Goal: Transaction & Acquisition: Subscribe to service/newsletter

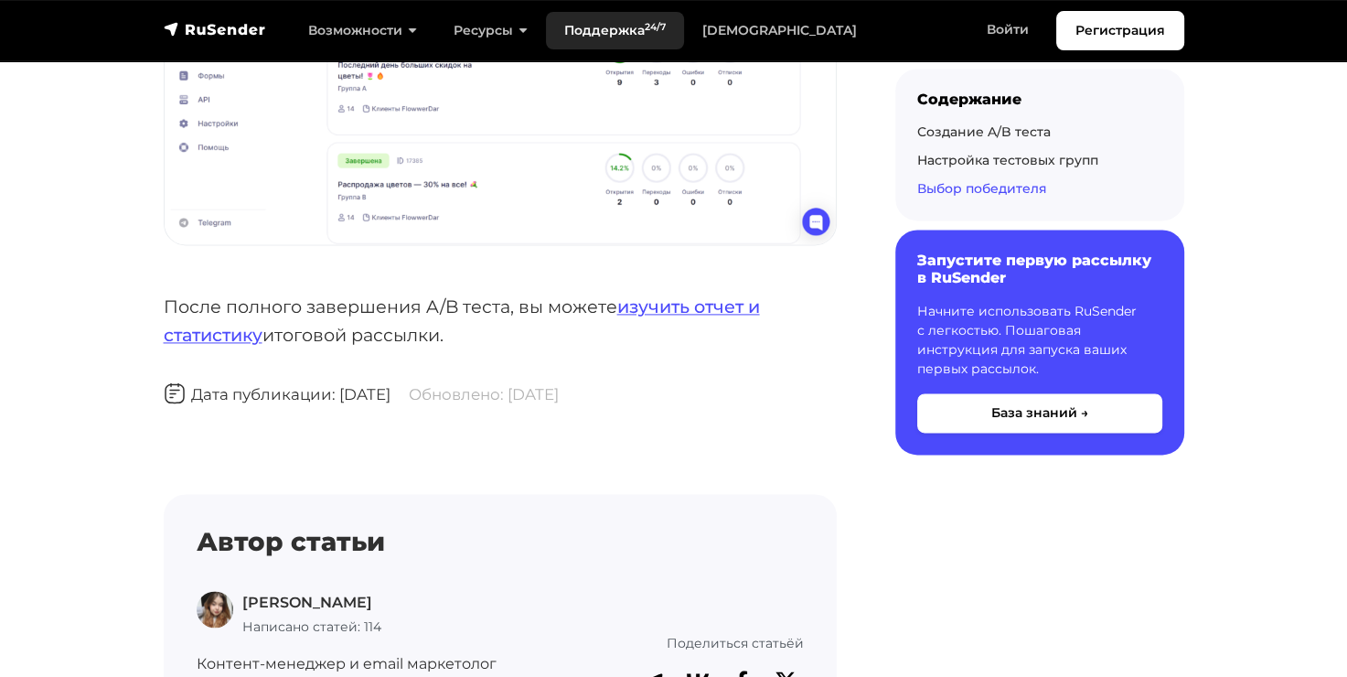
scroll to position [9056, 0]
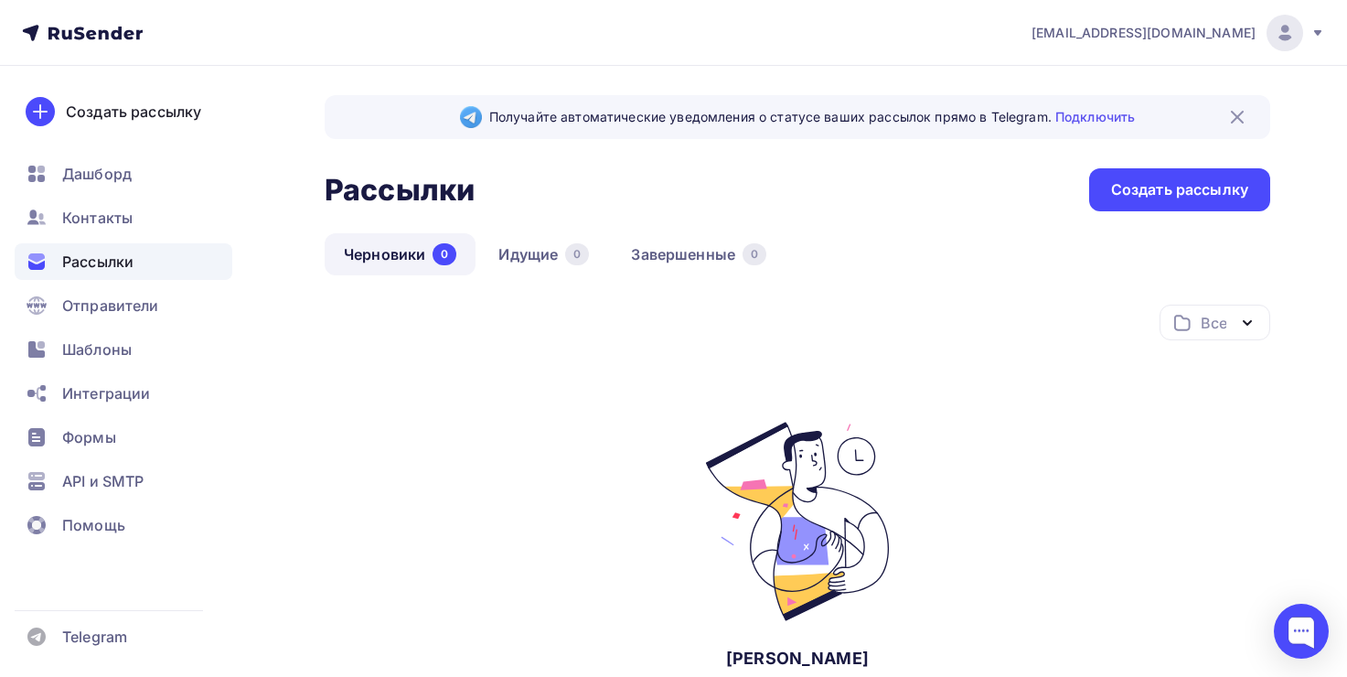
scroll to position [217, 0]
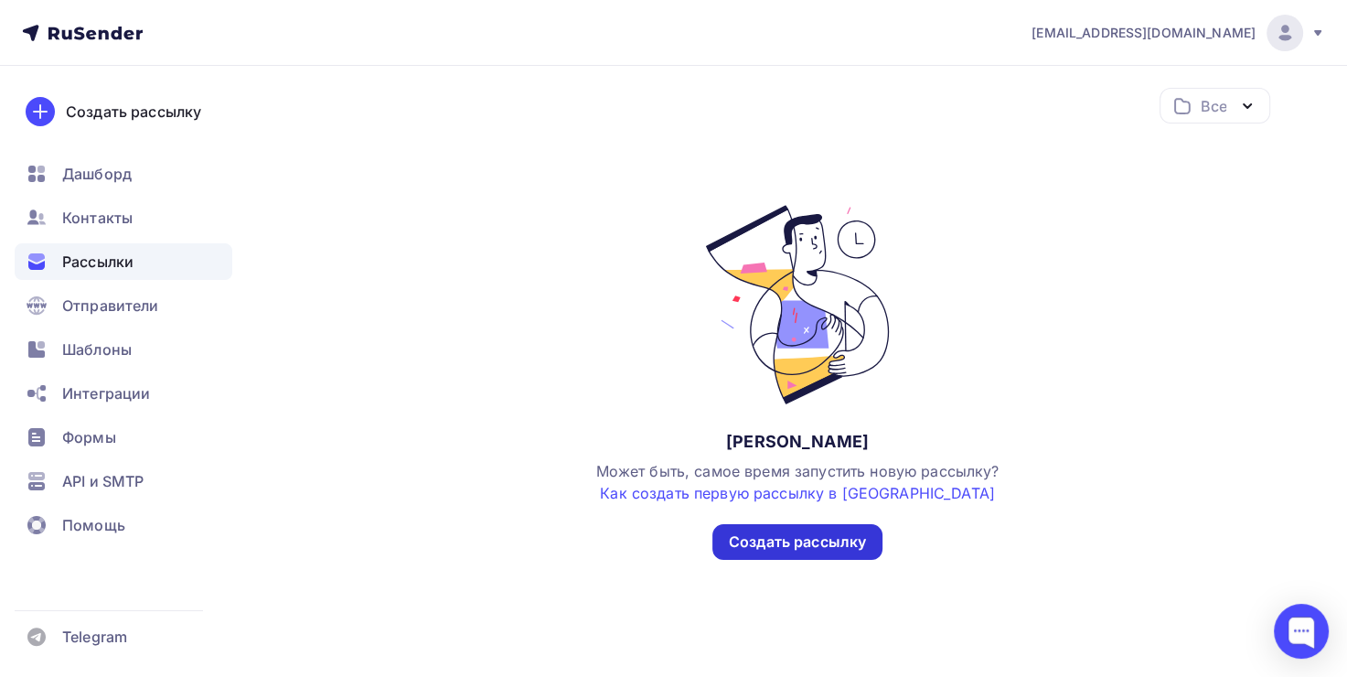
click at [810, 538] on div "Создать рассылку" at bounding box center [797, 541] width 137 height 21
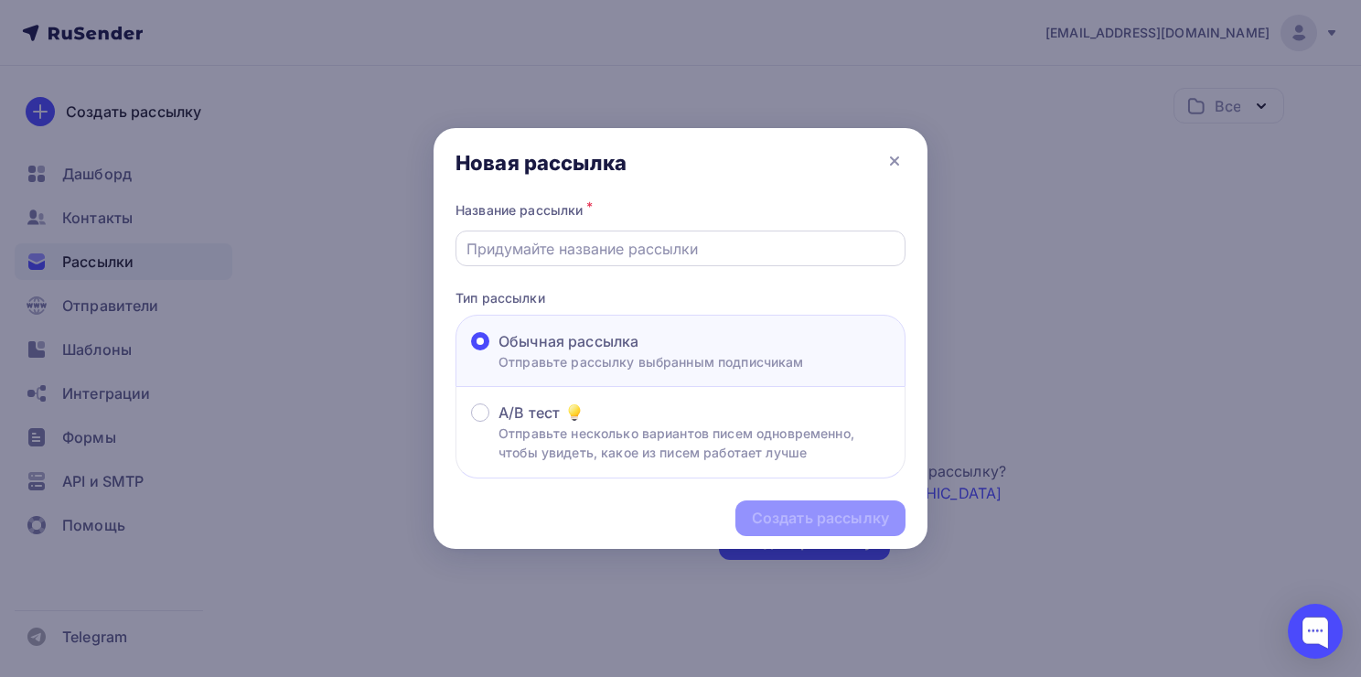
click at [644, 256] on input "text" at bounding box center [681, 249] width 429 height 22
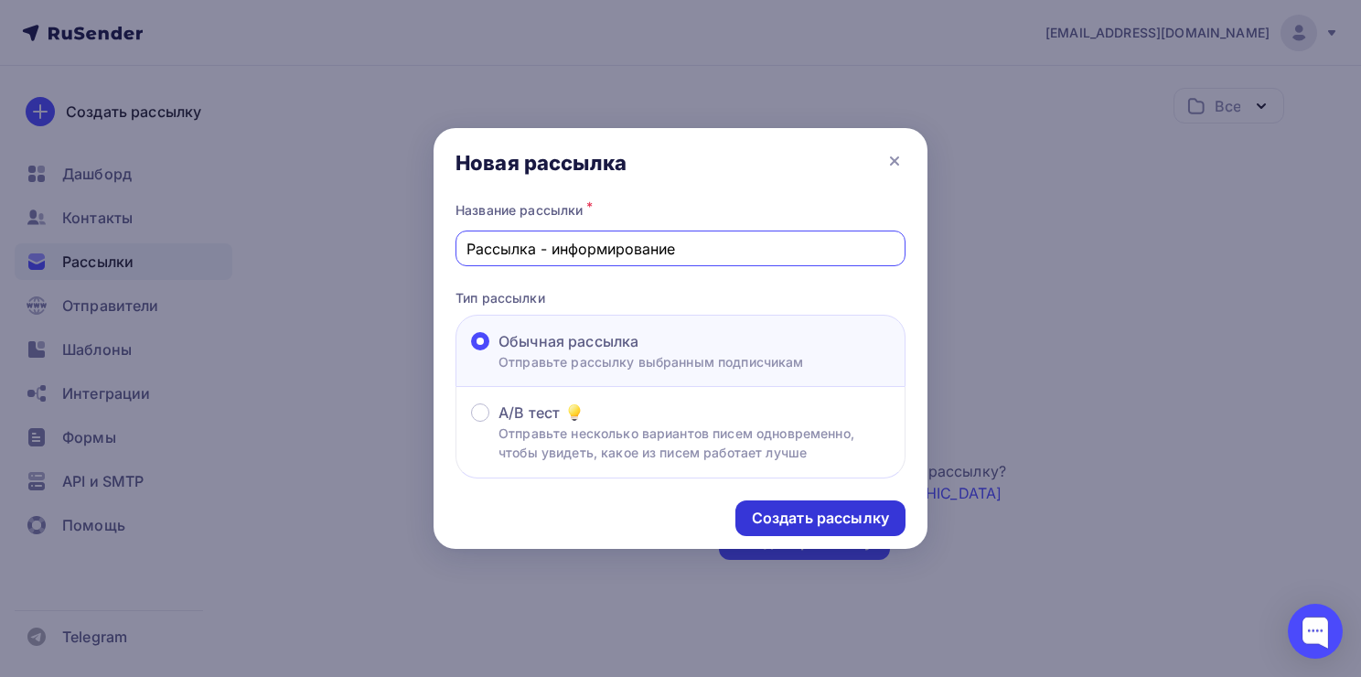
type input "Рассылка - информирование"
click at [830, 512] on div "Создать рассылку" at bounding box center [820, 518] width 137 height 21
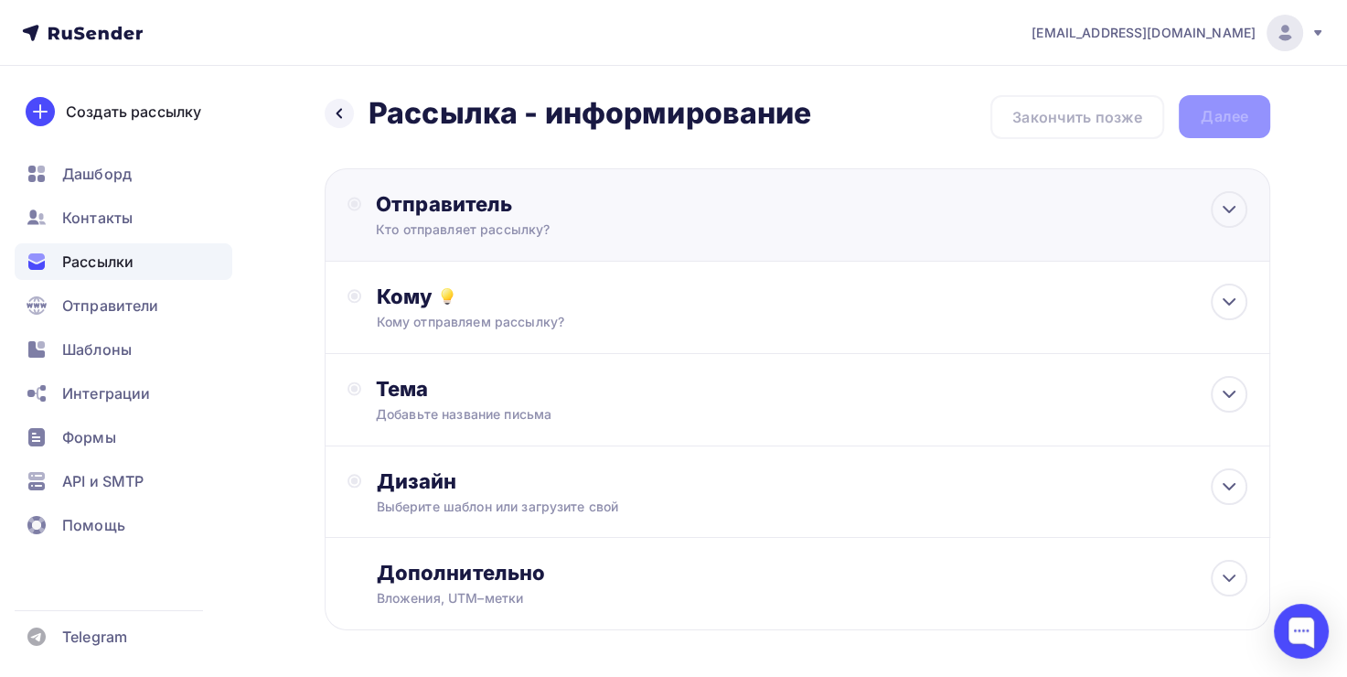
click at [518, 218] on div "Отправитель Кто отправляет рассылку? Email * scenaplus22@gmail.com scenaplus22@…" at bounding box center [574, 215] width 396 height 48
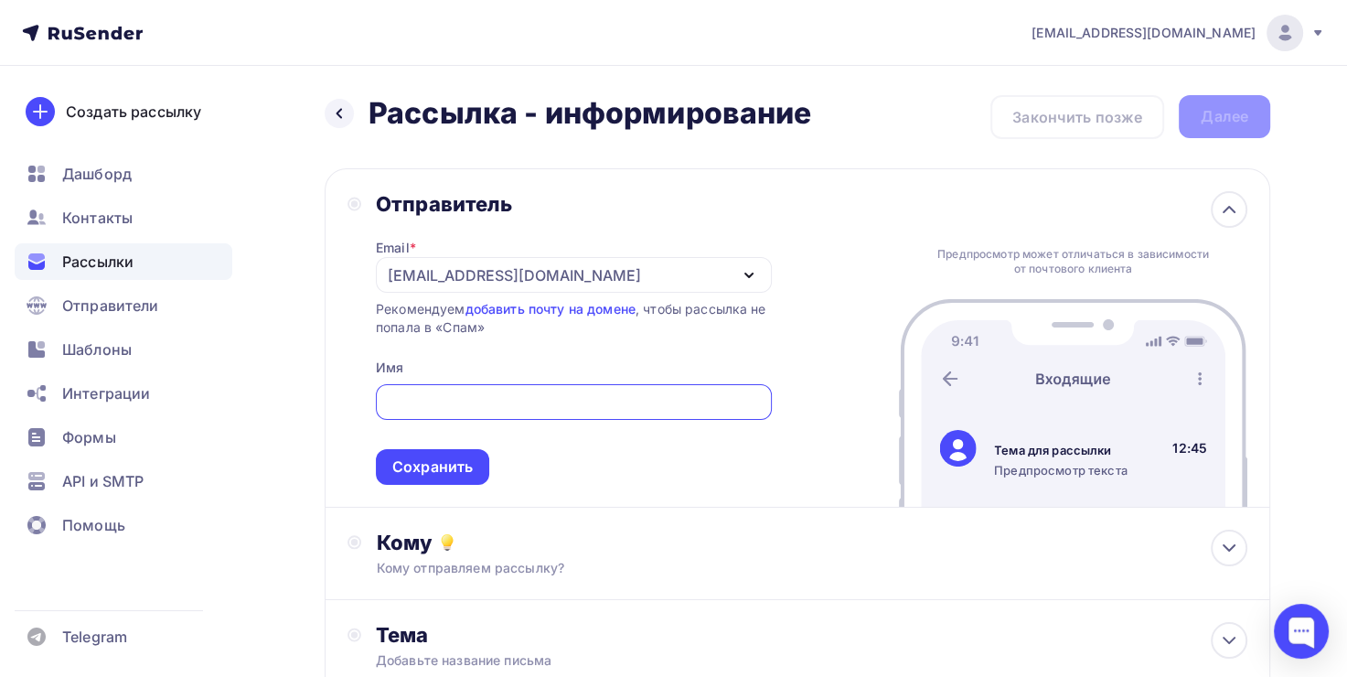
click at [799, 306] on div "Отправитель Email * scenaplus22@gmail.com scenaplus22@gmail.com Добавить отправ…" at bounding box center [798, 337] width 946 height 339
click at [583, 305] on link "добавить почту на домене" at bounding box center [550, 309] width 170 height 16
click at [529, 397] on input "text" at bounding box center [573, 403] width 375 height 22
click at [678, 259] on div "[EMAIL_ADDRESS][DOMAIN_NAME]" at bounding box center [574, 275] width 396 height 36
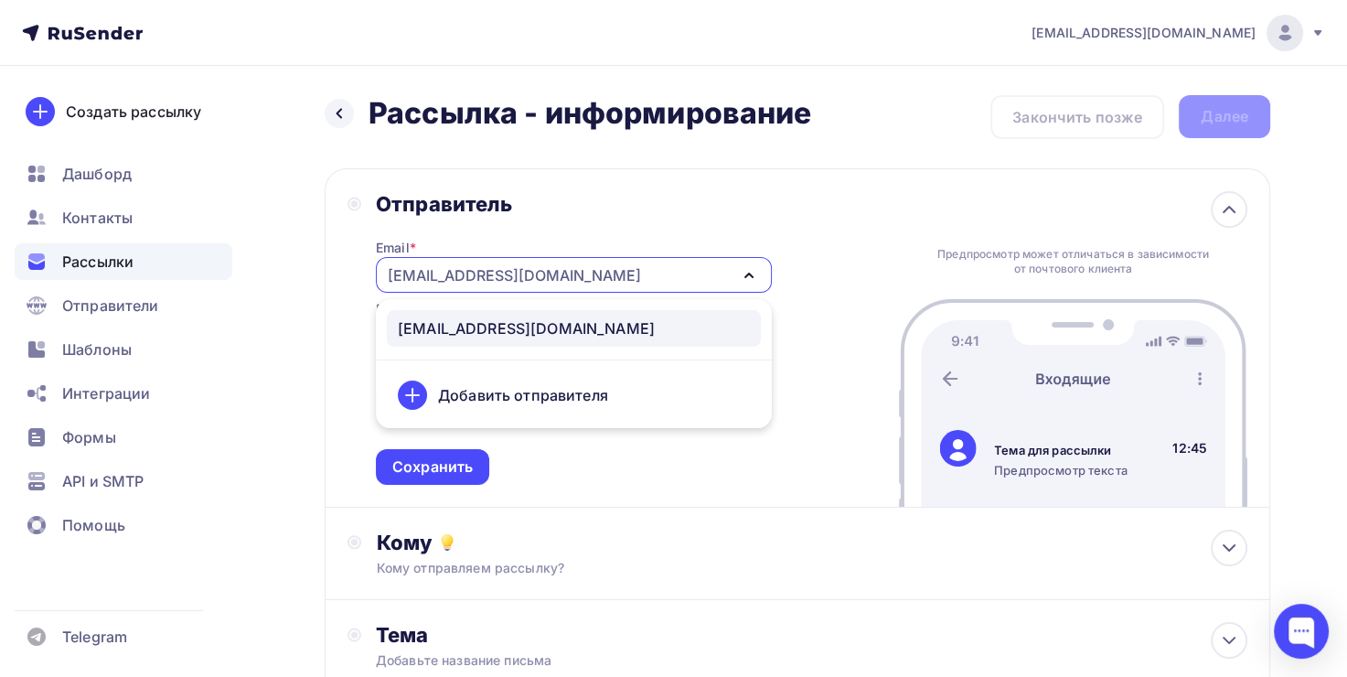
click at [678, 259] on div "[EMAIL_ADDRESS][DOMAIN_NAME]" at bounding box center [574, 275] width 396 height 36
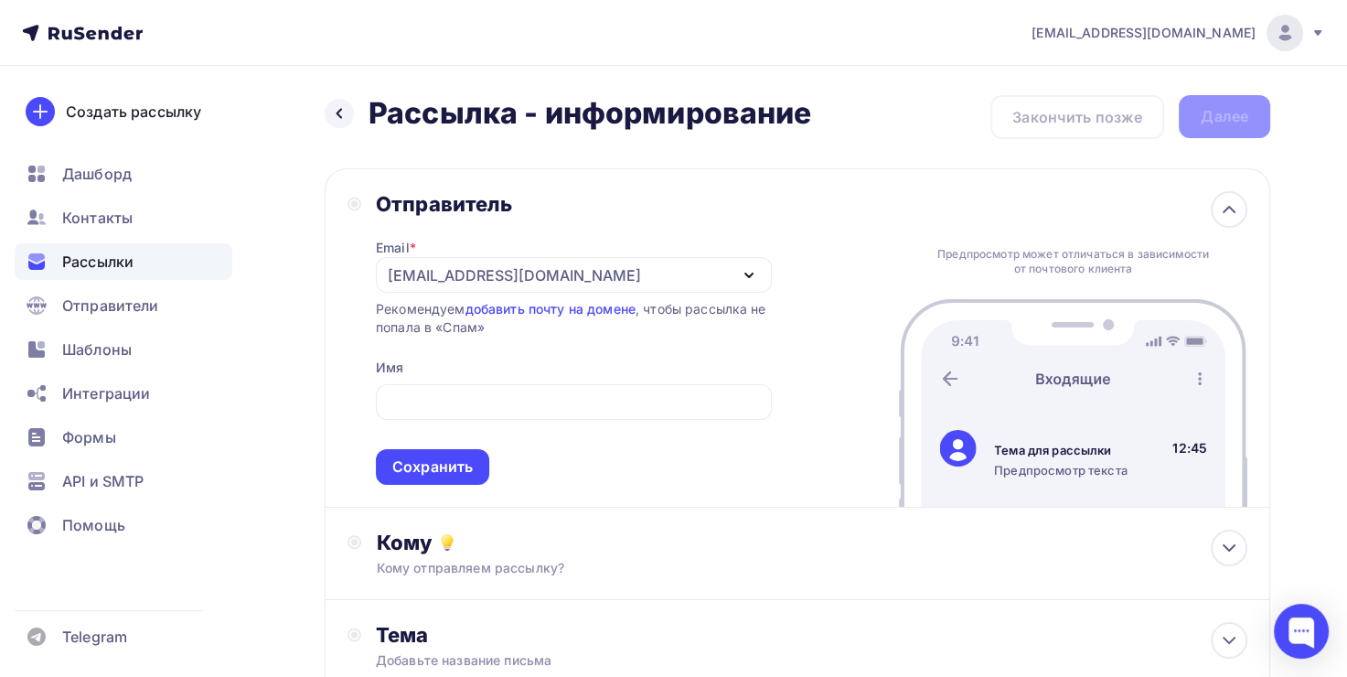
click at [645, 282] on div "[EMAIL_ADDRESS][DOMAIN_NAME]" at bounding box center [574, 275] width 396 height 36
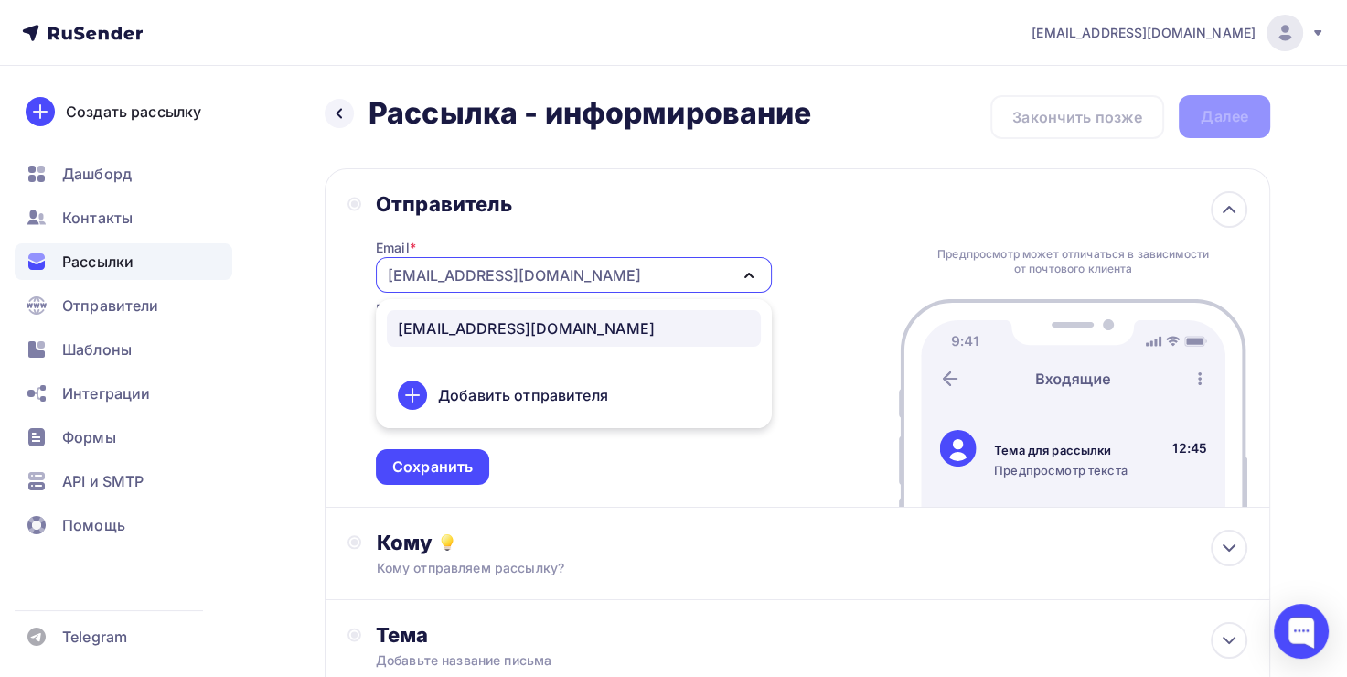
click at [515, 384] on div "Добавить отправителя" at bounding box center [523, 395] width 170 height 22
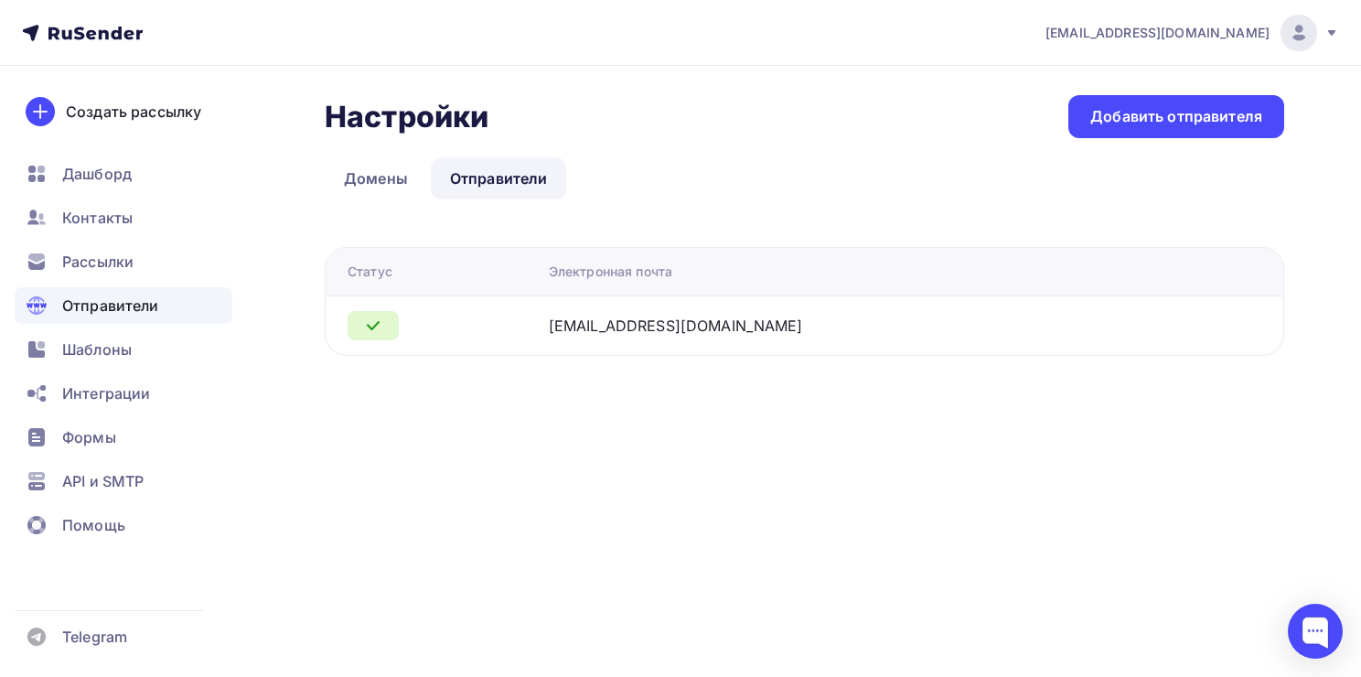
click at [763, 328] on div "[EMAIL_ADDRESS][DOMAIN_NAME]" at bounding box center [676, 326] width 254 height 22
click at [1142, 120] on div "Добавить отправителя" at bounding box center [1176, 116] width 172 height 21
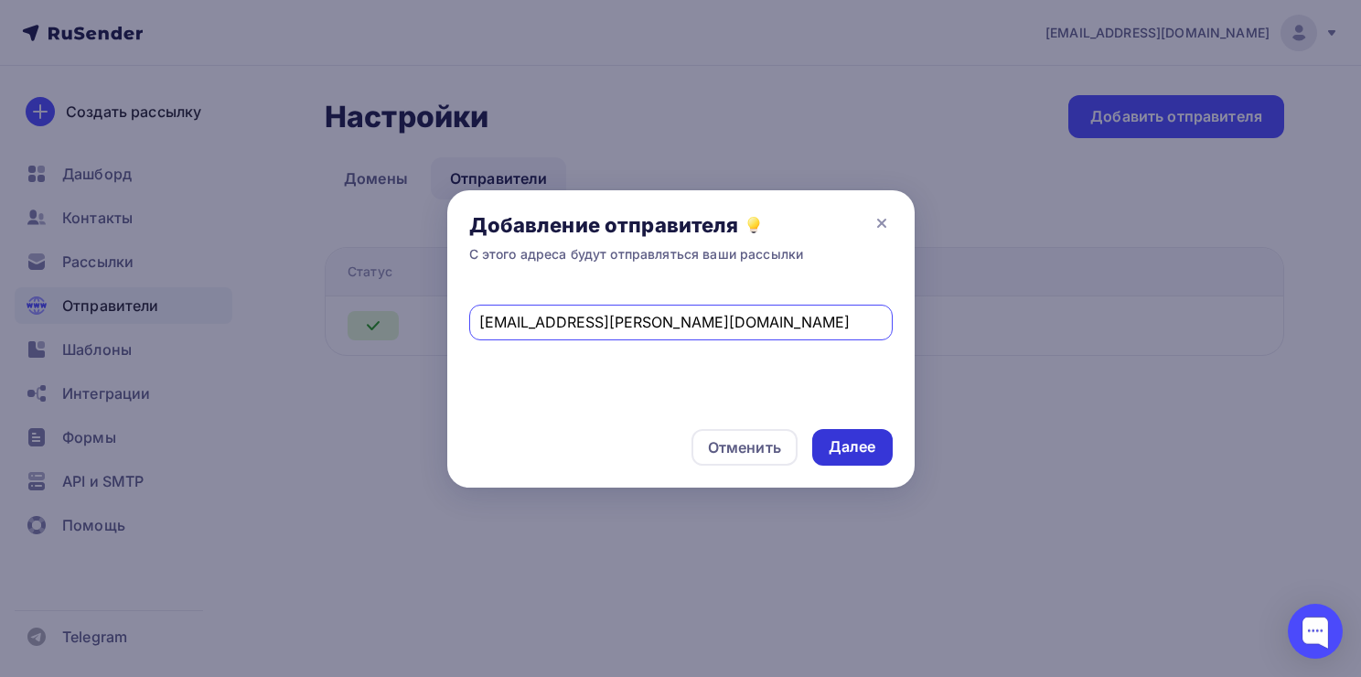
type input "a.ovsepyan@scenasnab.ru"
click at [863, 444] on div "Далее" at bounding box center [853, 446] width 48 height 21
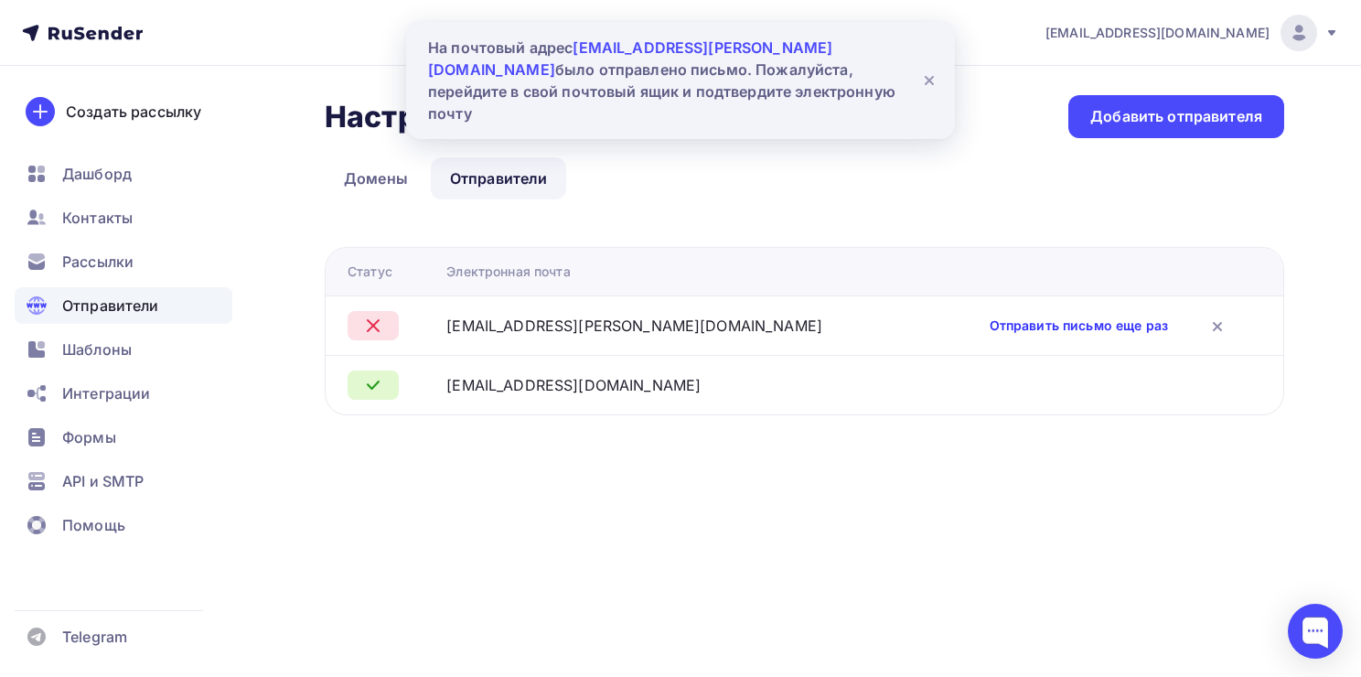
click at [1078, 326] on link "Отправить письмо еще раз" at bounding box center [1079, 326] width 178 height 18
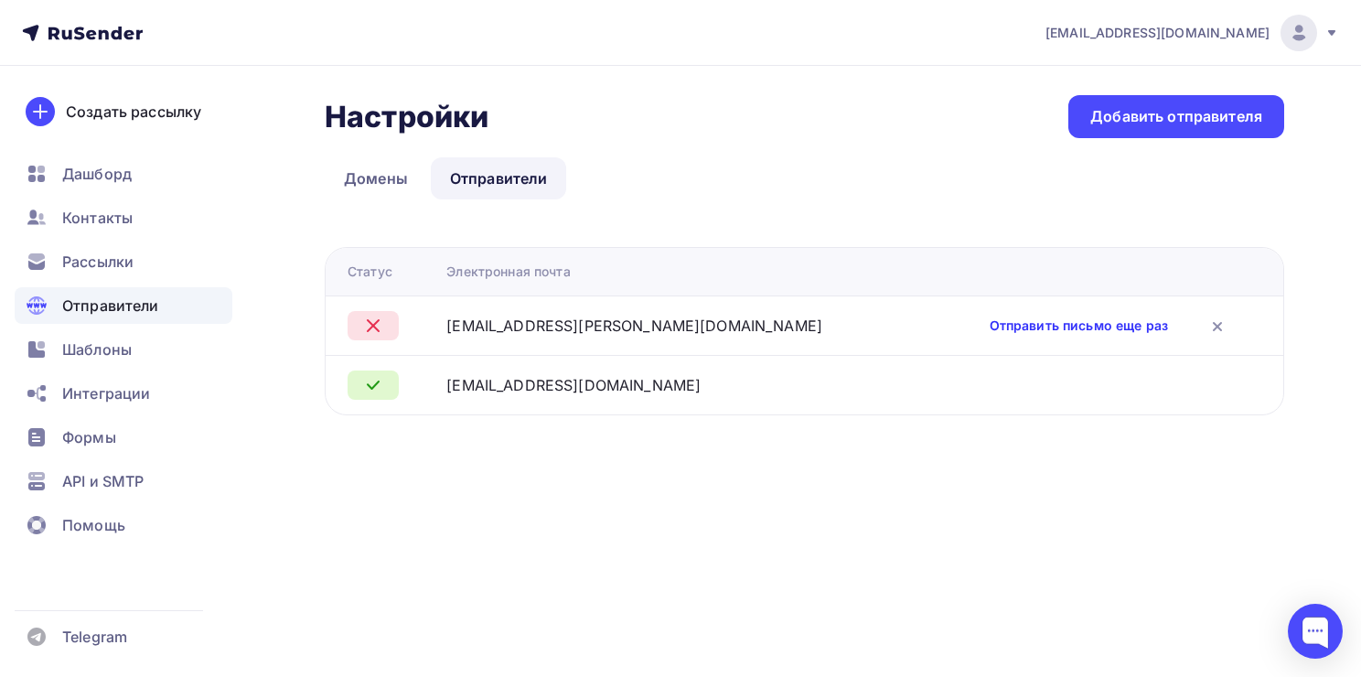
click at [1054, 327] on link "Отправить письмо еще раз" at bounding box center [1079, 326] width 178 height 18
click at [644, 327] on div "a.ovsepyan@scenasnab.ru" at bounding box center [634, 326] width 376 height 22
click at [673, 327] on div "a.ovsepyan@scenasnab.ru" at bounding box center [674, 326] width 457 height 22
click at [667, 327] on div "a.ovsepyan@scenasnab.ru" at bounding box center [634, 326] width 376 height 22
click at [1221, 327] on icon at bounding box center [1218, 327] width 22 height 22
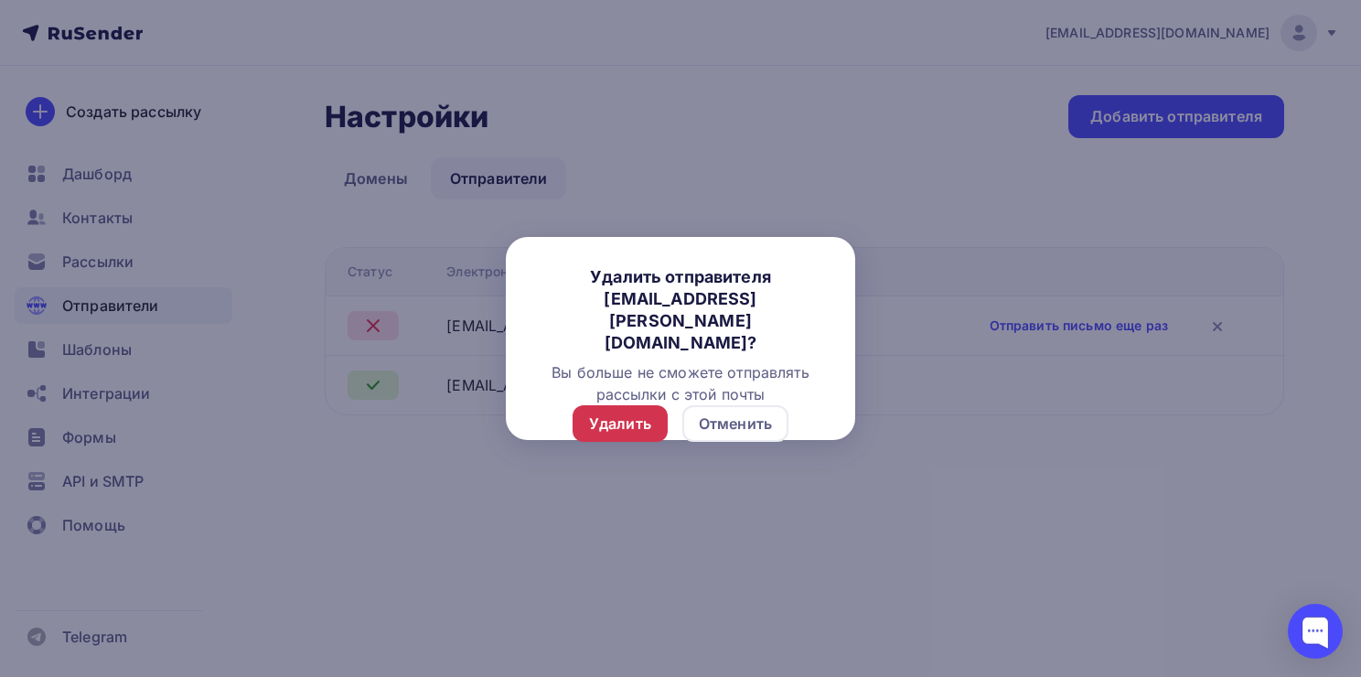
click at [638, 413] on div "Удалить" at bounding box center [620, 424] width 62 height 22
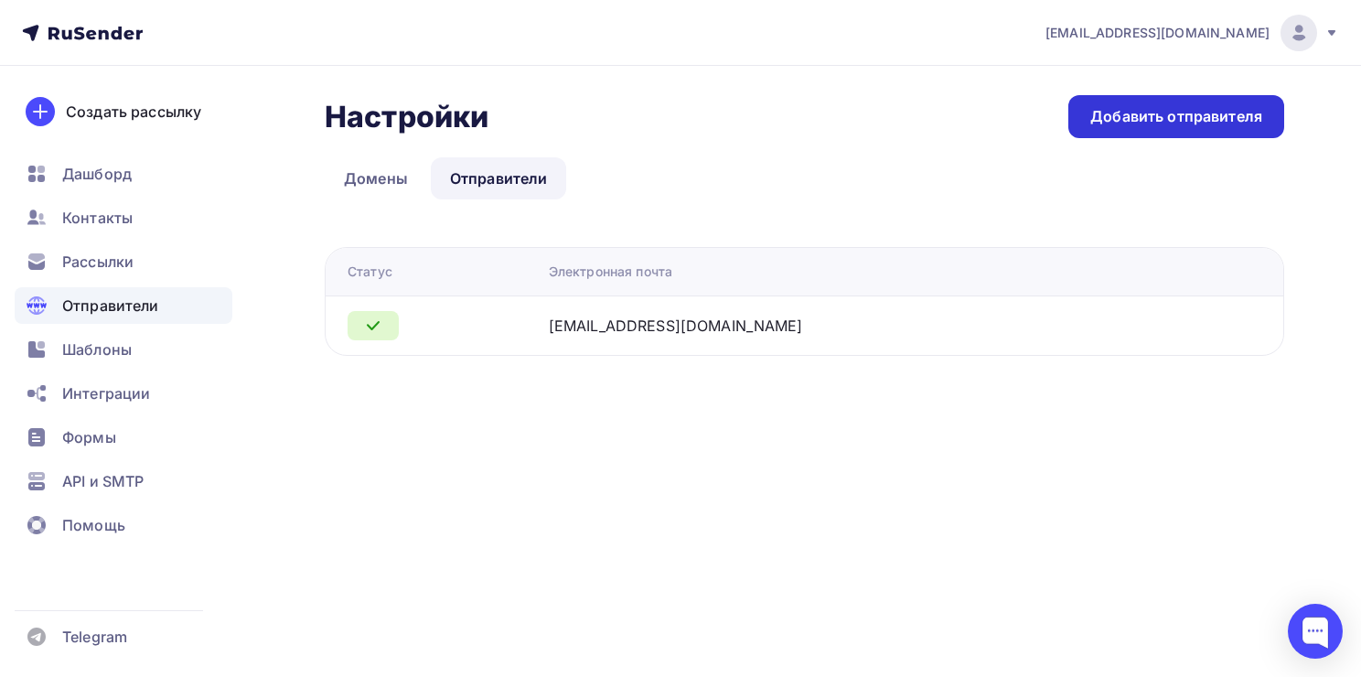
click at [1190, 106] on div "Добавить отправителя" at bounding box center [1176, 116] width 172 height 21
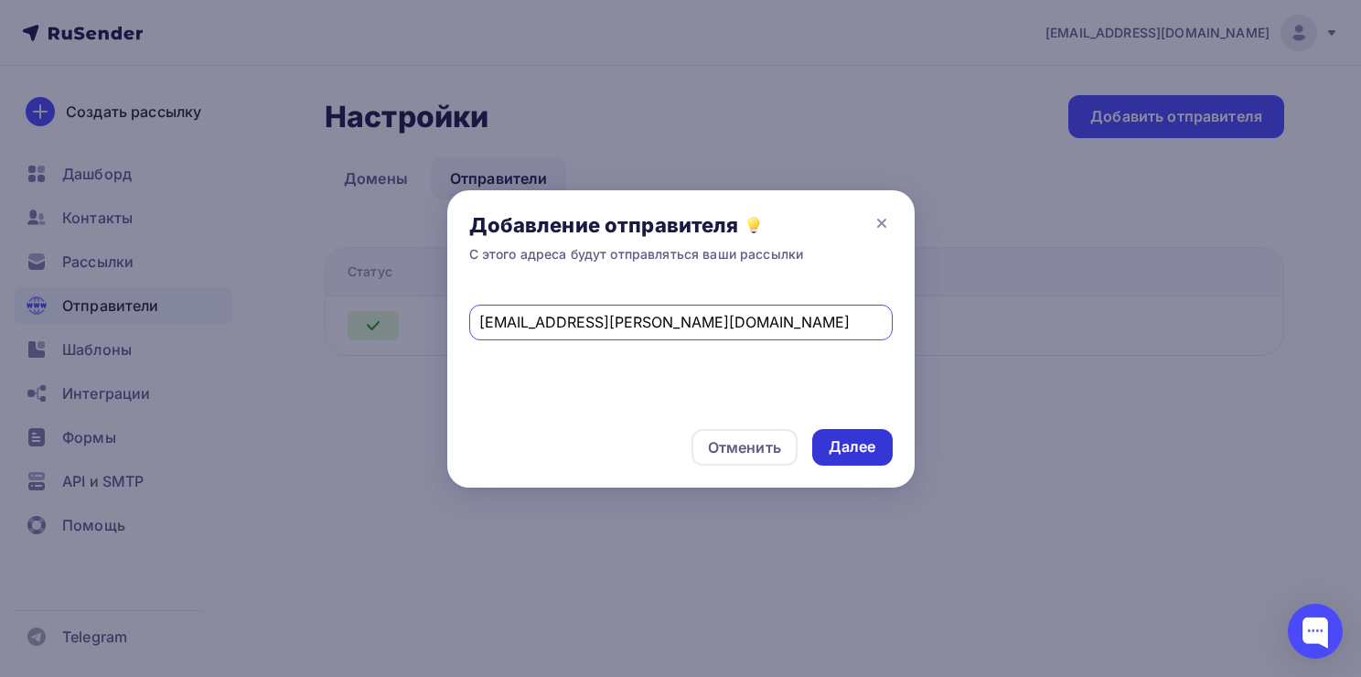
type input "a.ovsepyan@scenasnab.ru"
click at [882, 435] on div "Далее" at bounding box center [852, 447] width 80 height 37
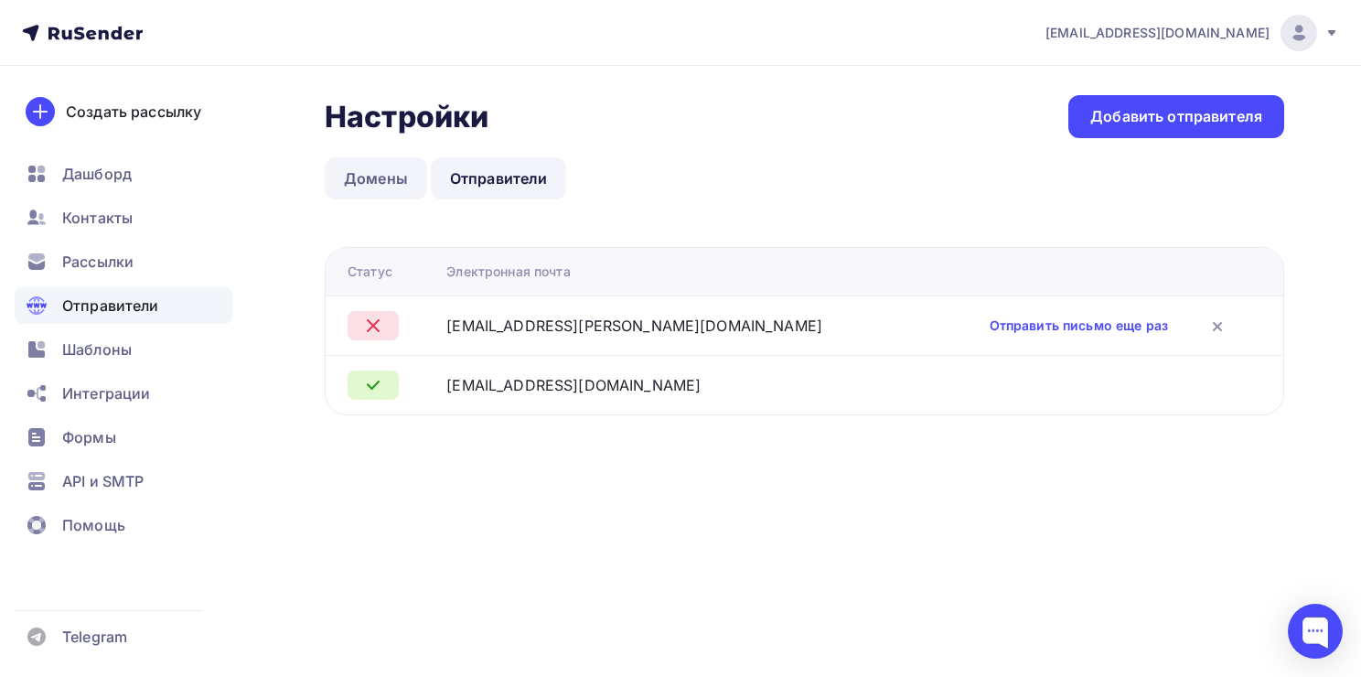
click at [388, 180] on link "Домены" at bounding box center [376, 178] width 102 height 42
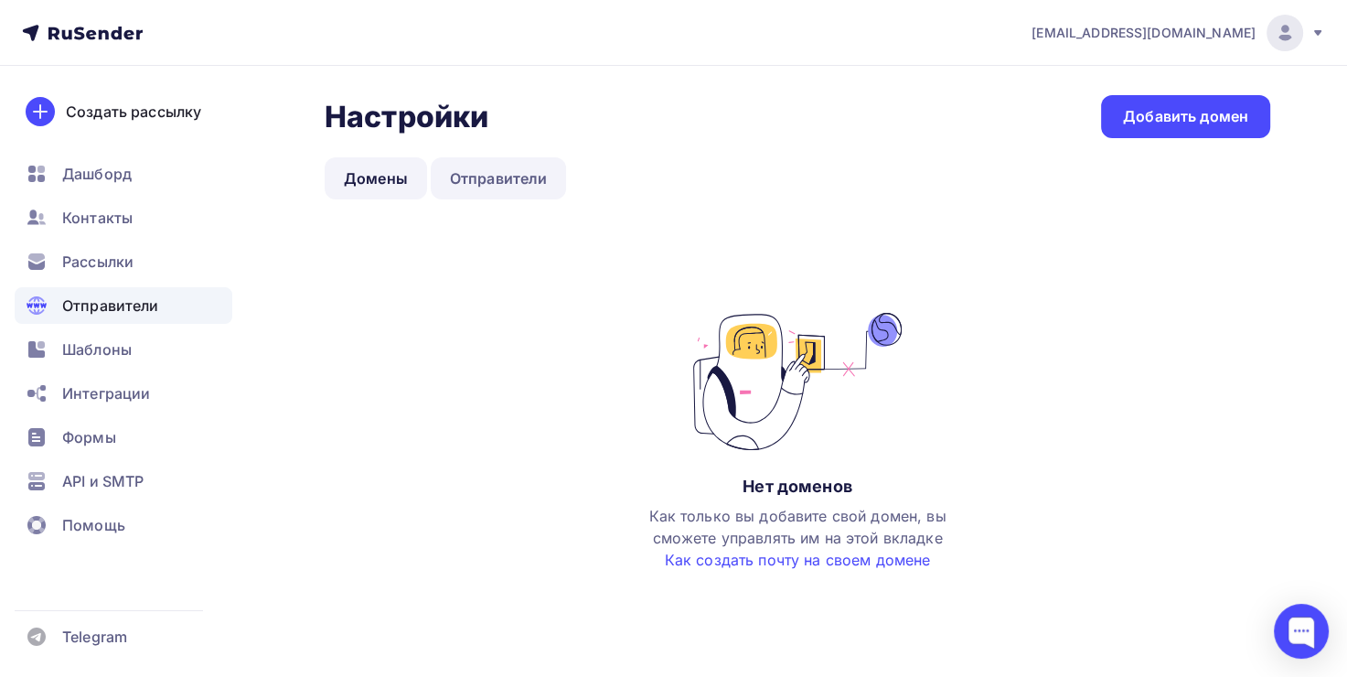
click at [518, 171] on link "Отправители" at bounding box center [499, 178] width 136 height 42
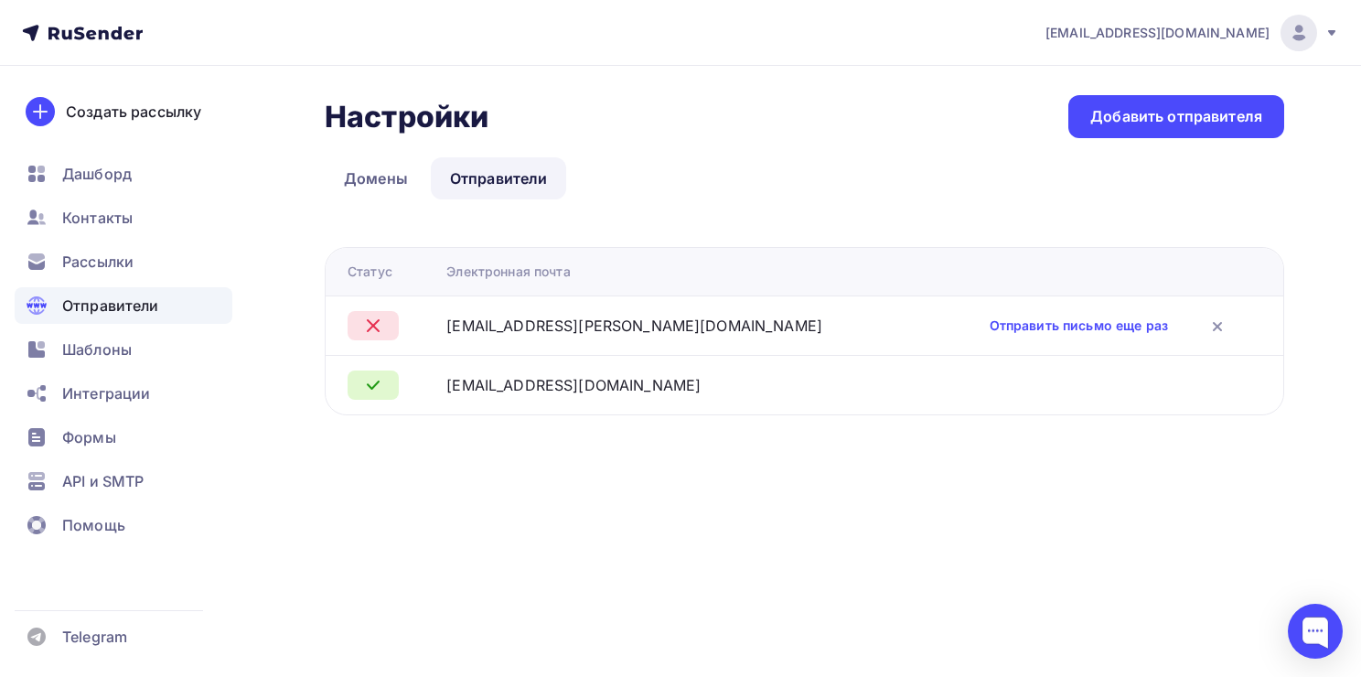
click at [105, 310] on span "Отправители" at bounding box center [110, 306] width 97 height 22
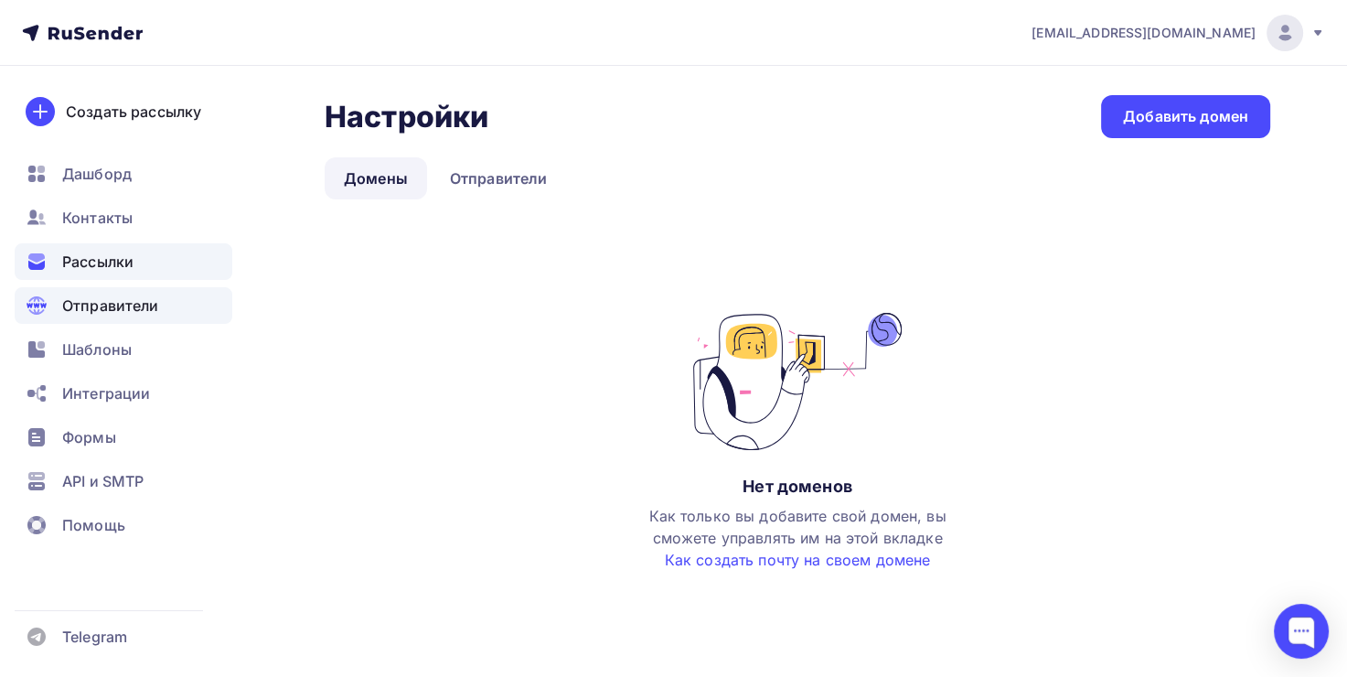
click at [111, 272] on span "Рассылки" at bounding box center [97, 262] width 71 height 22
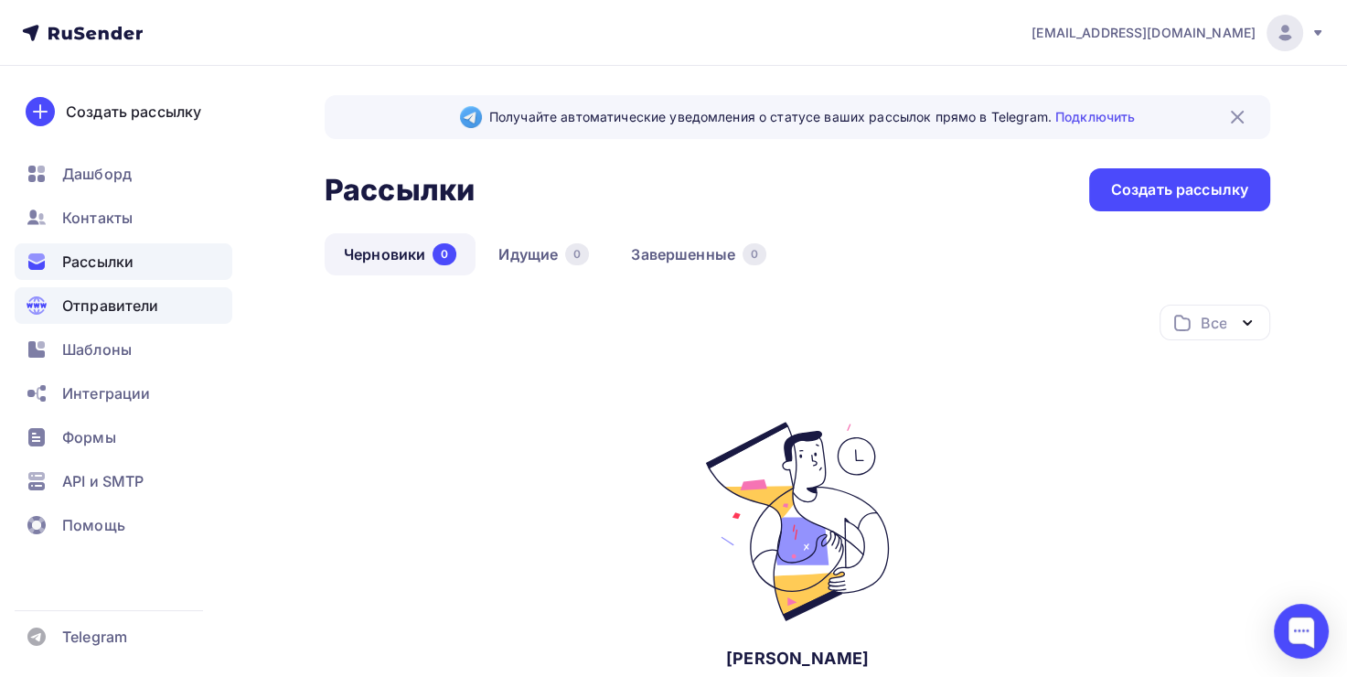
click at [133, 317] on div "Отправители" at bounding box center [124, 305] width 218 height 37
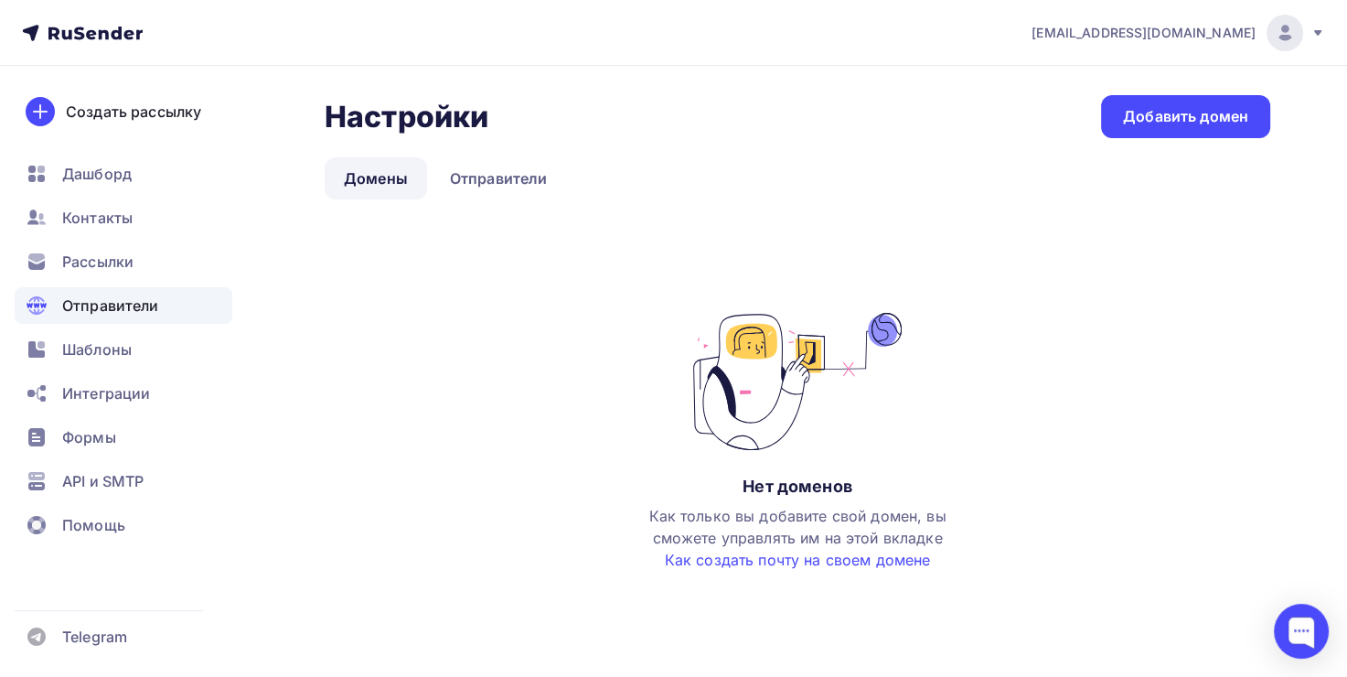
click at [465, 199] on div "Настройки Настройки Добавить домен Домены Отправители Домены Отправители Нет до…" at bounding box center [798, 351] width 946 height 512
click at [467, 189] on link "Отправители" at bounding box center [499, 178] width 136 height 42
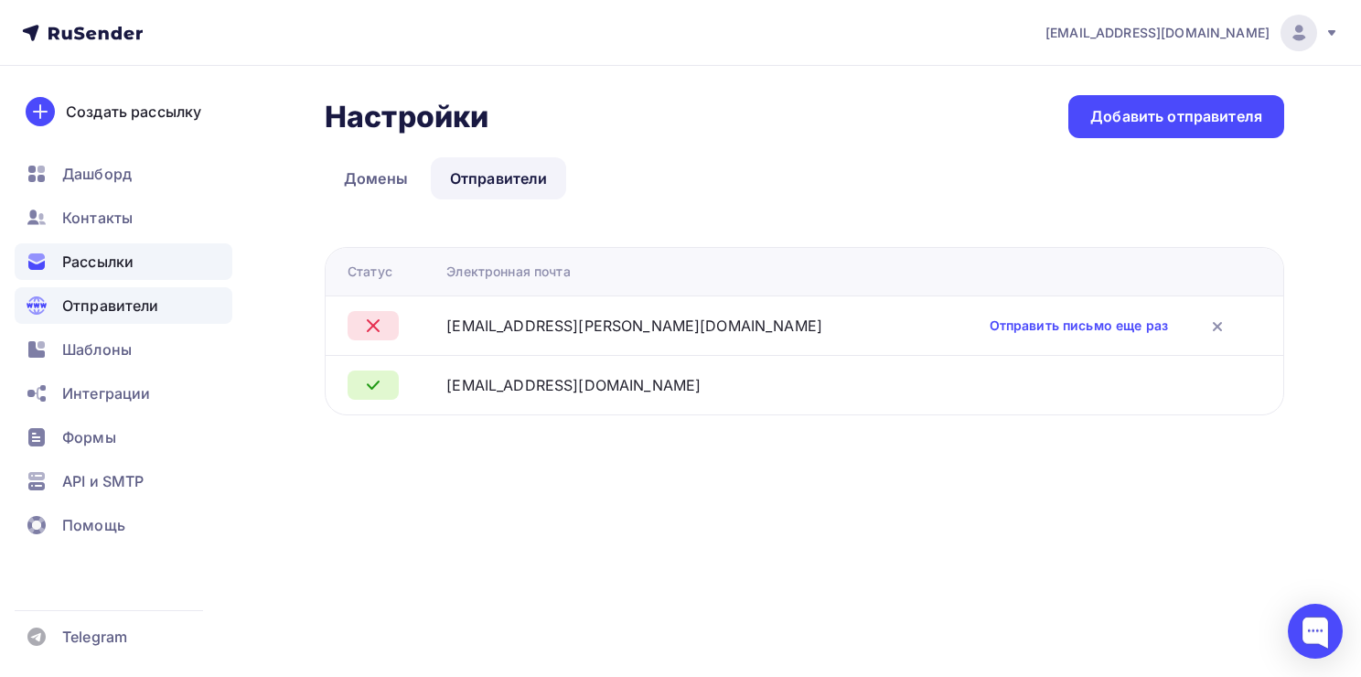
click at [76, 267] on span "Рассылки" at bounding box center [97, 262] width 71 height 22
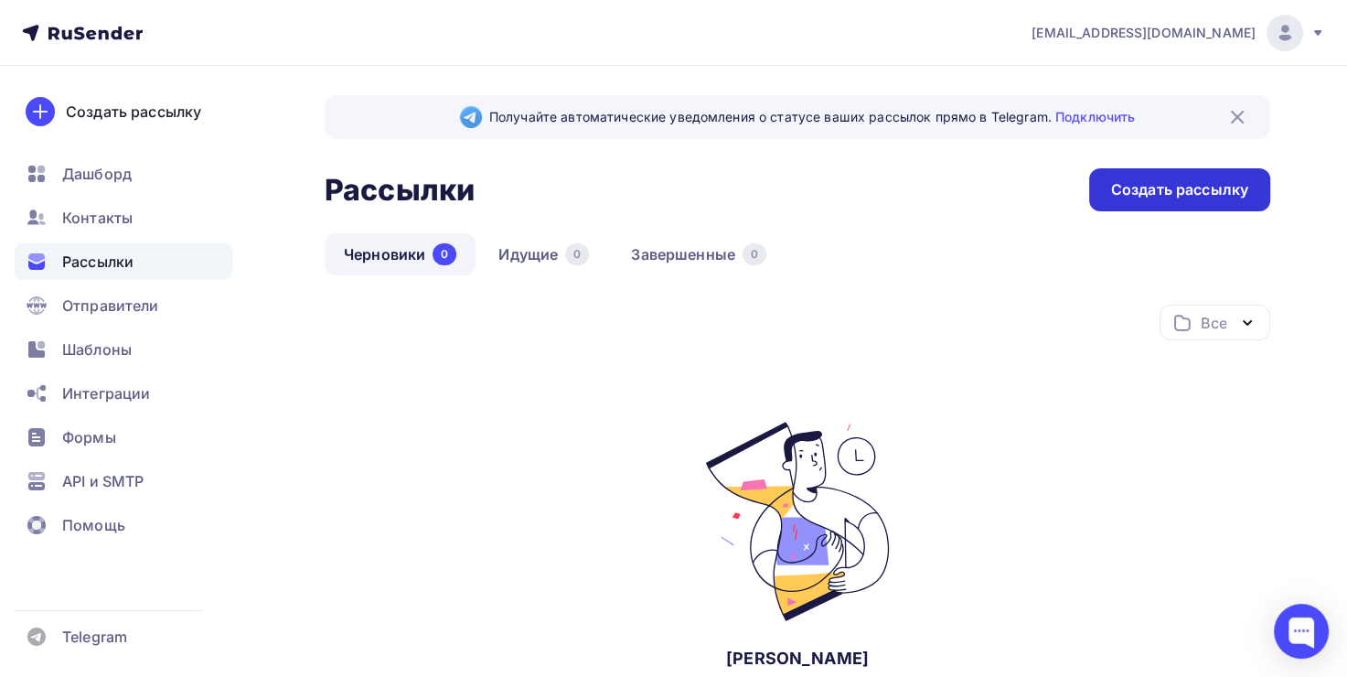
click at [1171, 195] on div "Создать рассылку" at bounding box center [1179, 189] width 137 height 21
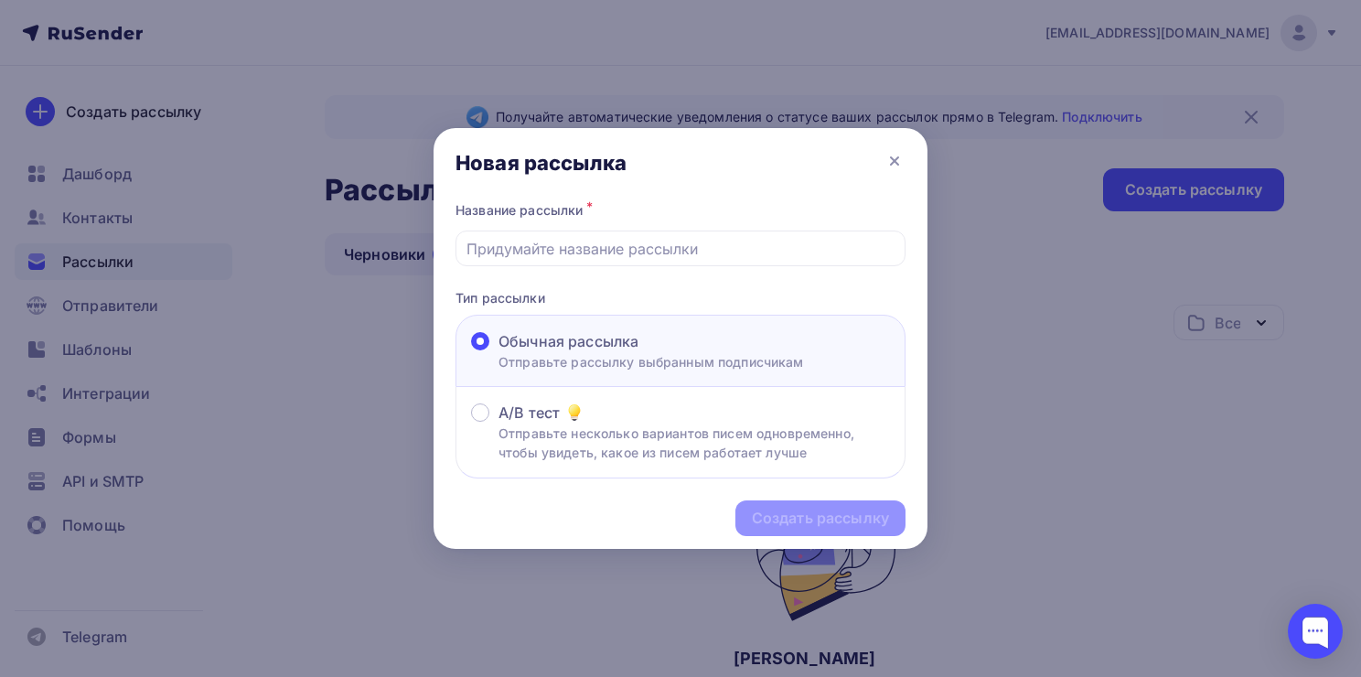
click at [629, 352] on p "Отправьте рассылку выбранным подписчикам" at bounding box center [652, 361] width 306 height 19
click at [499, 352] on input "Обычная рассылка Отправьте рассылку выбранным подписчикам" at bounding box center [499, 352] width 0 height 0
click at [897, 157] on icon at bounding box center [894, 160] width 7 height 7
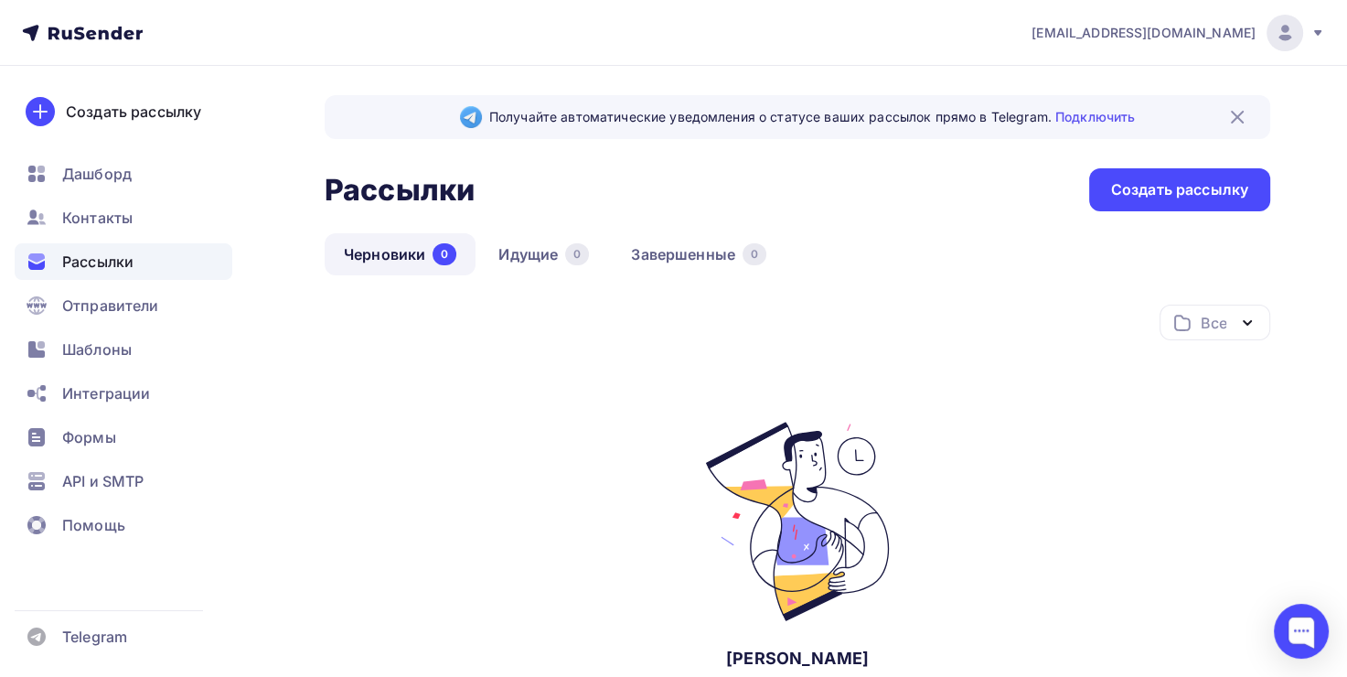
click at [452, 264] on link "Черновики 0" at bounding box center [400, 254] width 151 height 42
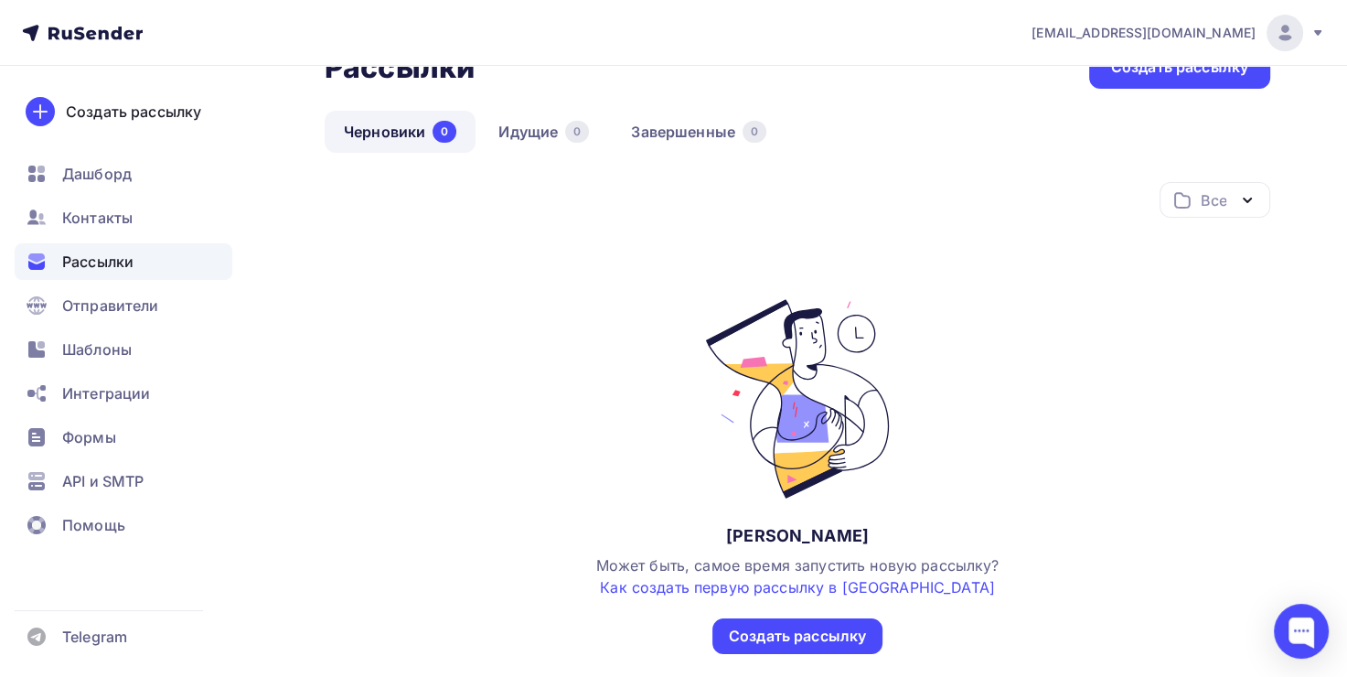
scroll to position [217, 0]
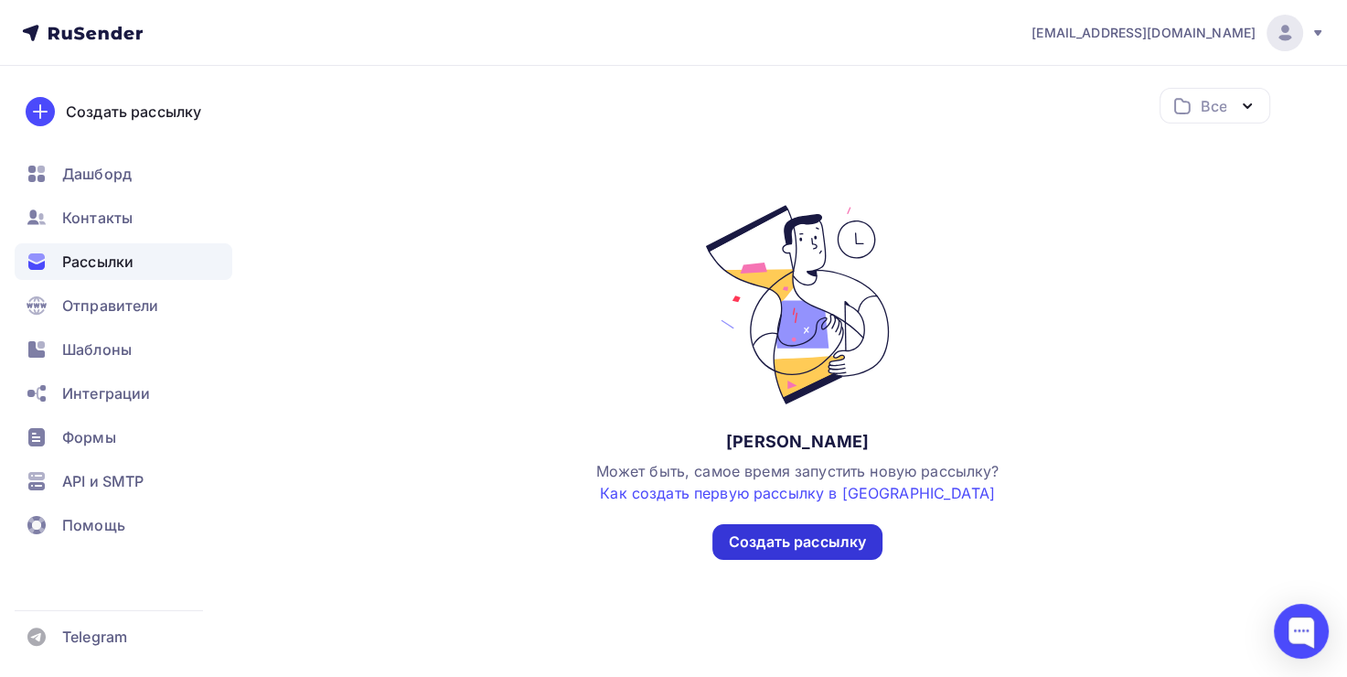
click at [810, 542] on div "Создать рассылку" at bounding box center [797, 541] width 137 height 21
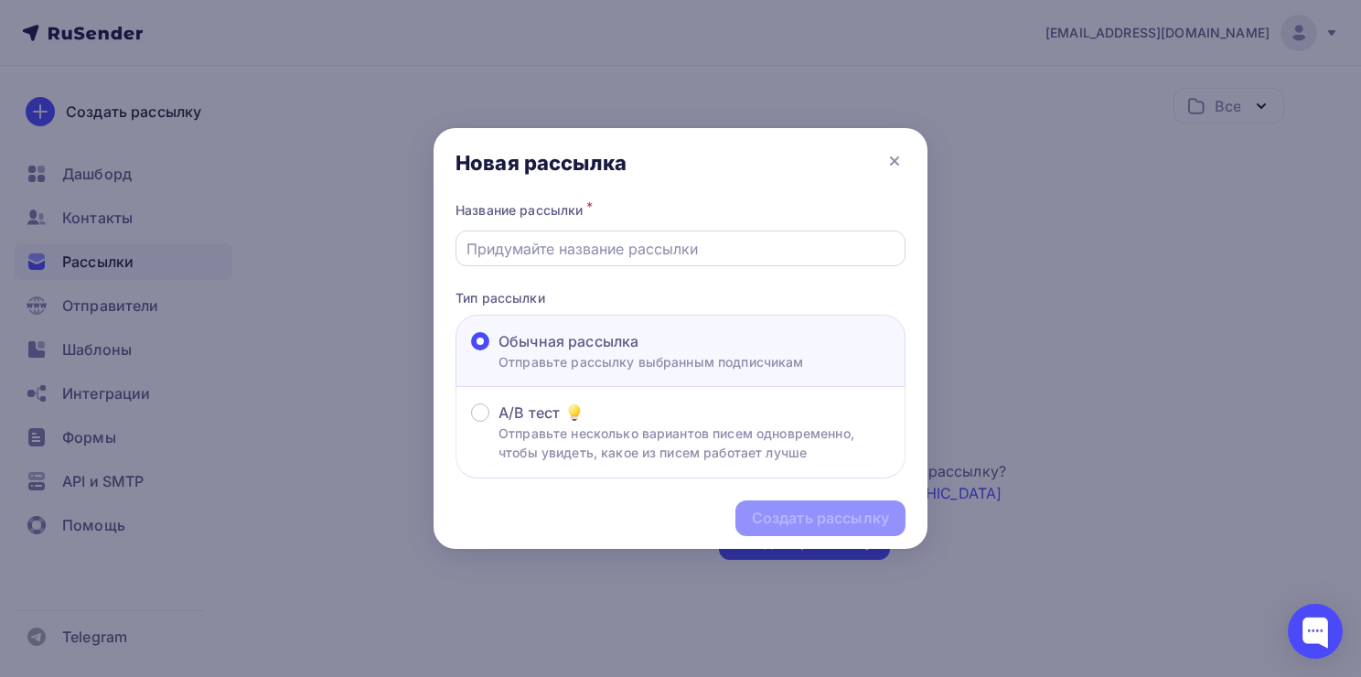
click at [636, 250] on input "text" at bounding box center [681, 249] width 429 height 22
type input "Рассылка - информирование"
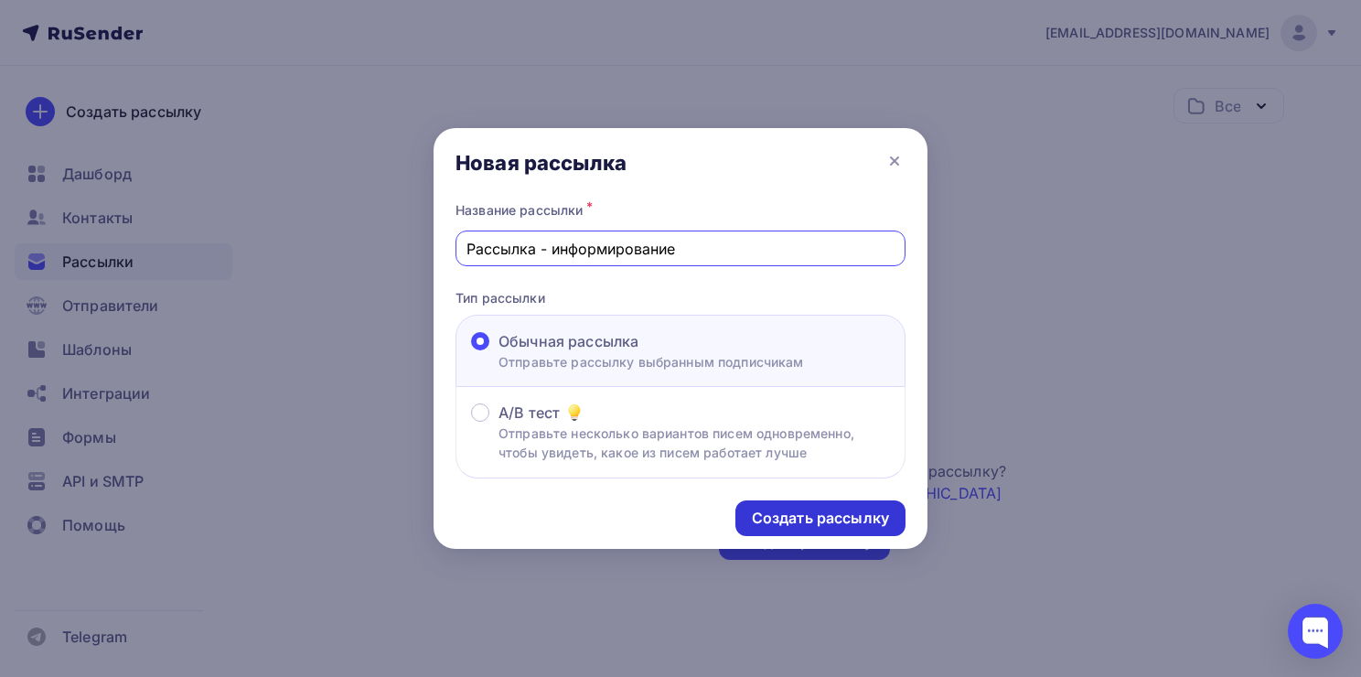
click at [872, 519] on div "Создать рассылку" at bounding box center [820, 518] width 137 height 21
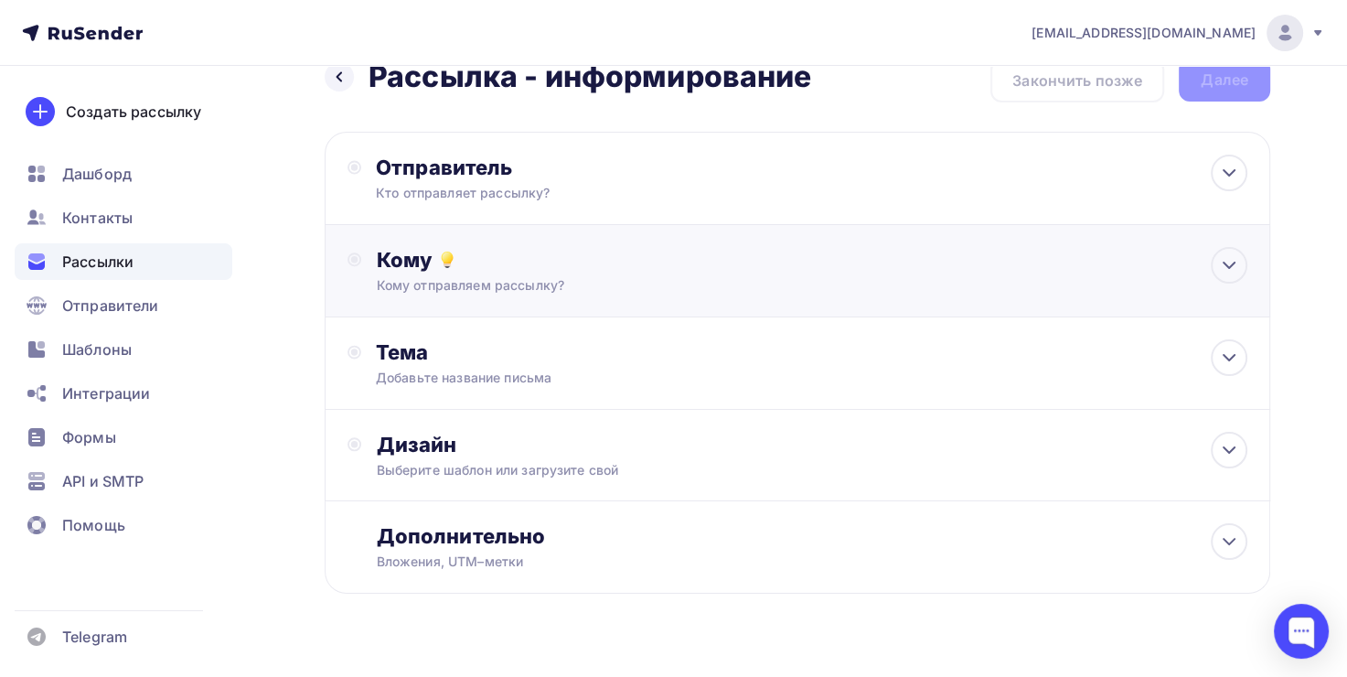
scroll to position [70, 0]
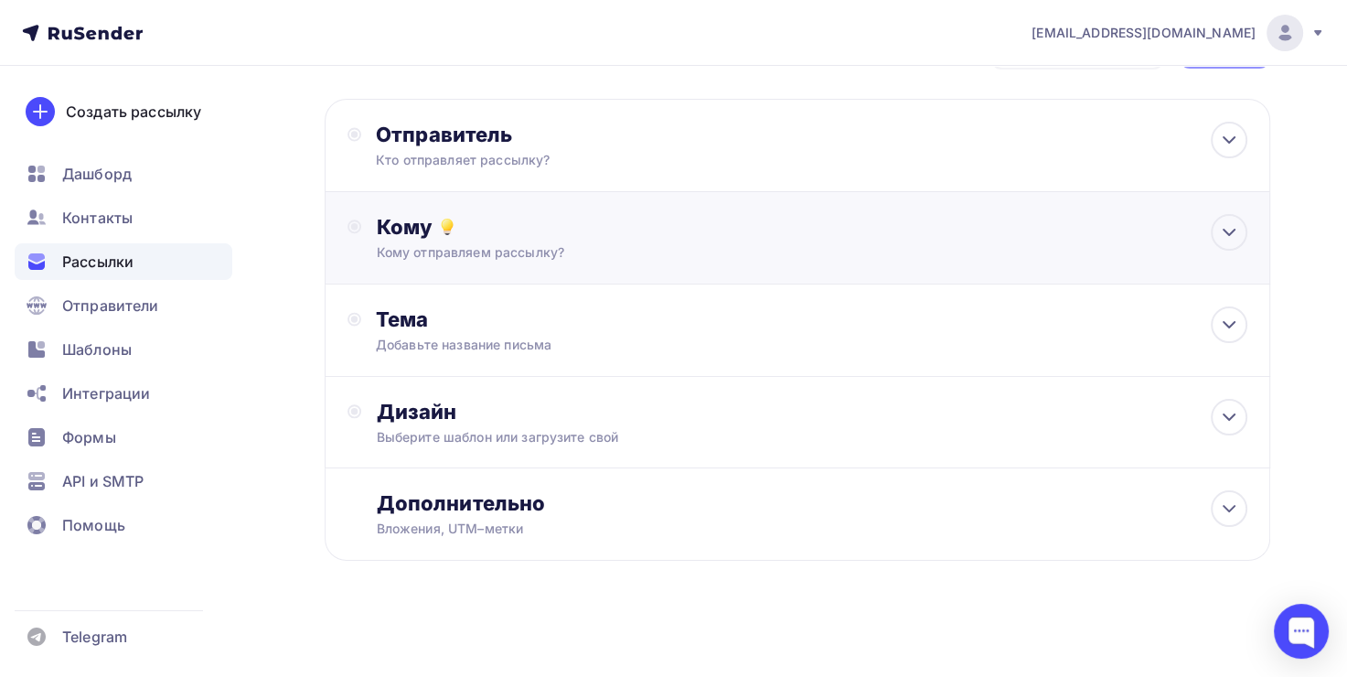
click at [551, 216] on div "Кому" at bounding box center [812, 227] width 872 height 26
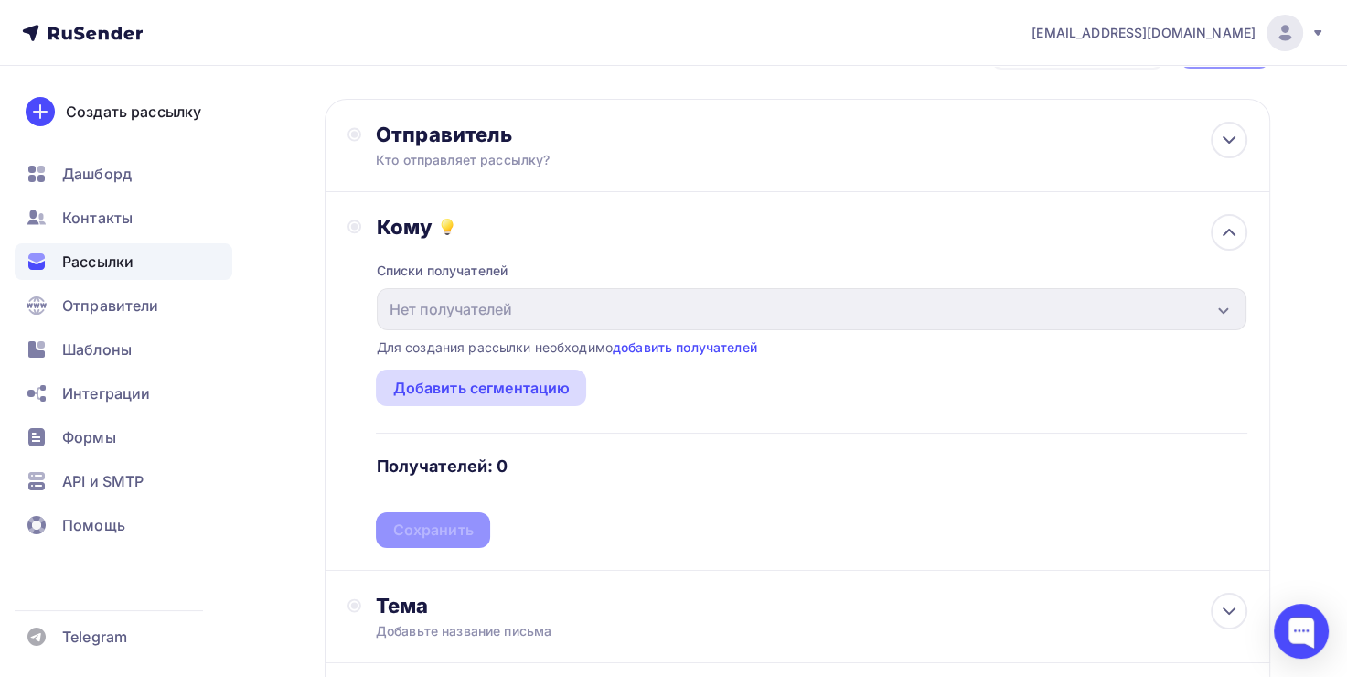
click at [493, 382] on div "Добавить сегментацию" at bounding box center [480, 388] width 177 height 22
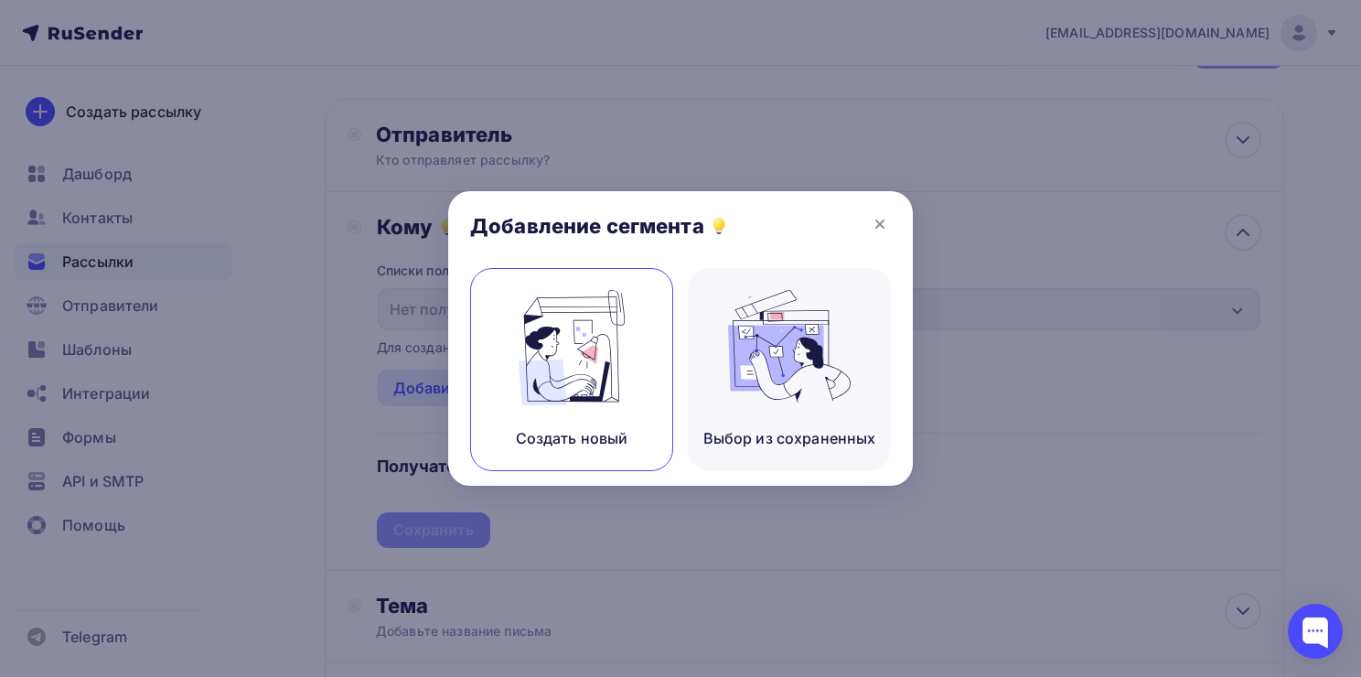
click at [604, 343] on img at bounding box center [571, 347] width 123 height 115
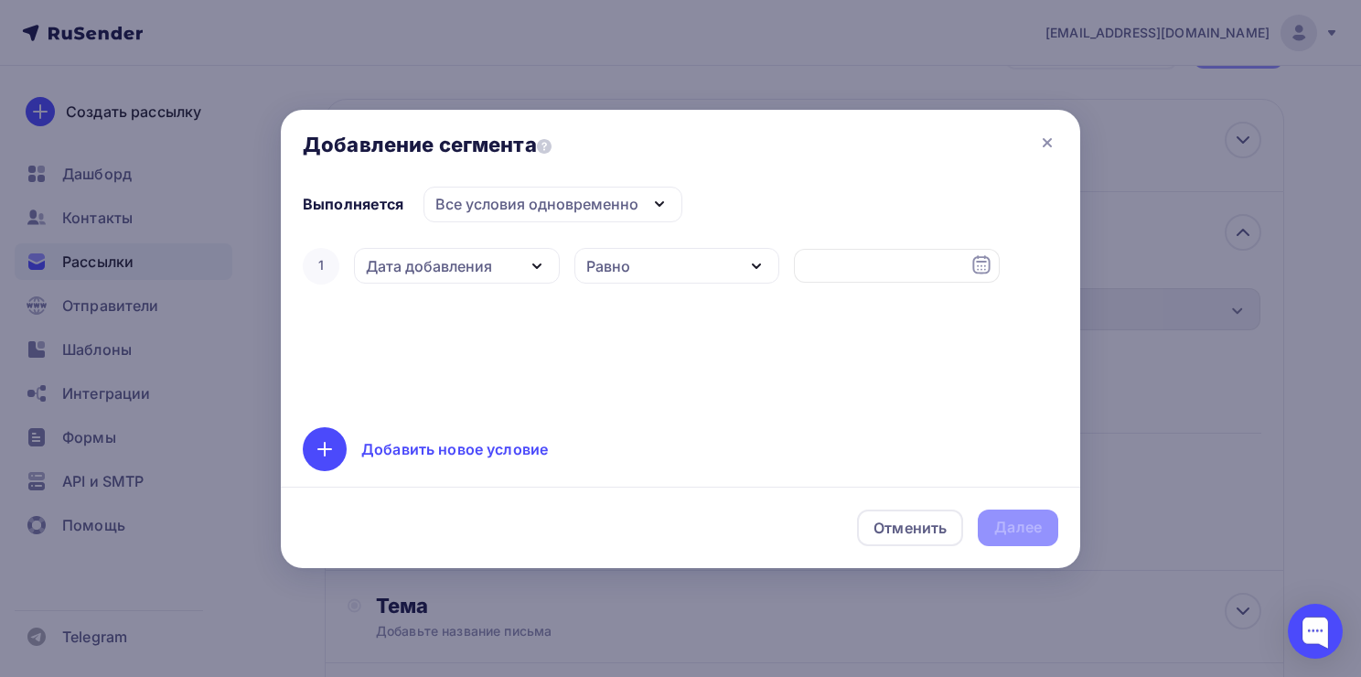
click at [472, 452] on div "Добавить новое условие" at bounding box center [454, 449] width 187 height 22
click at [535, 205] on div "Все условия одновременно" at bounding box center [536, 204] width 203 height 22
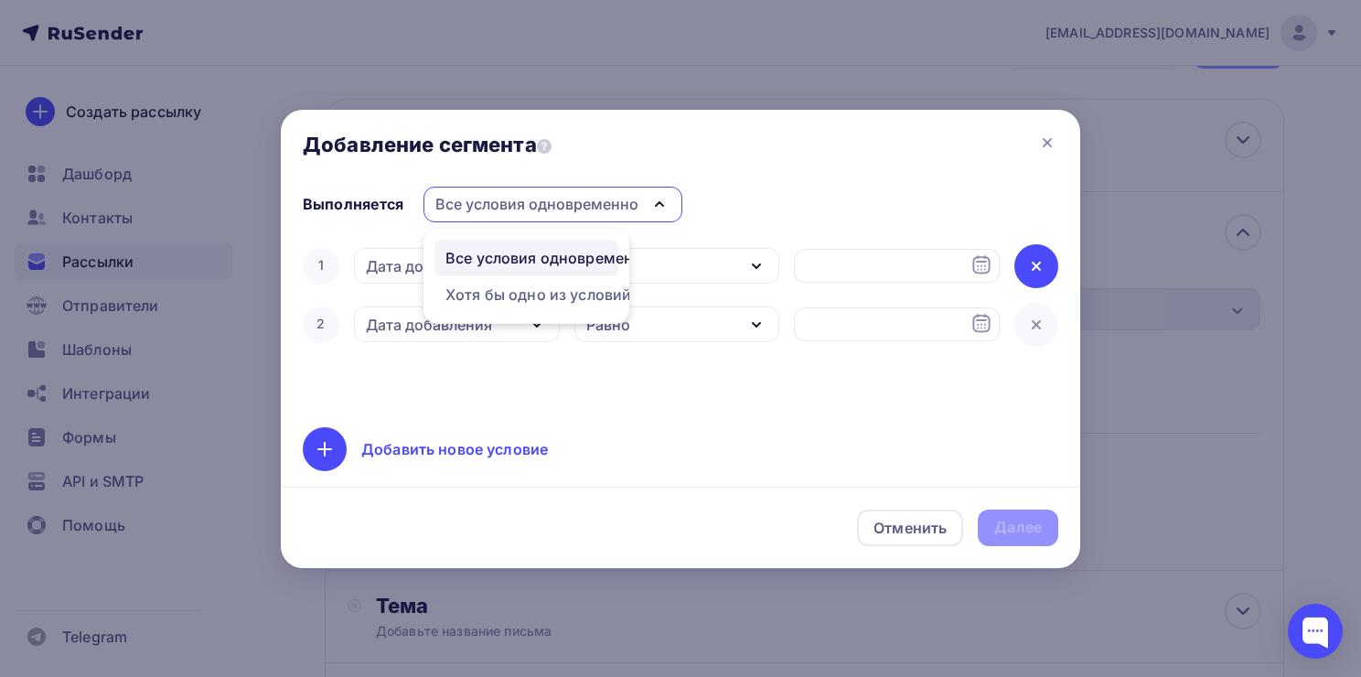
click at [1034, 265] on icon at bounding box center [1036, 266] width 22 height 22
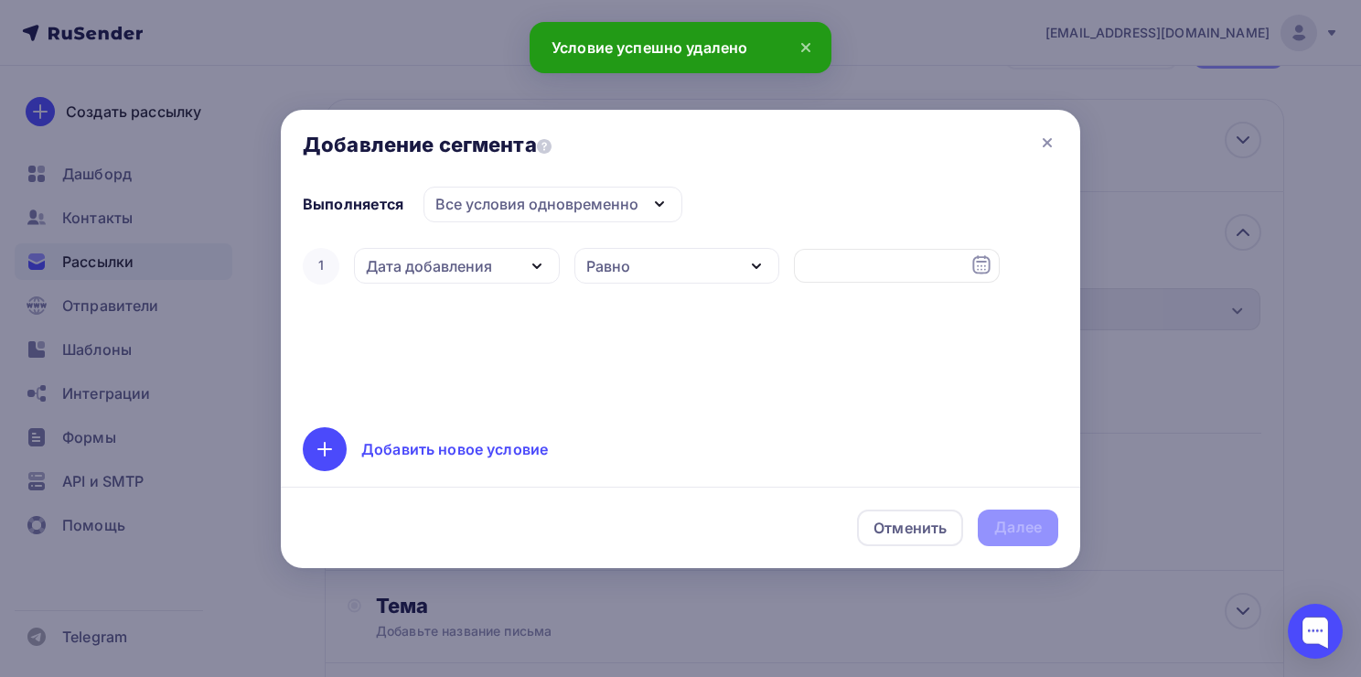
click at [419, 267] on div "Дата добавления" at bounding box center [429, 266] width 126 height 22
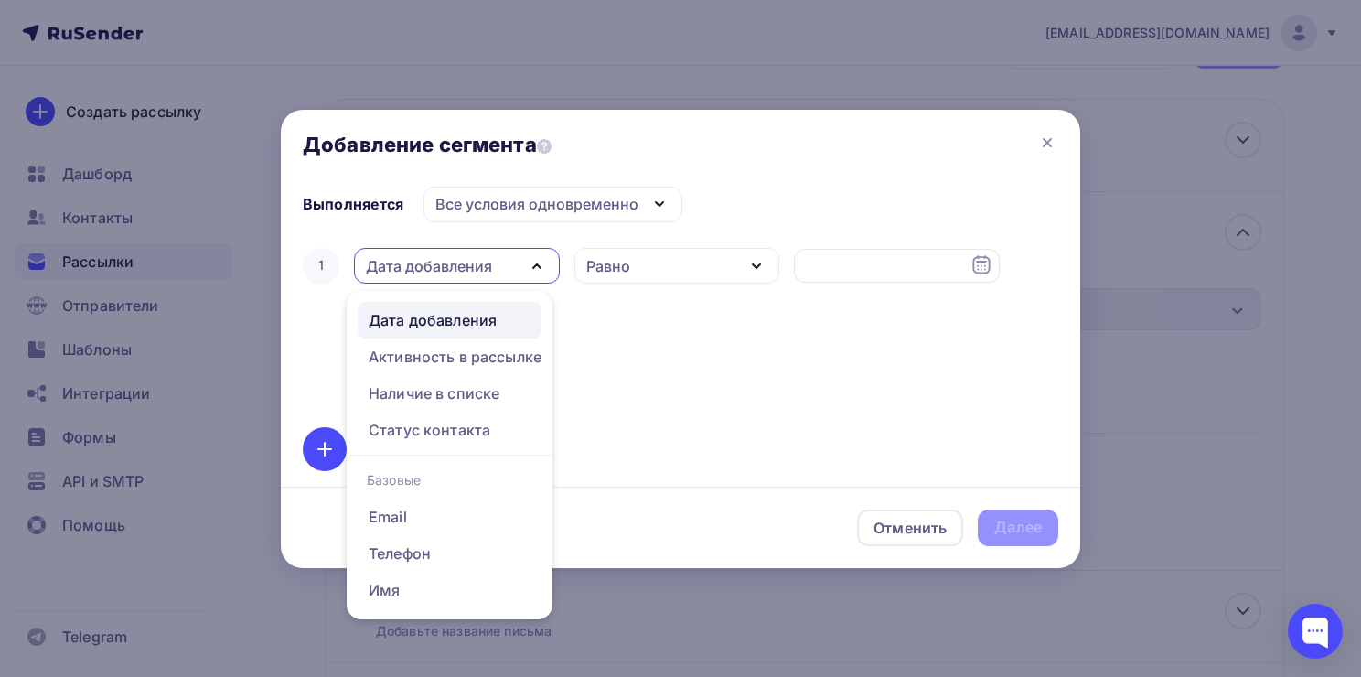
click at [674, 260] on div "Равно" at bounding box center [677, 266] width 206 height 36
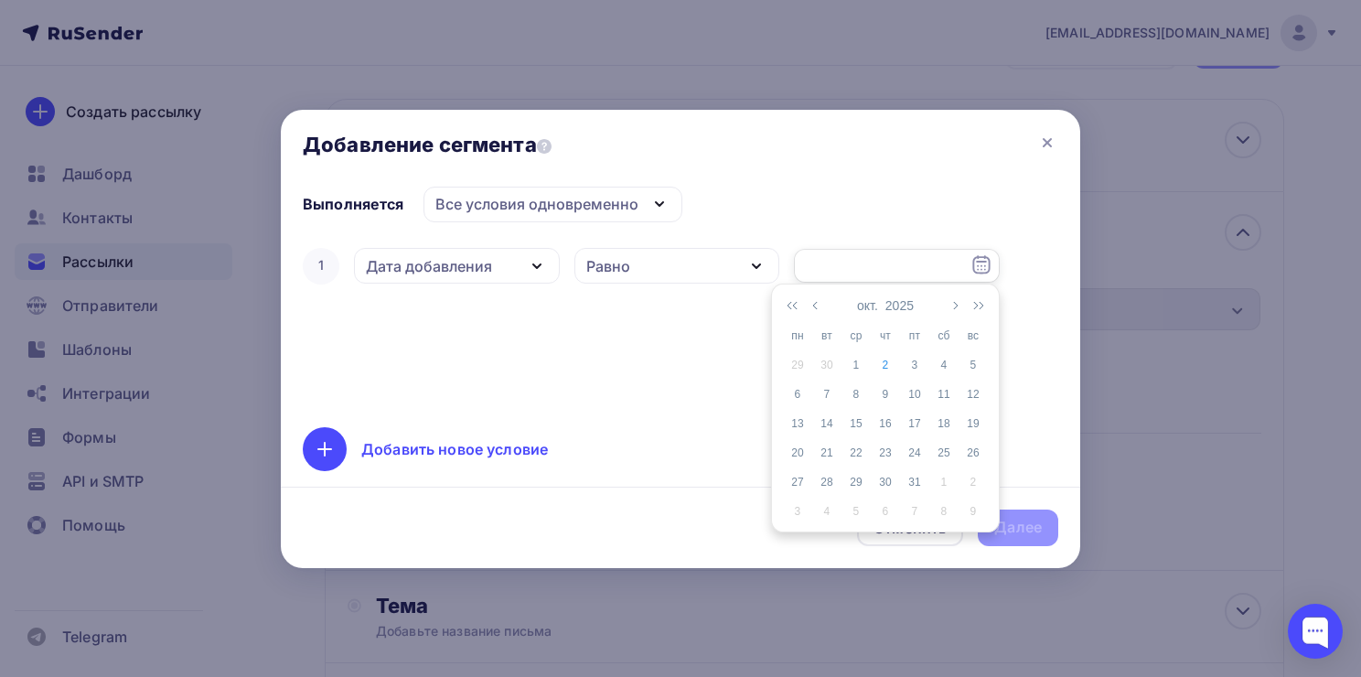
click at [823, 263] on input "text" at bounding box center [897, 266] width 206 height 35
click at [642, 326] on div "1 Дата добавления Дата добавления Активность в рассылке Наличие в списке Статус…" at bounding box center [681, 324] width 756 height 161
click at [459, 207] on div "Все условия одновременно" at bounding box center [536, 204] width 203 height 22
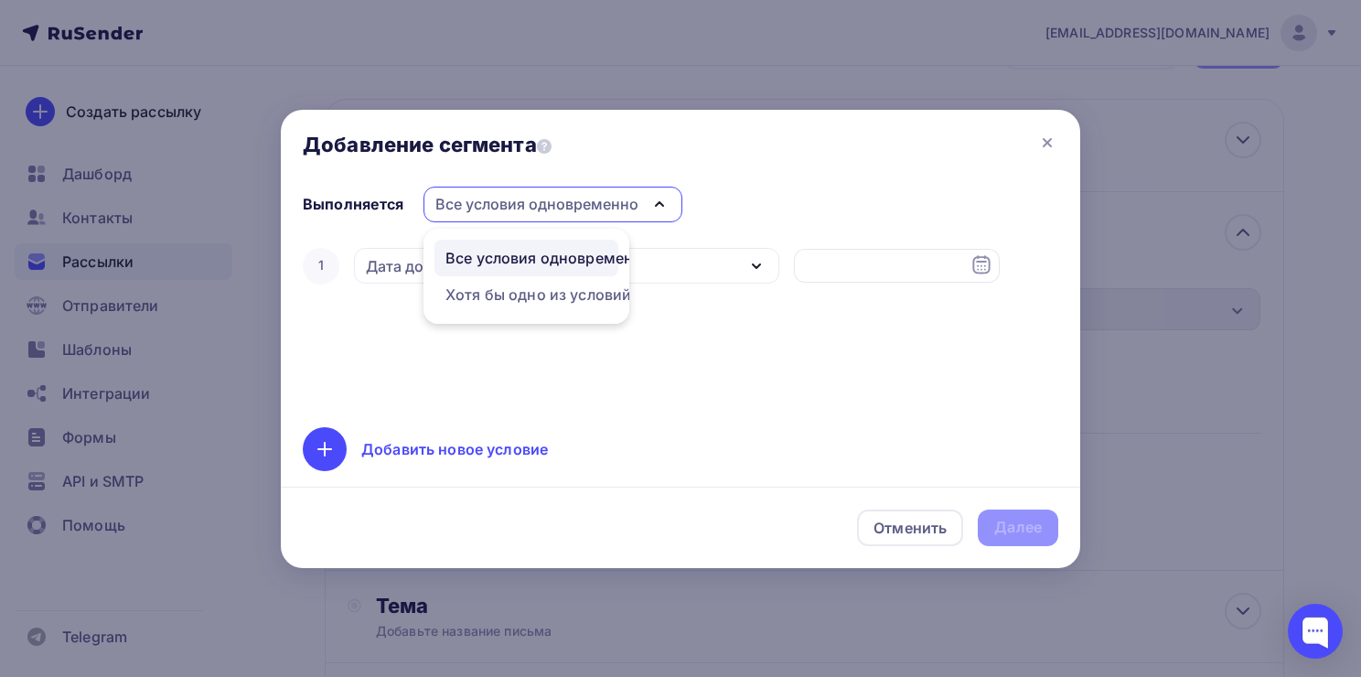
click at [827, 335] on div "1 Дата добавления Дата добавления Активность в рассылке Наличие в списке Статус…" at bounding box center [681, 324] width 756 height 161
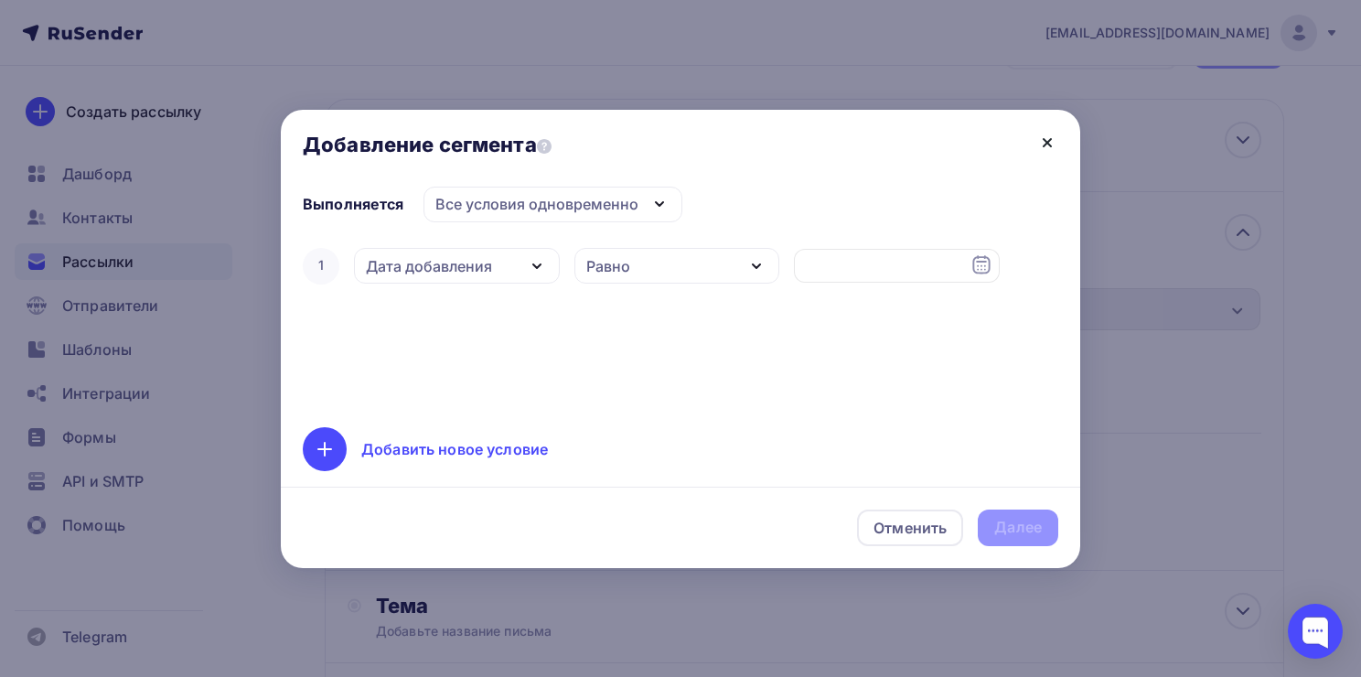
click at [1046, 132] on icon at bounding box center [1047, 143] width 22 height 22
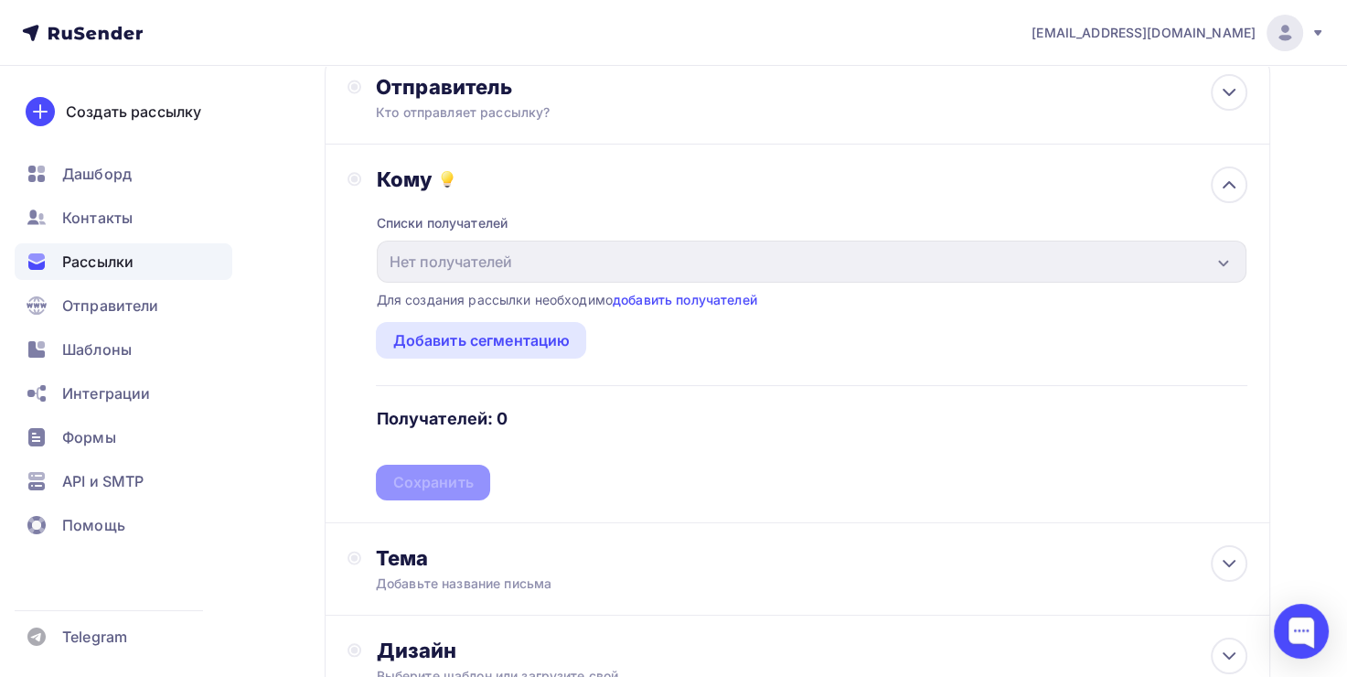
scroll to position [161, 0]
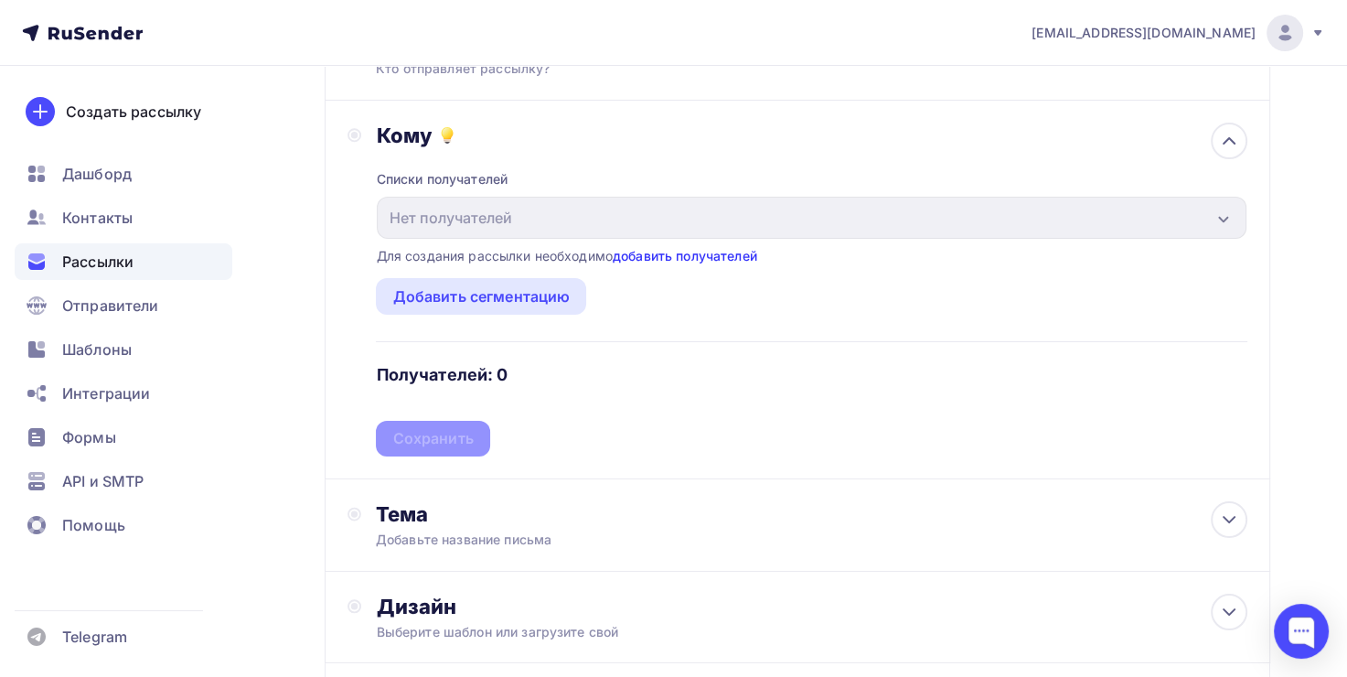
click at [677, 256] on link "добавить получателей" at bounding box center [685, 256] width 145 height 16
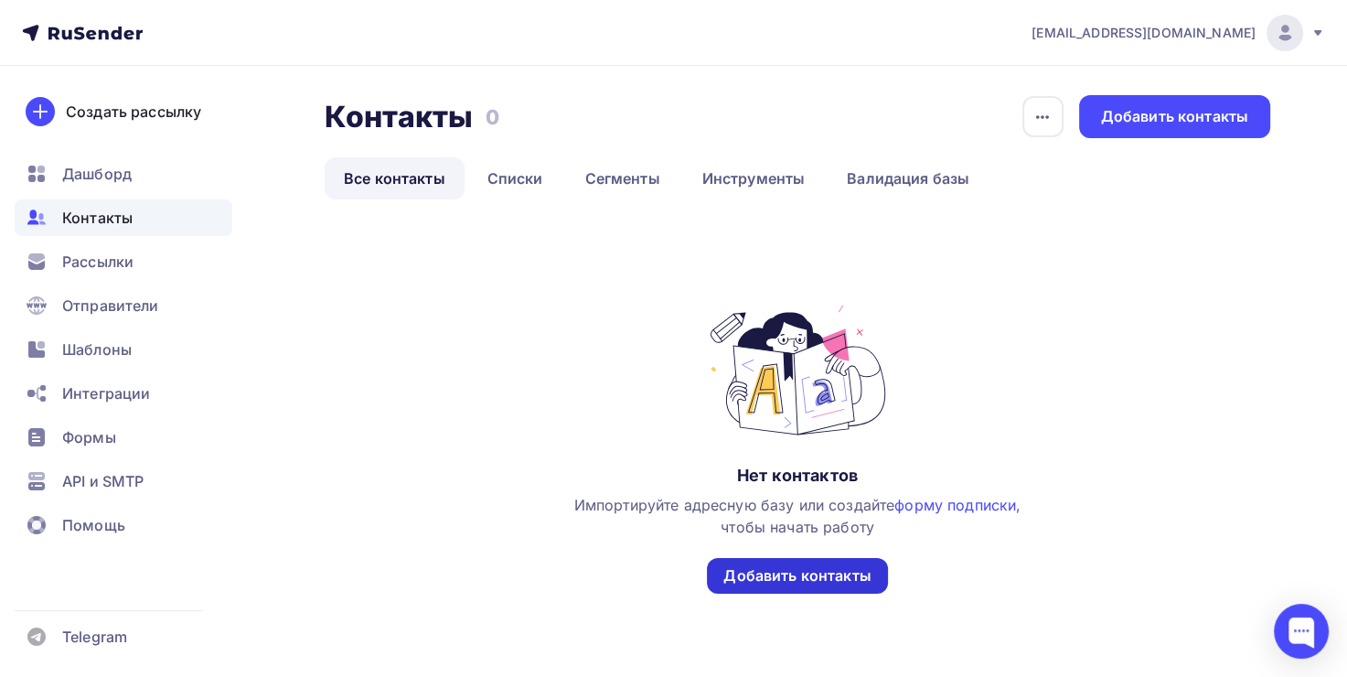
click at [777, 565] on div "Добавить контакты" at bounding box center [797, 575] width 147 height 21
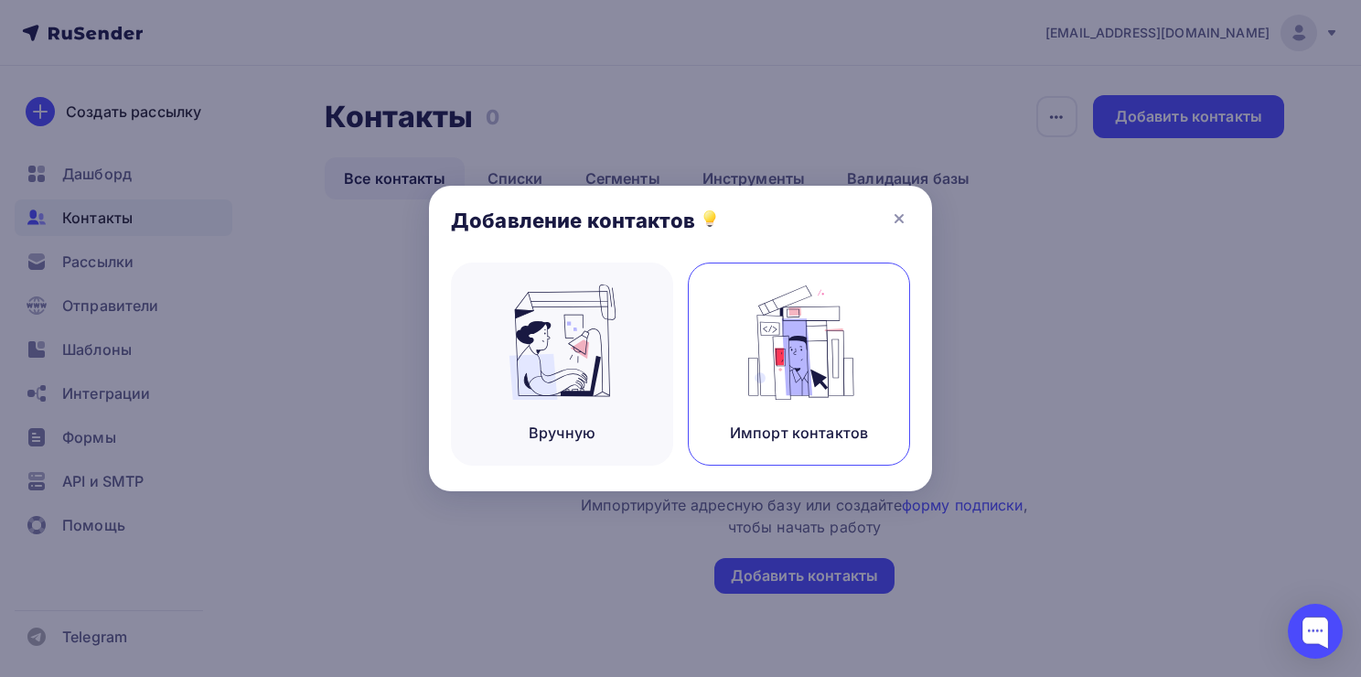
click at [831, 389] on img at bounding box center [799, 341] width 123 height 115
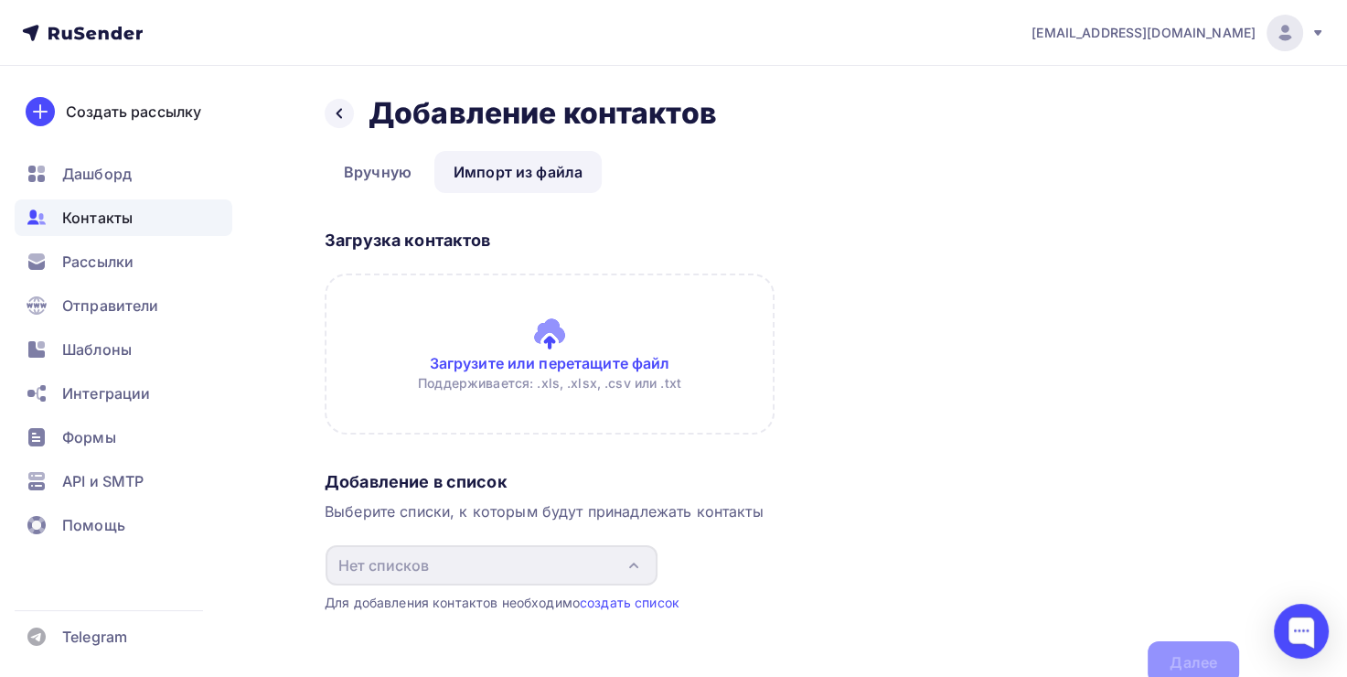
click at [563, 338] on input "file" at bounding box center [550, 354] width 450 height 161
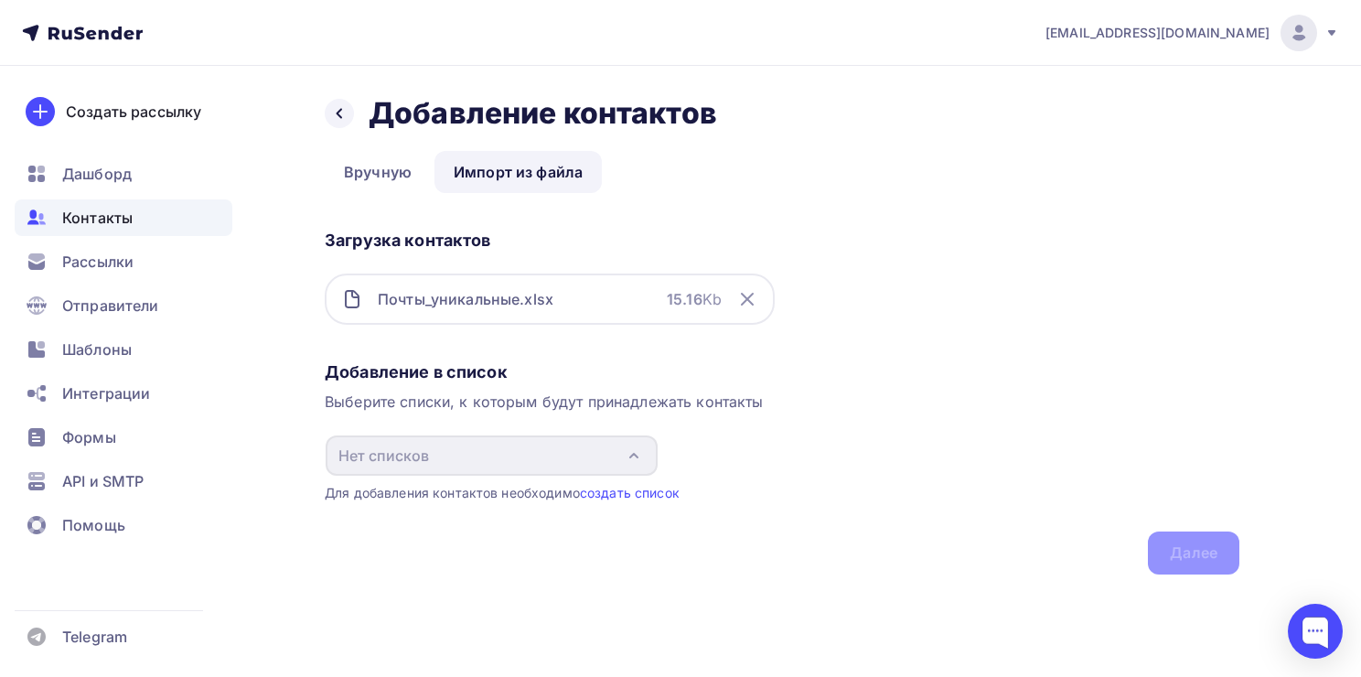
click at [565, 304] on div "Почты_уникальные.xlsx 15.16 Kb" at bounding box center [550, 299] width 450 height 51
click at [751, 302] on icon at bounding box center [747, 299] width 11 height 11
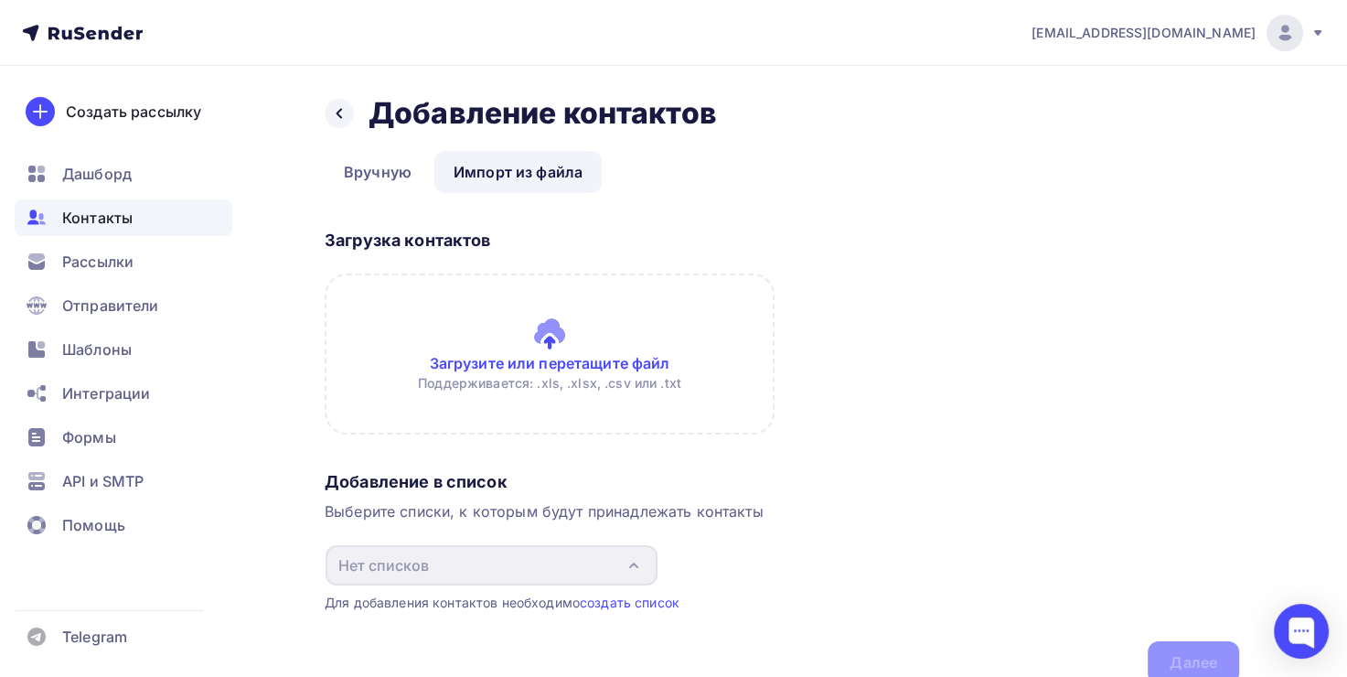
click at [532, 359] on input "file" at bounding box center [550, 354] width 450 height 161
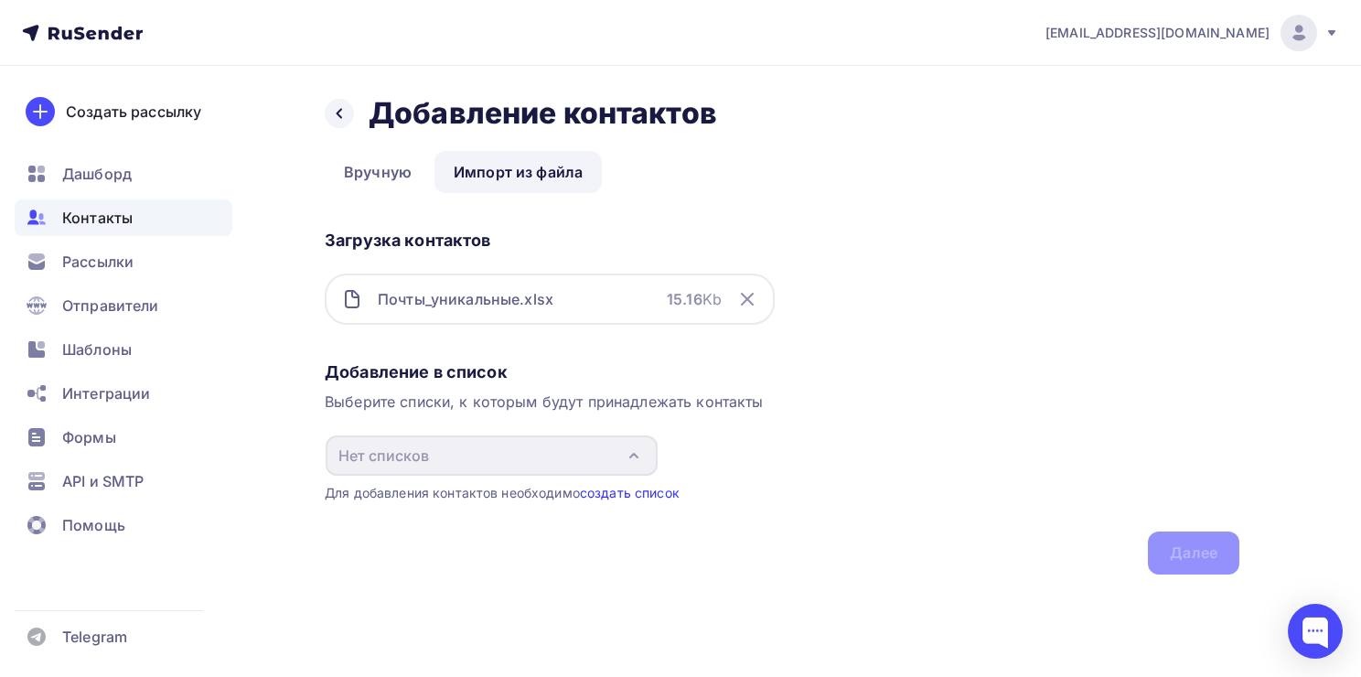
click at [640, 488] on link "создать список" at bounding box center [630, 493] width 100 height 16
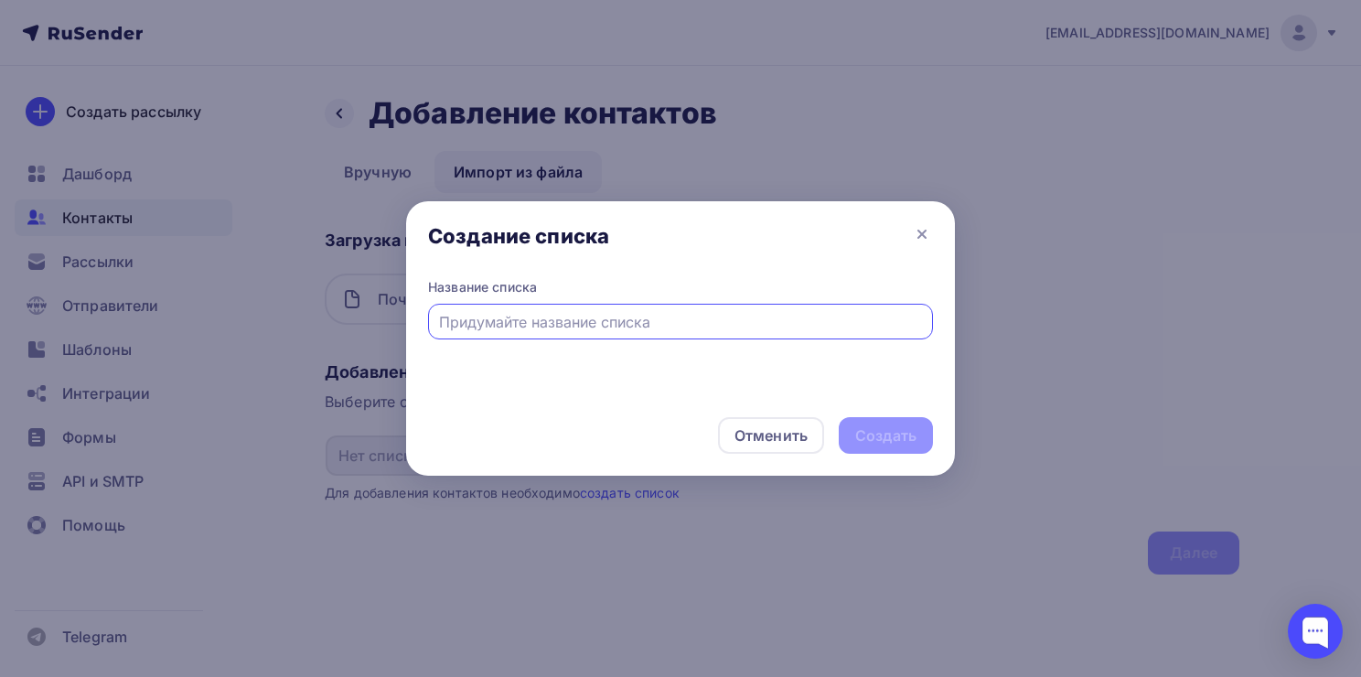
click at [545, 321] on input "text" at bounding box center [681, 322] width 484 height 22
type input "Почты"
click at [879, 435] on div "Создать" at bounding box center [885, 435] width 61 height 21
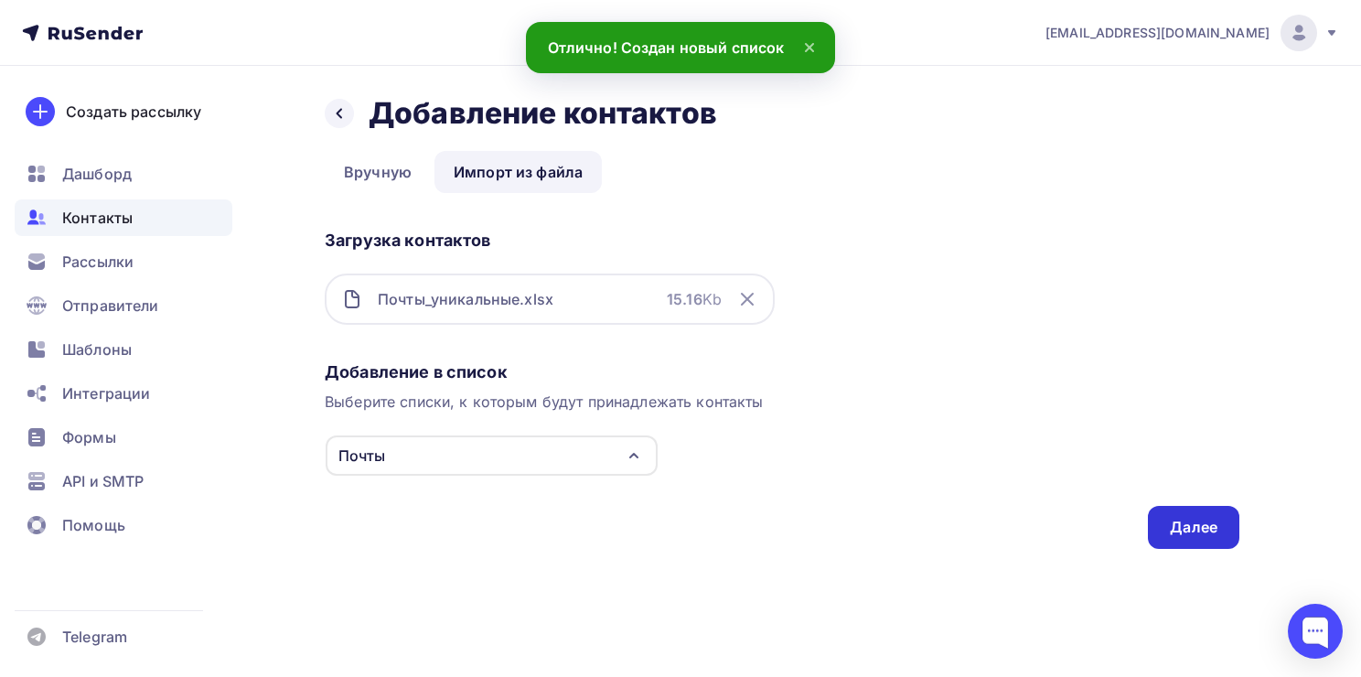
click at [1184, 519] on div "Далее" at bounding box center [1194, 527] width 48 height 21
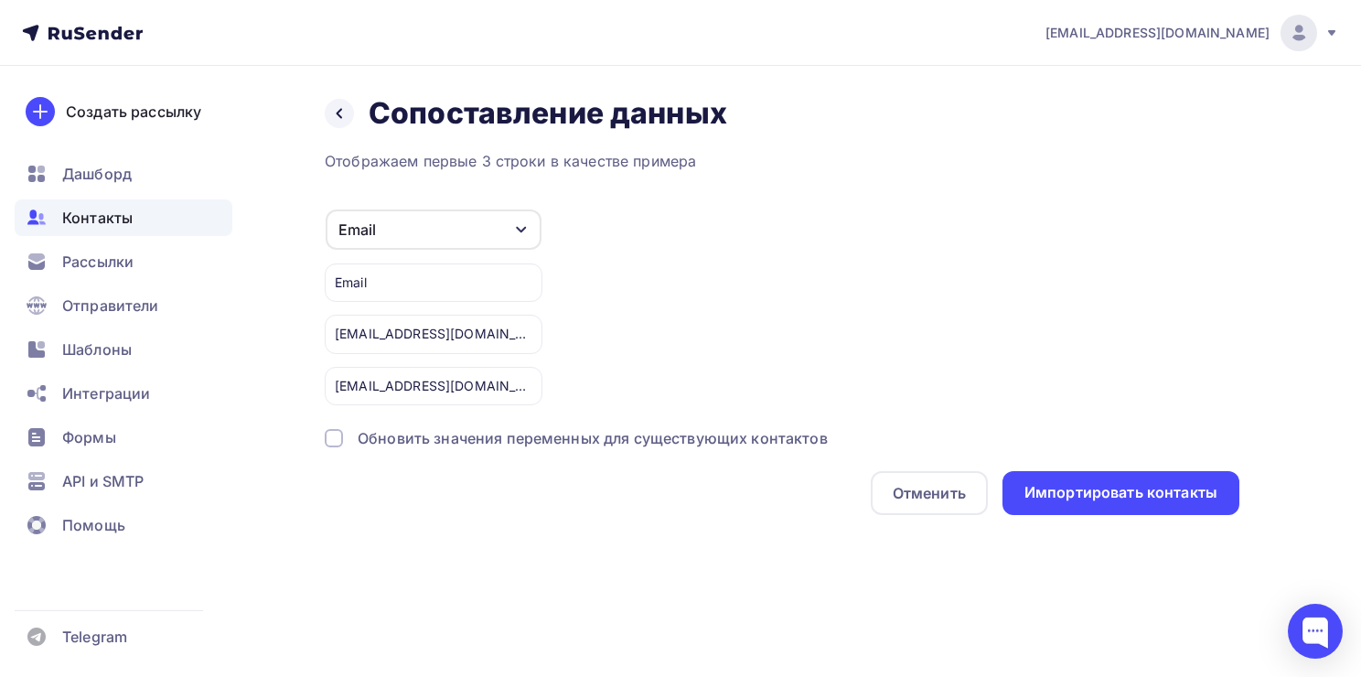
click at [418, 225] on div "Email" at bounding box center [434, 229] width 216 height 40
click at [689, 231] on div "Email Игнорировать Имя Телефон Создать поле Email rdkbor@mail.ru dou130@adm-edu…" at bounding box center [782, 307] width 915 height 197
click at [1120, 499] on div "Импортировать контакты" at bounding box center [1121, 492] width 193 height 21
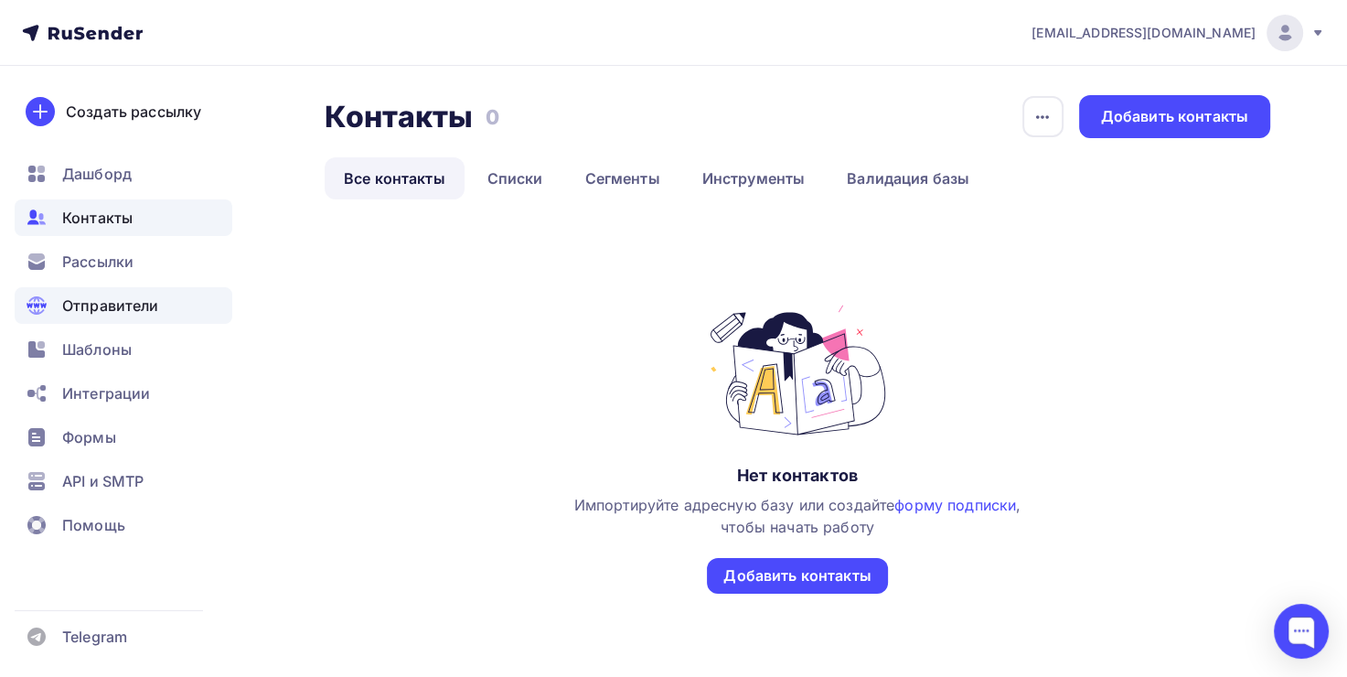
click at [98, 300] on span "Отправители" at bounding box center [110, 306] width 97 height 22
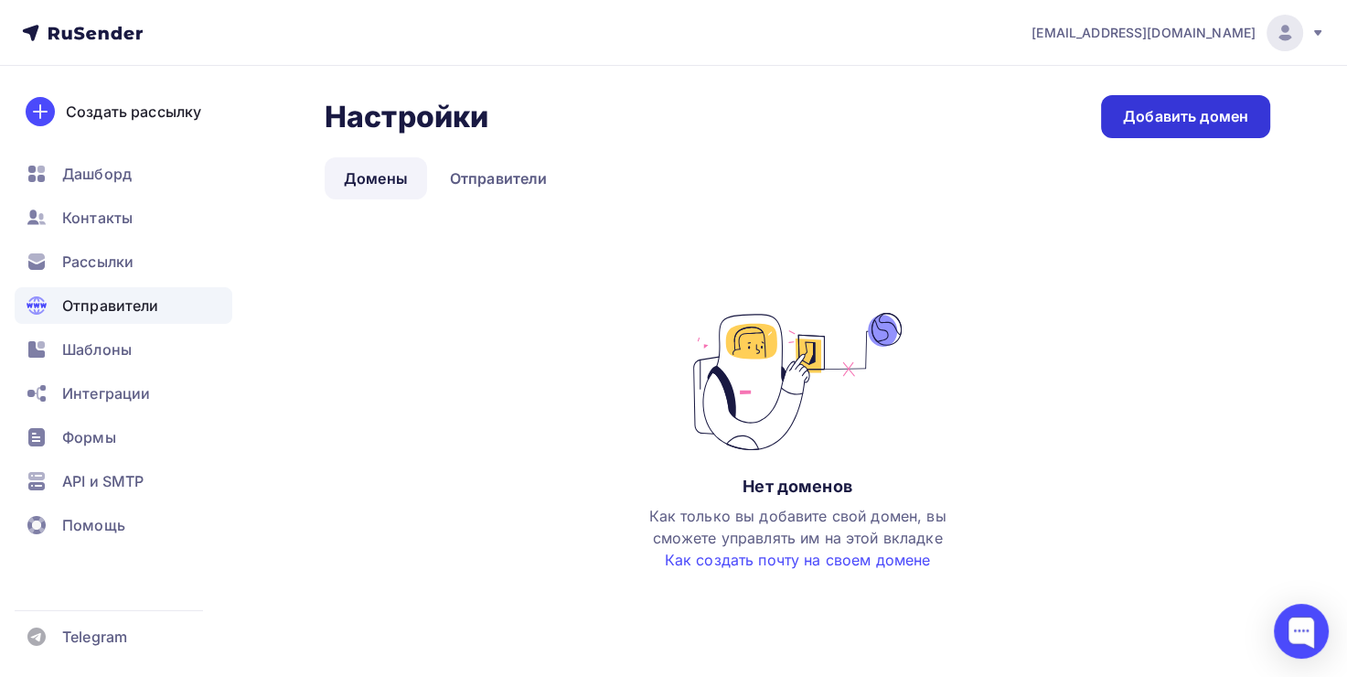
click at [1185, 120] on div "Добавить домен" at bounding box center [1185, 116] width 125 height 21
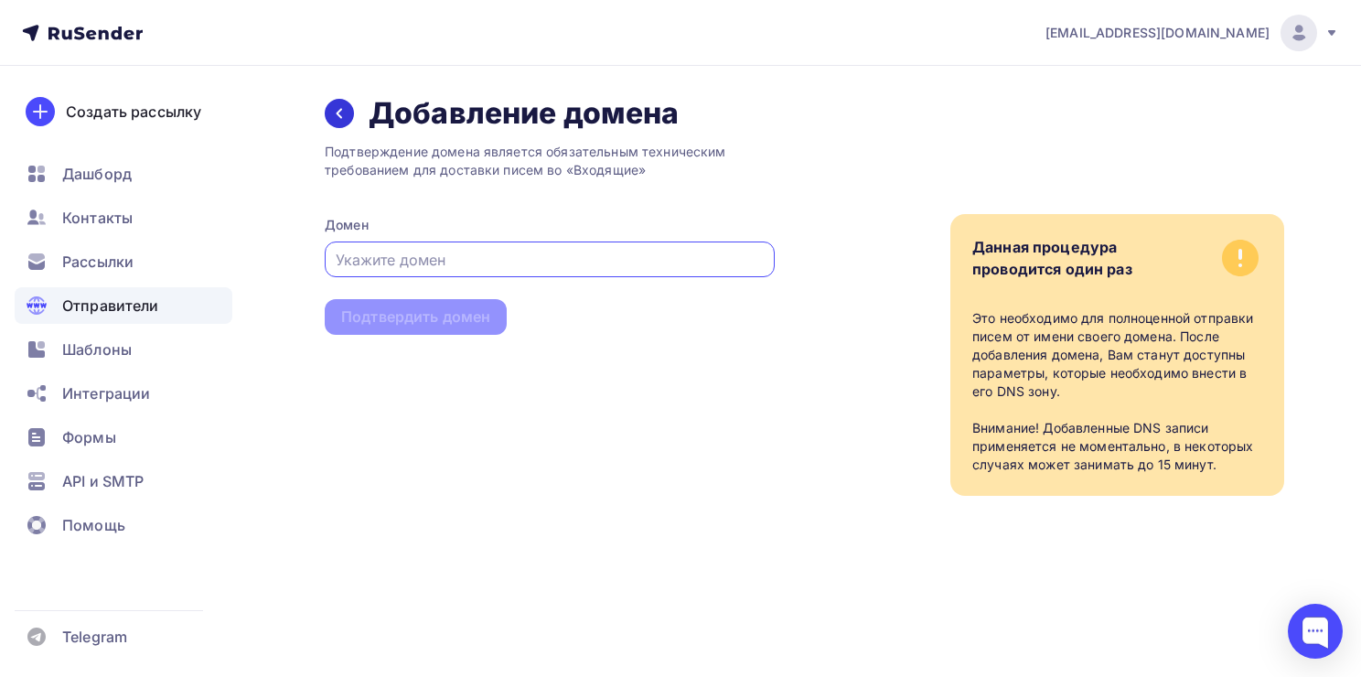
click at [344, 113] on icon at bounding box center [339, 113] width 15 height 15
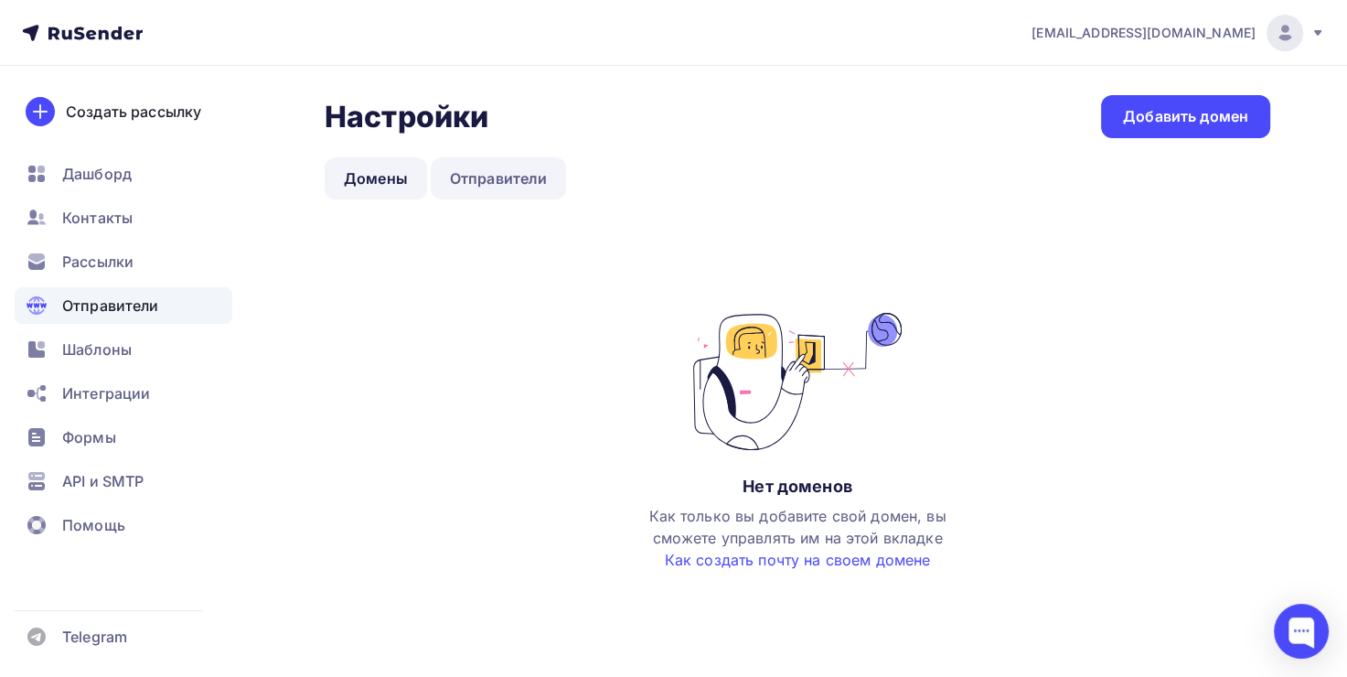
click at [490, 183] on link "Отправители" at bounding box center [499, 178] width 136 height 42
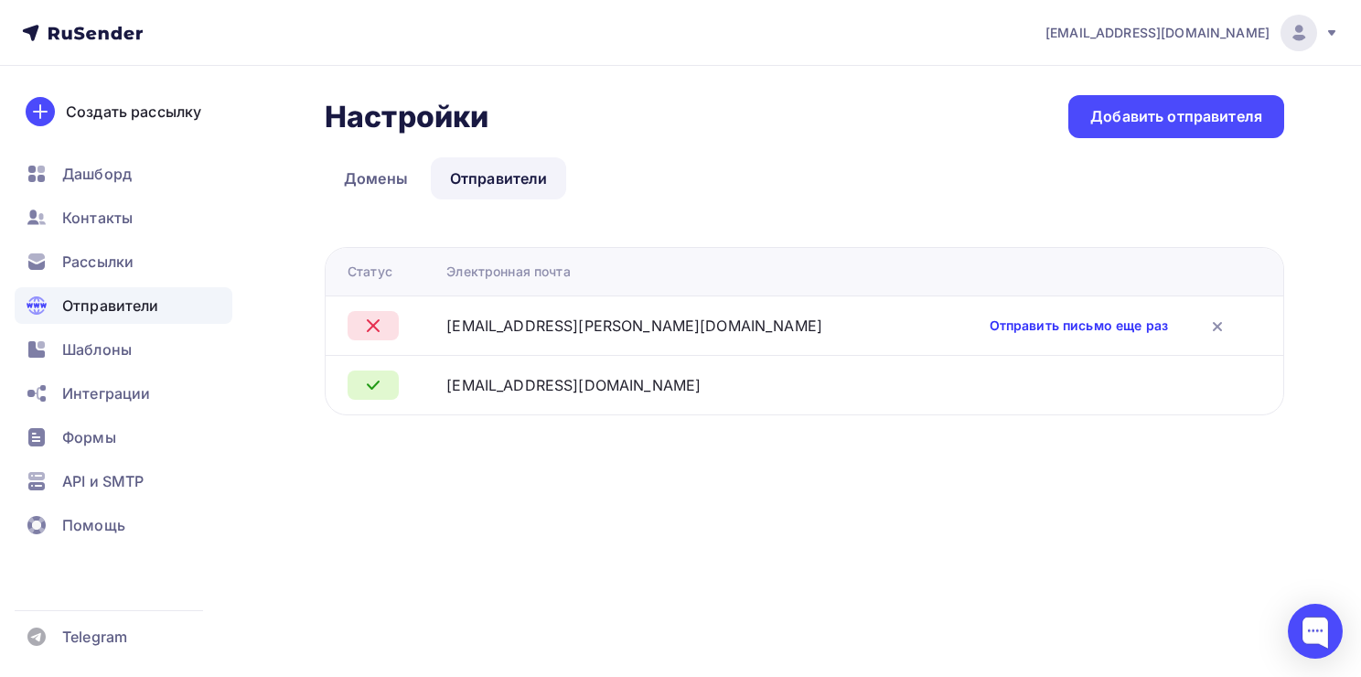
click at [1065, 327] on link "Отправить письмо еще раз" at bounding box center [1079, 326] width 178 height 18
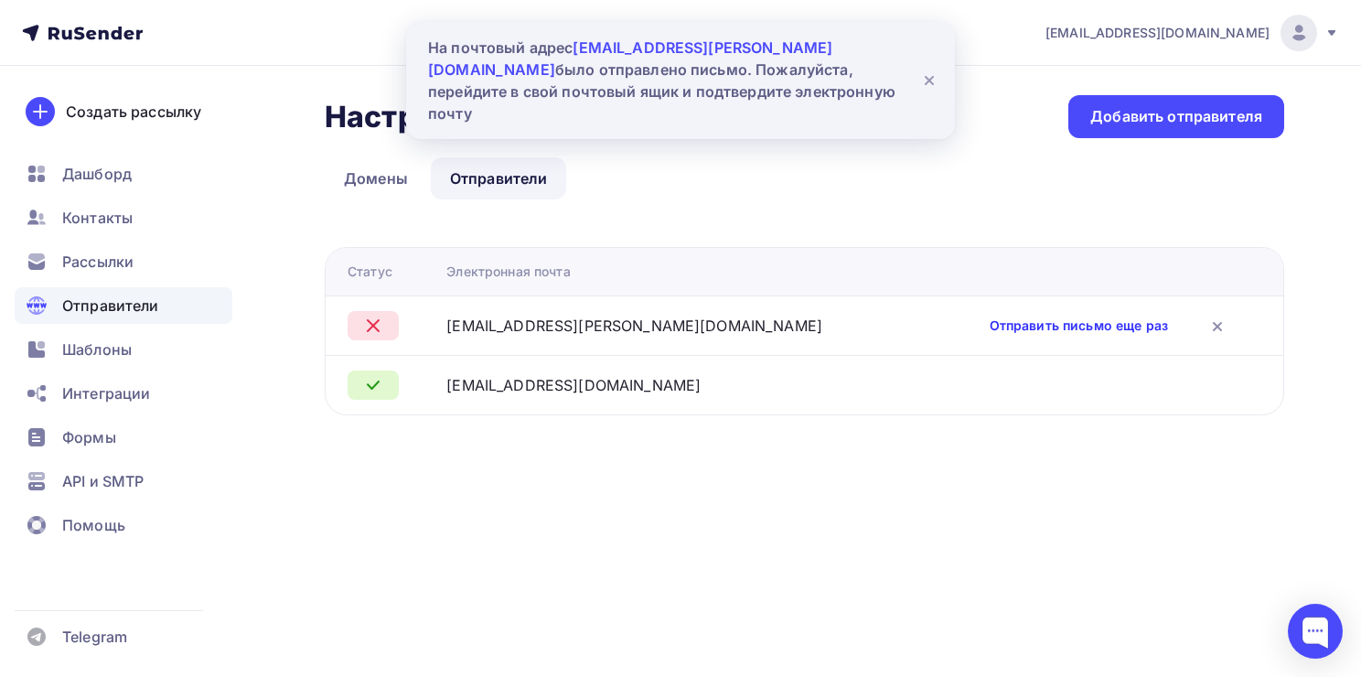
click at [1065, 327] on link "Отправить письмо еще раз" at bounding box center [1079, 326] width 178 height 18
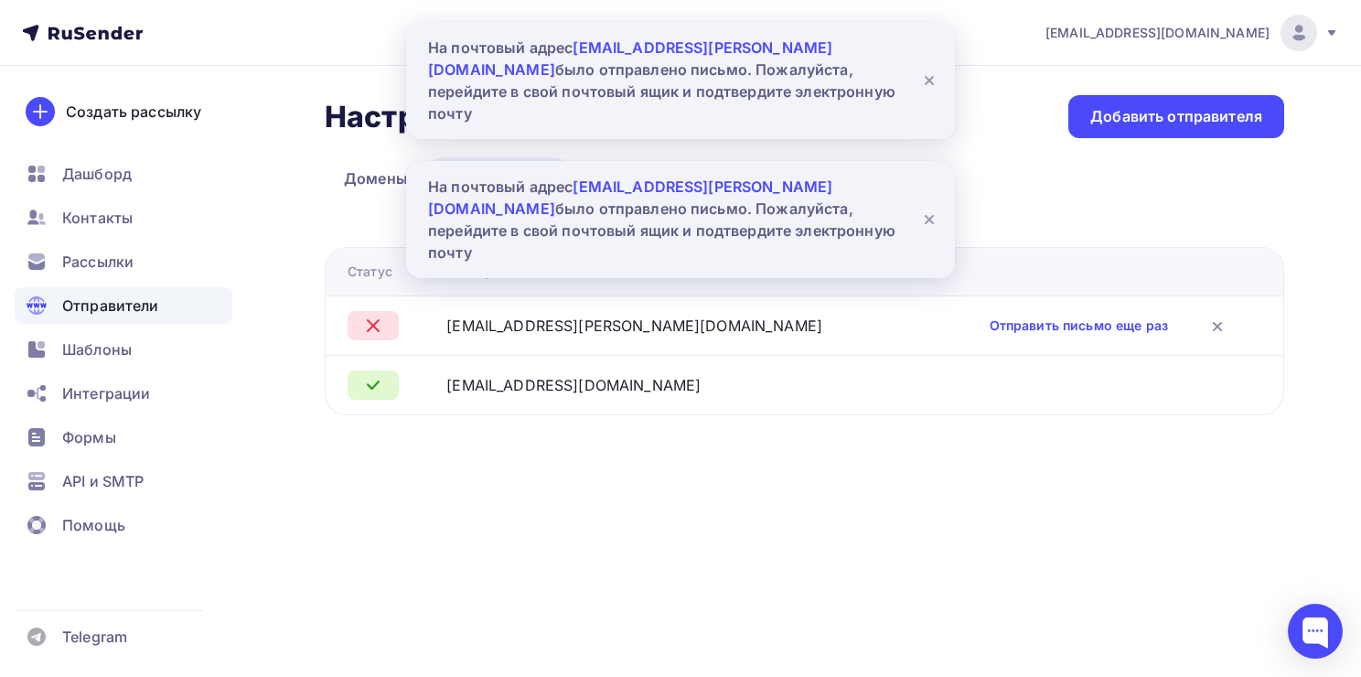
click at [670, 44] on span "a.ovsepyan@scenasnab.ru" at bounding box center [630, 58] width 404 height 40
drag, startPoint x: 577, startPoint y: 48, endPoint x: 771, endPoint y: 57, distance: 194.1
click at [771, 57] on div "На почтовый адрес a.ovsepyan@scenasnab.ru было отправлено письмо. Пожалуйста, п…" at bounding box center [666, 81] width 476 height 88
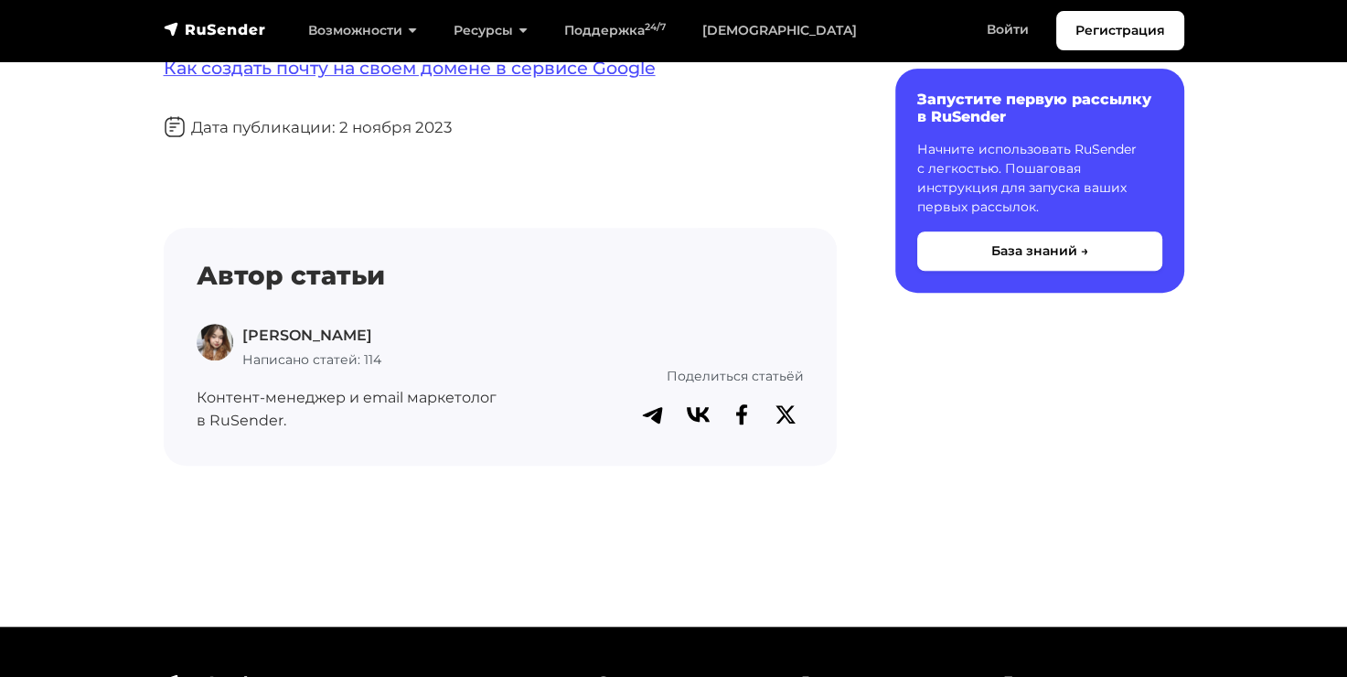
scroll to position [457, 0]
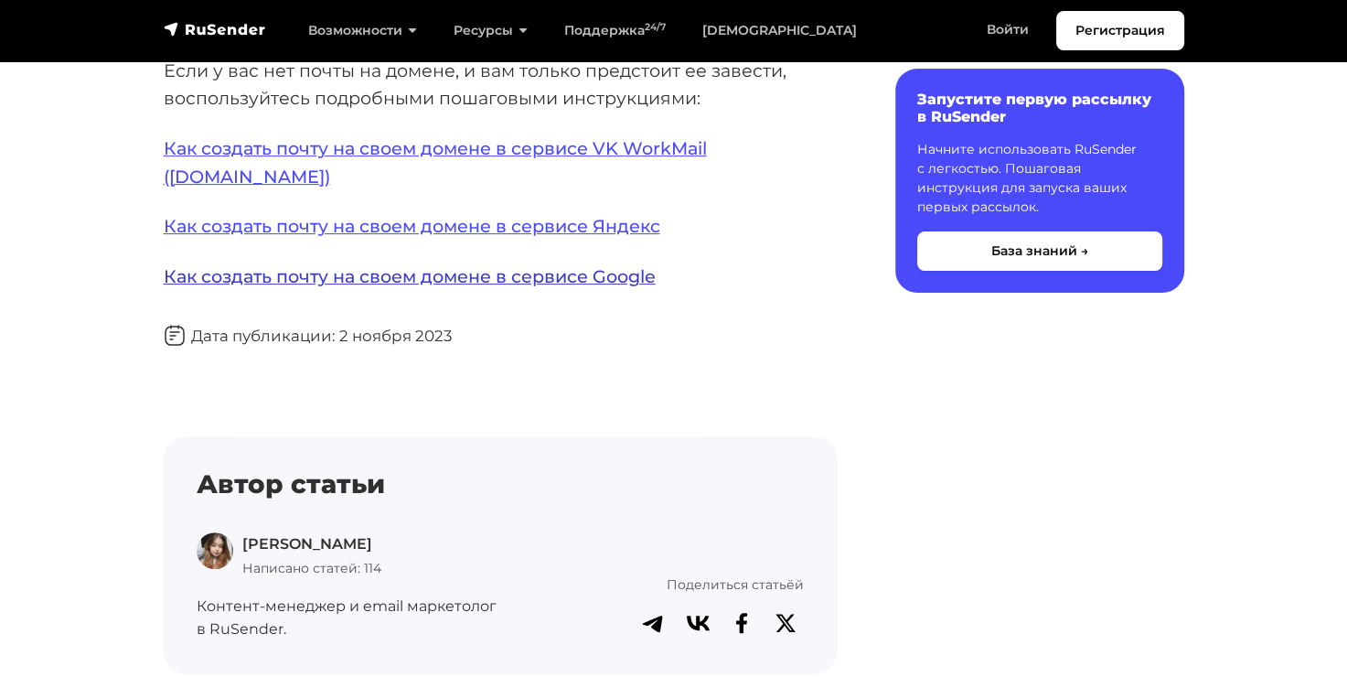
click at [421, 265] on link "Как создать почту на своем домене в сервисе Google" at bounding box center [410, 276] width 492 height 22
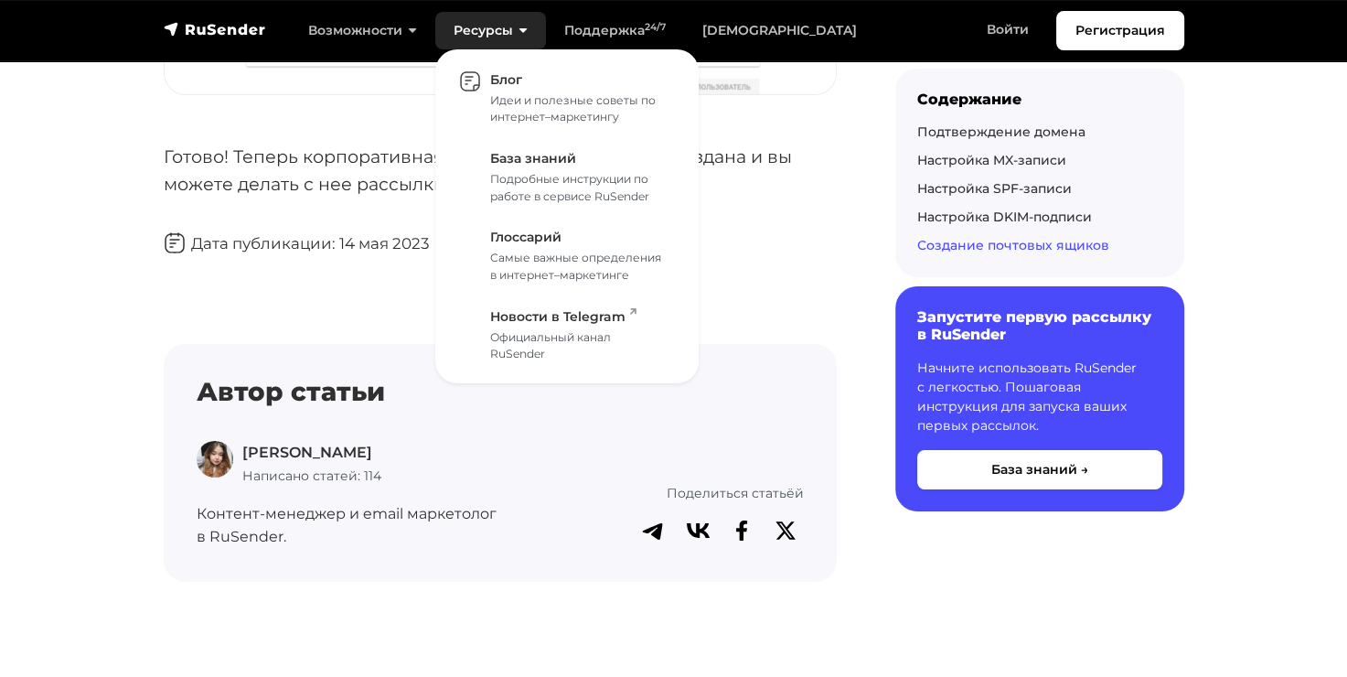
scroll to position [6129, 0]
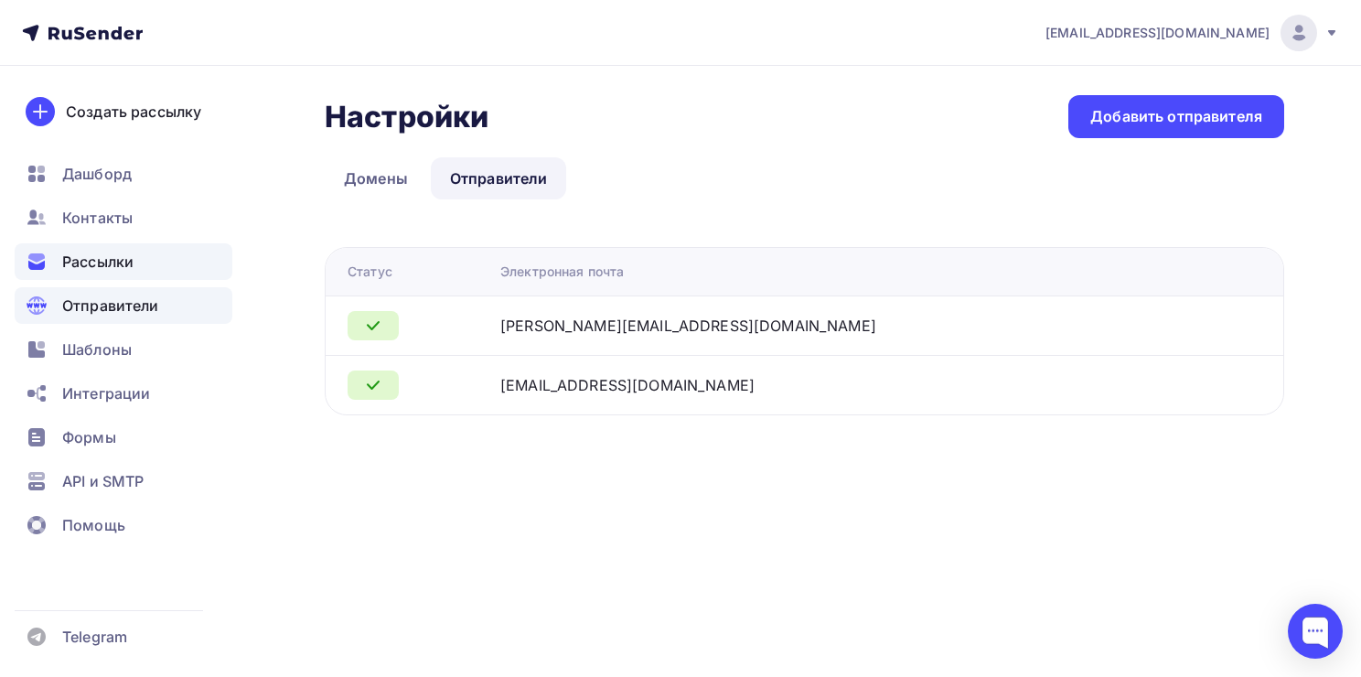
click at [131, 272] on span "Рассылки" at bounding box center [97, 262] width 71 height 22
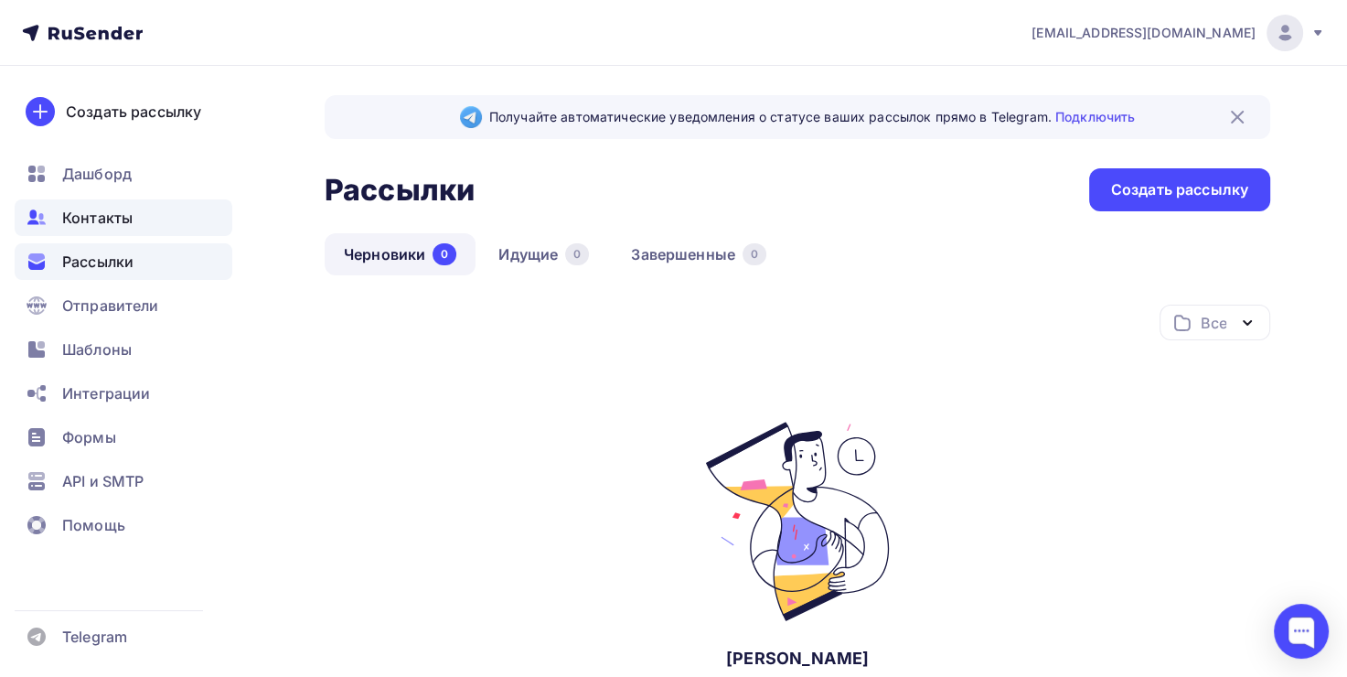
click at [135, 220] on div "Контакты" at bounding box center [124, 217] width 218 height 37
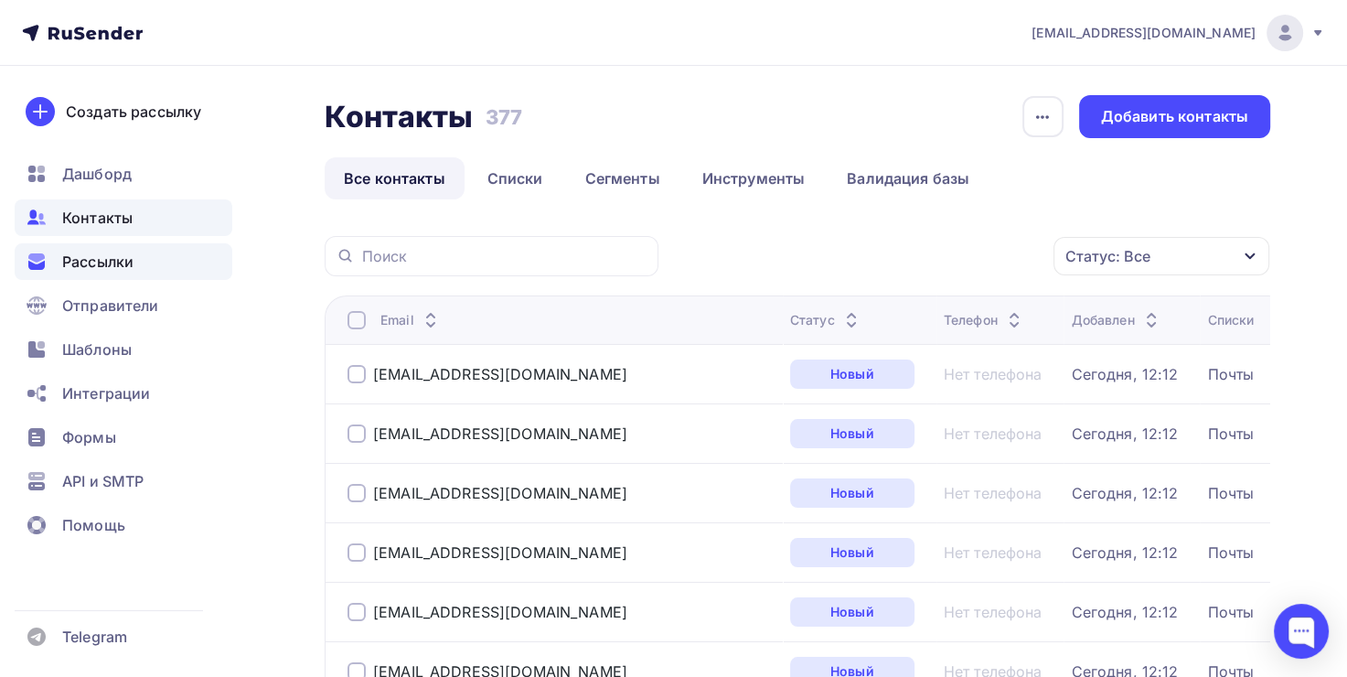
click at [123, 263] on span "Рассылки" at bounding box center [97, 262] width 71 height 22
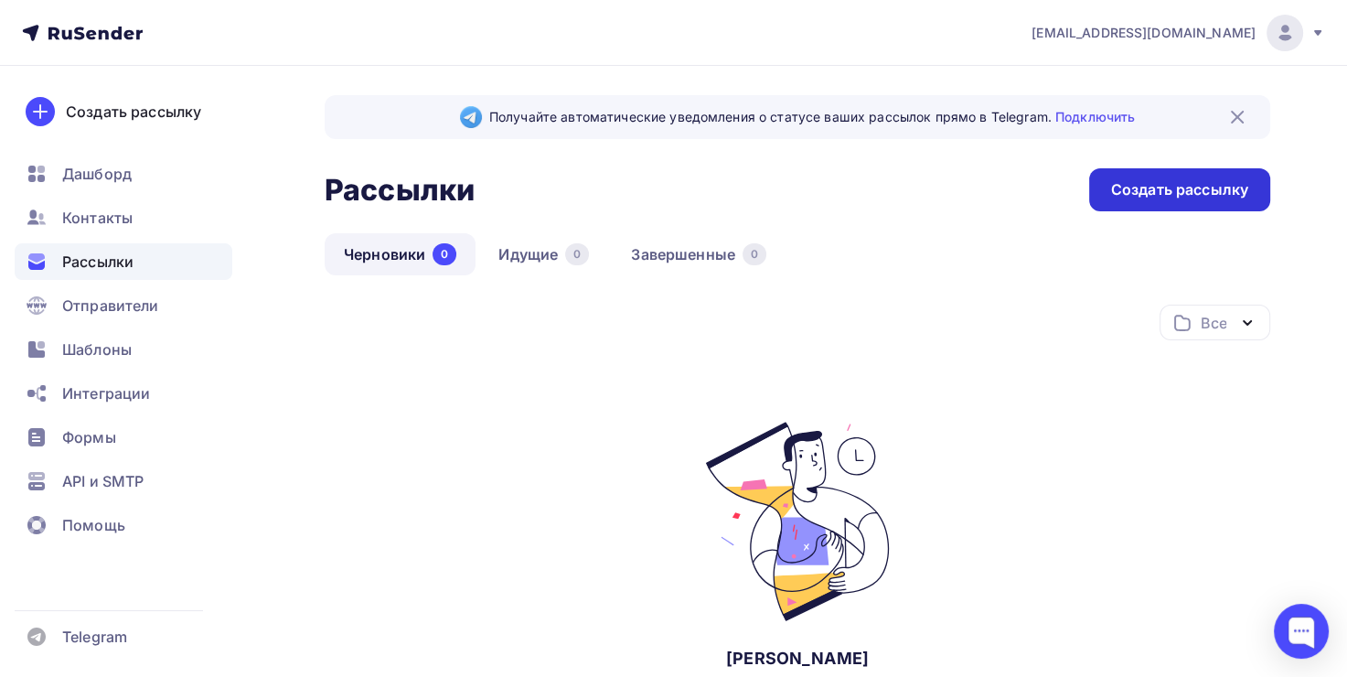
click at [1154, 193] on div "Создать рассылку" at bounding box center [1179, 189] width 137 height 21
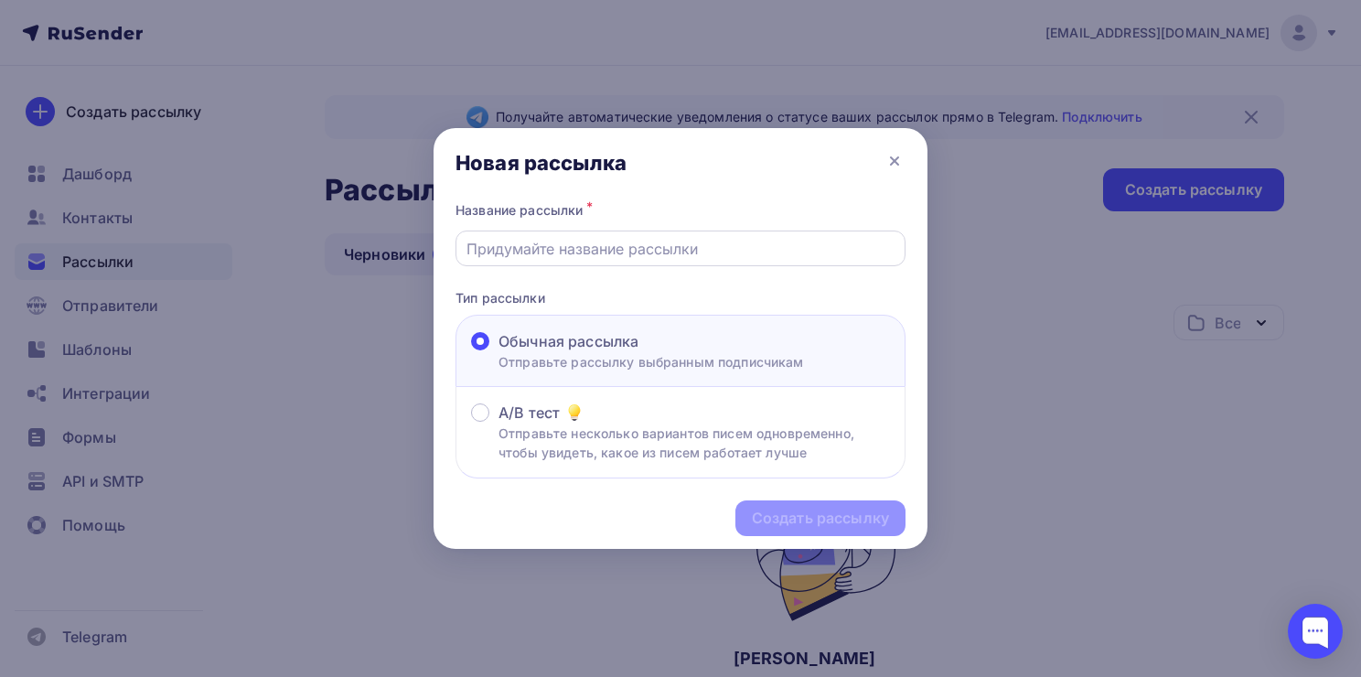
click at [571, 252] on input "text" at bounding box center [681, 249] width 429 height 22
click at [587, 247] on input "text" at bounding box center [681, 249] width 429 height 22
type input "Рассылка - информирование"
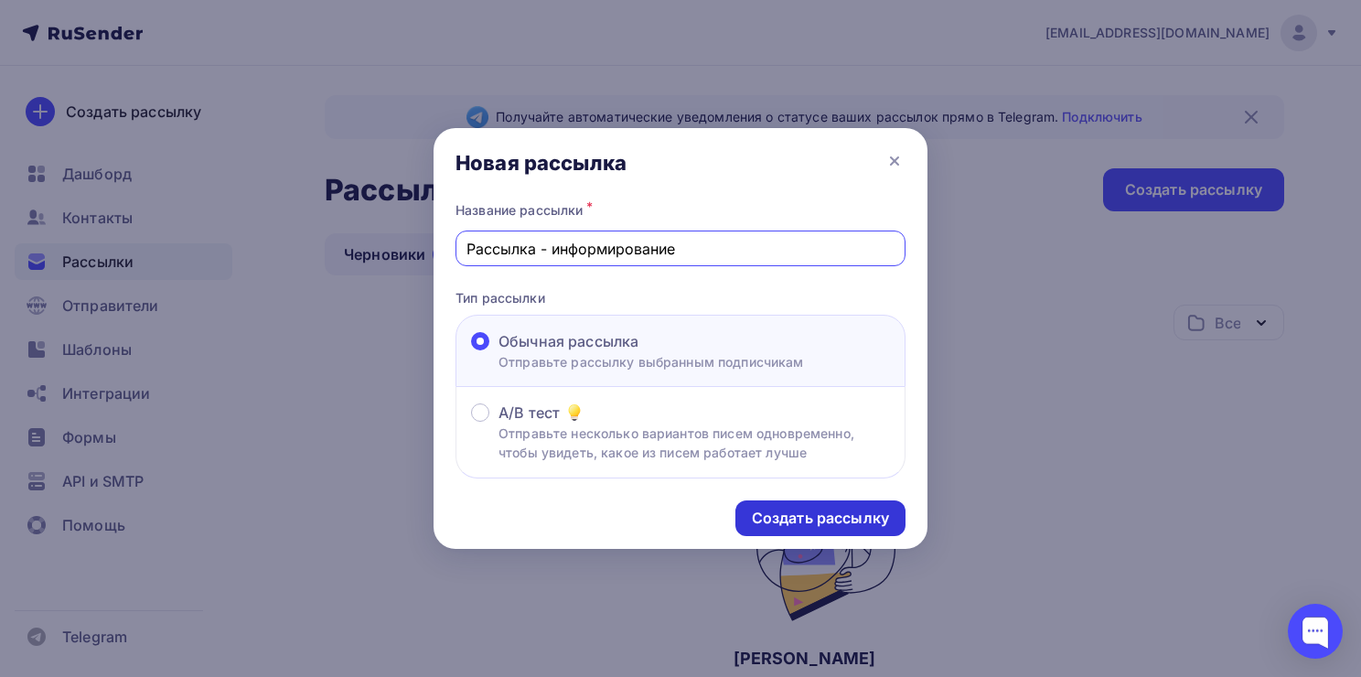
click at [792, 532] on div "Создать рассылку" at bounding box center [820, 518] width 170 height 36
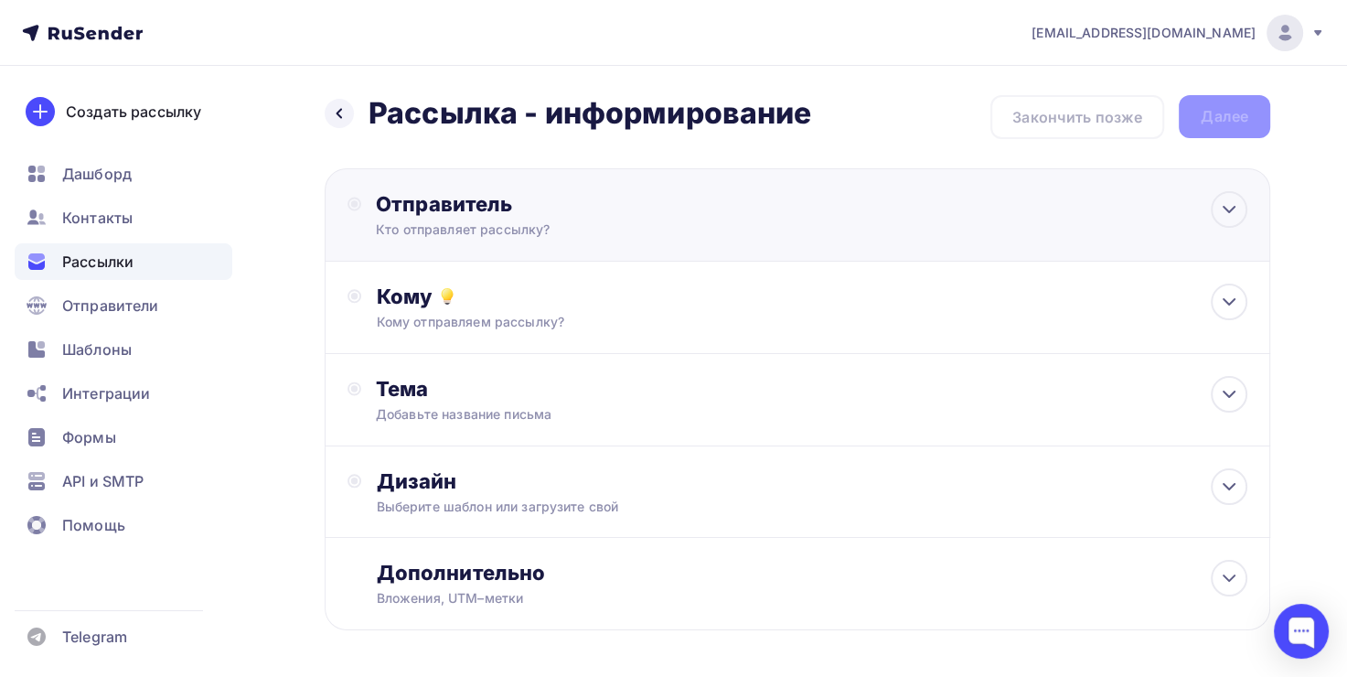
click at [477, 220] on div "Кто отправляет рассылку?" at bounding box center [554, 229] width 357 height 18
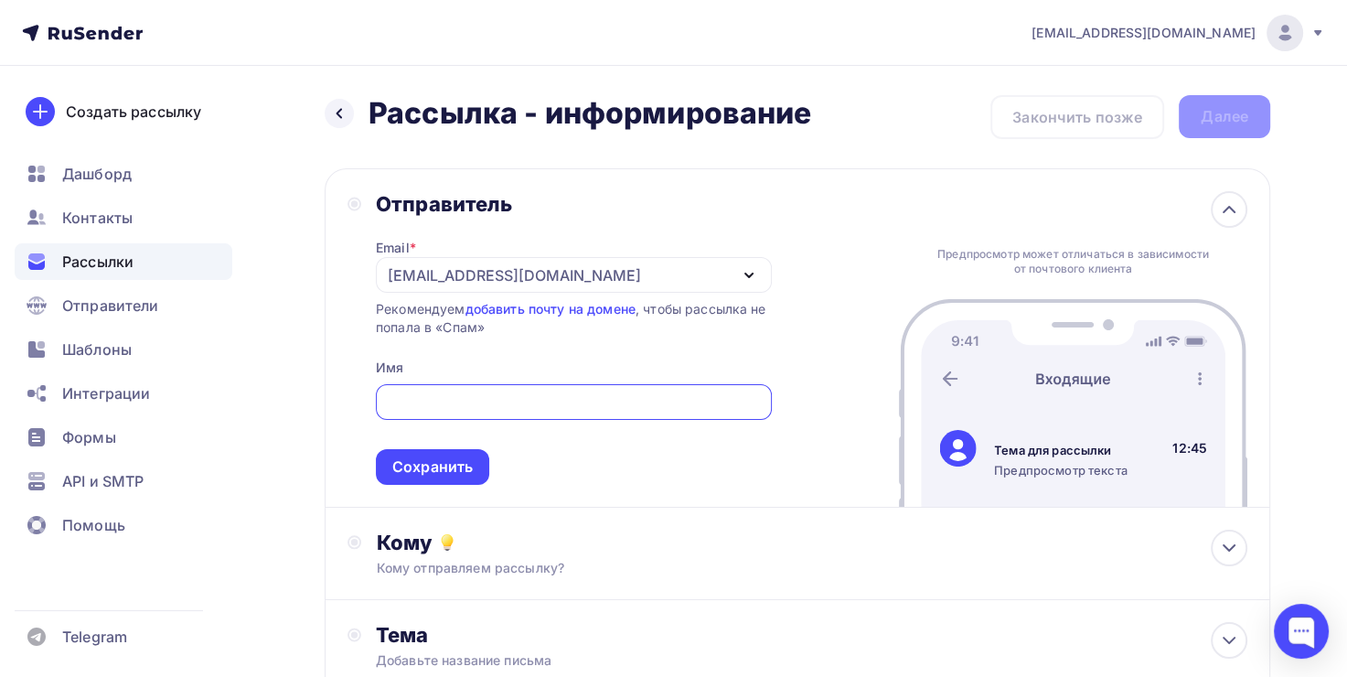
click at [416, 276] on div "[EMAIL_ADDRESS][DOMAIN_NAME]" at bounding box center [514, 275] width 253 height 22
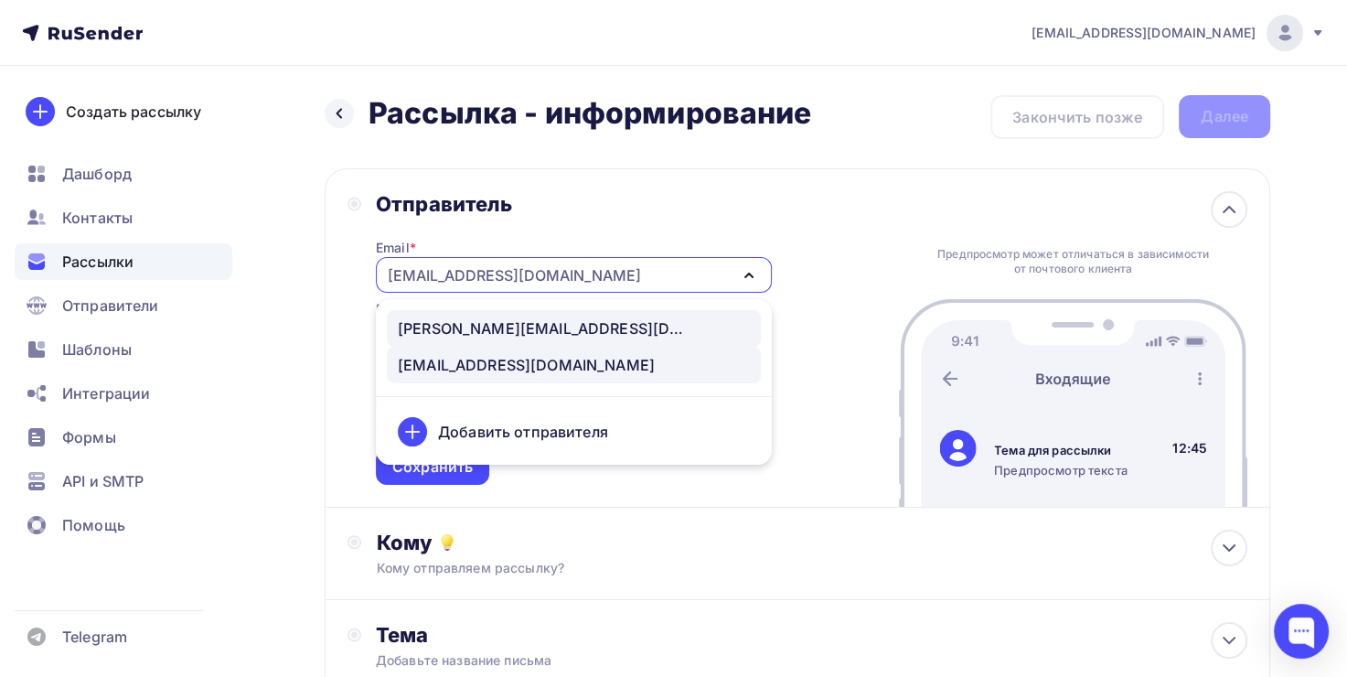
click at [454, 337] on div "a.ovsepyan@scenasnab.ru" at bounding box center [544, 328] width 293 height 22
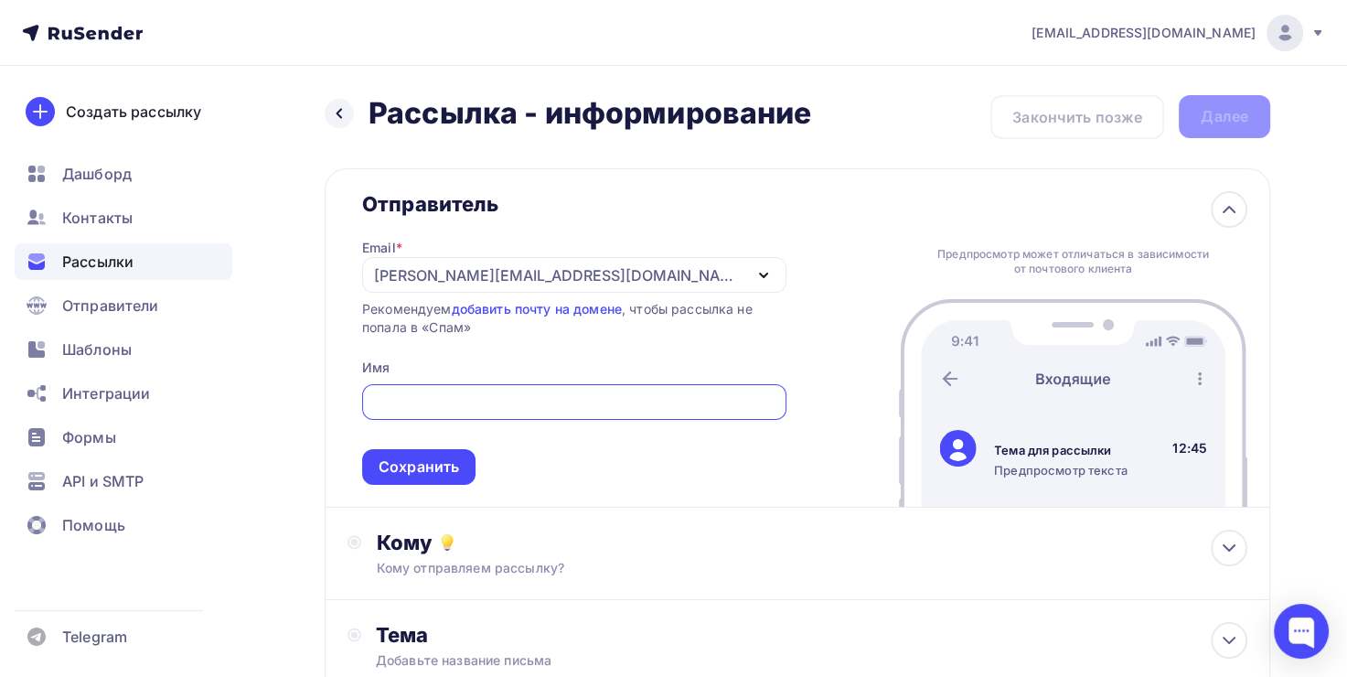
click at [475, 396] on input "text" at bounding box center [574, 403] width 403 height 22
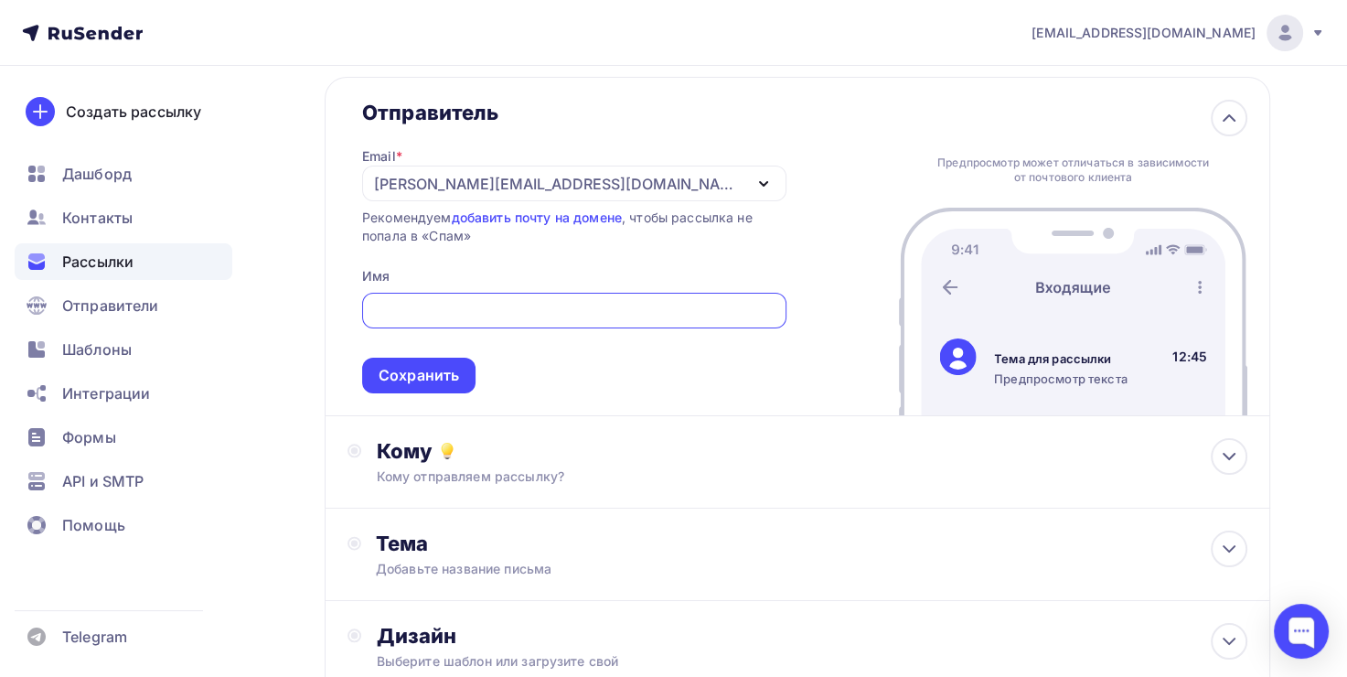
scroll to position [183, 0]
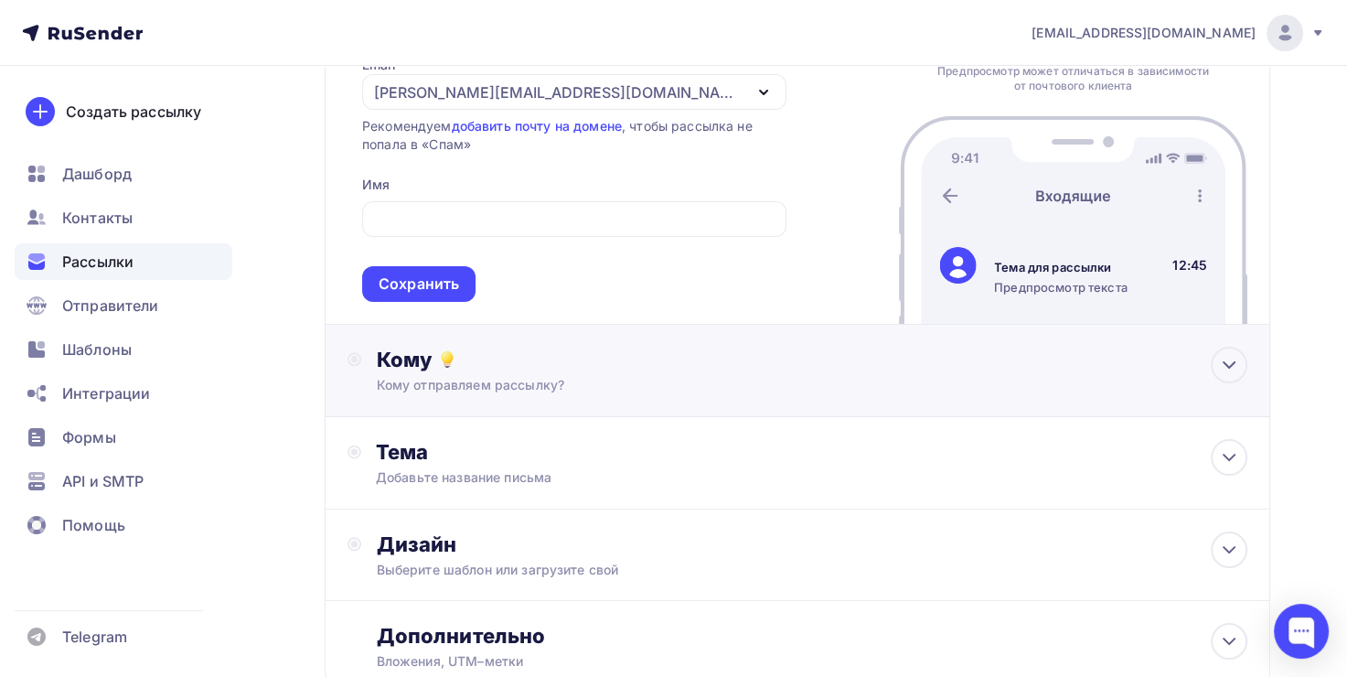
click at [506, 385] on div "Кому отправляем рассылку?" at bounding box center [768, 385] width 784 height 18
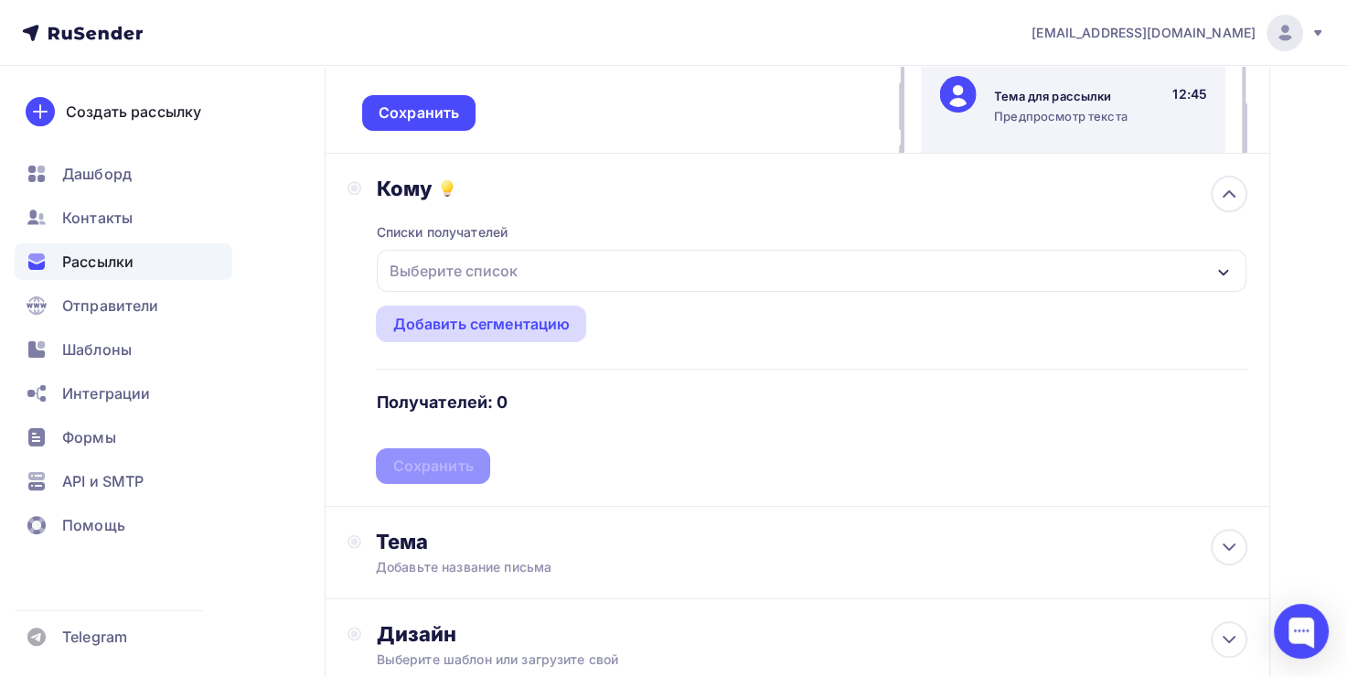
scroll to position [366, 0]
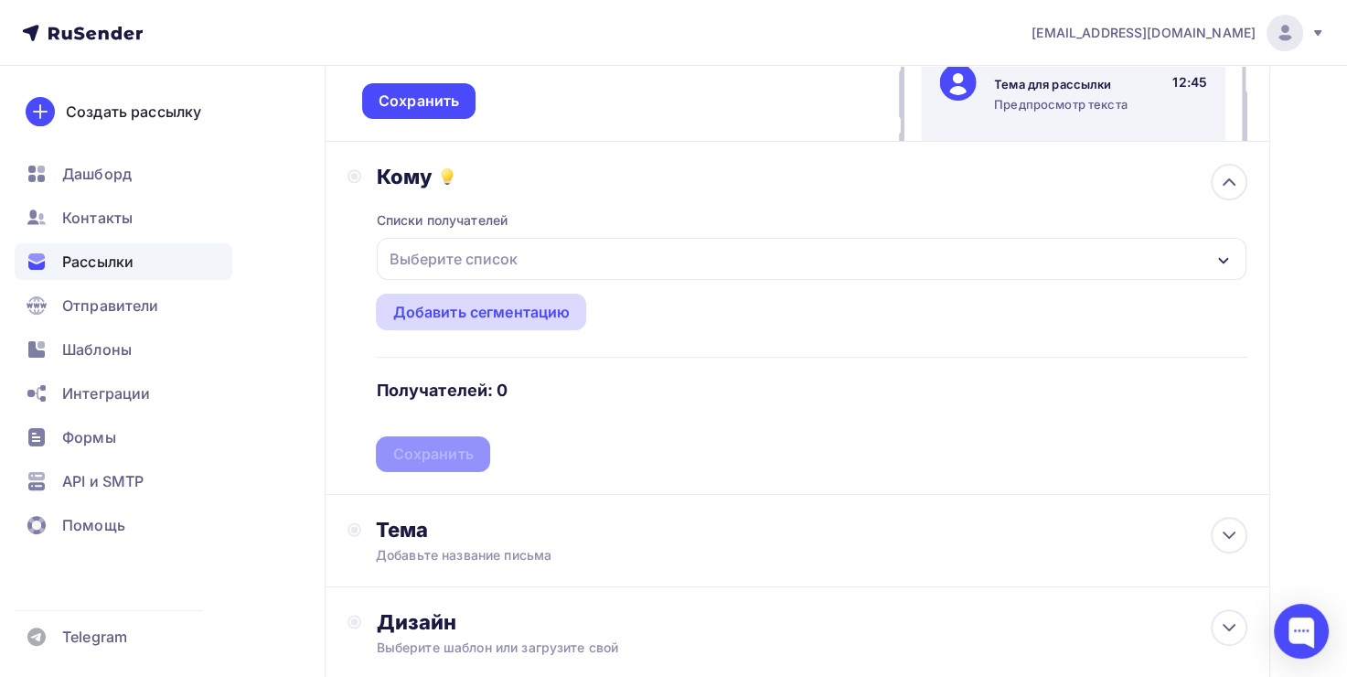
click at [480, 311] on div "Добавить сегментацию" at bounding box center [480, 312] width 177 height 22
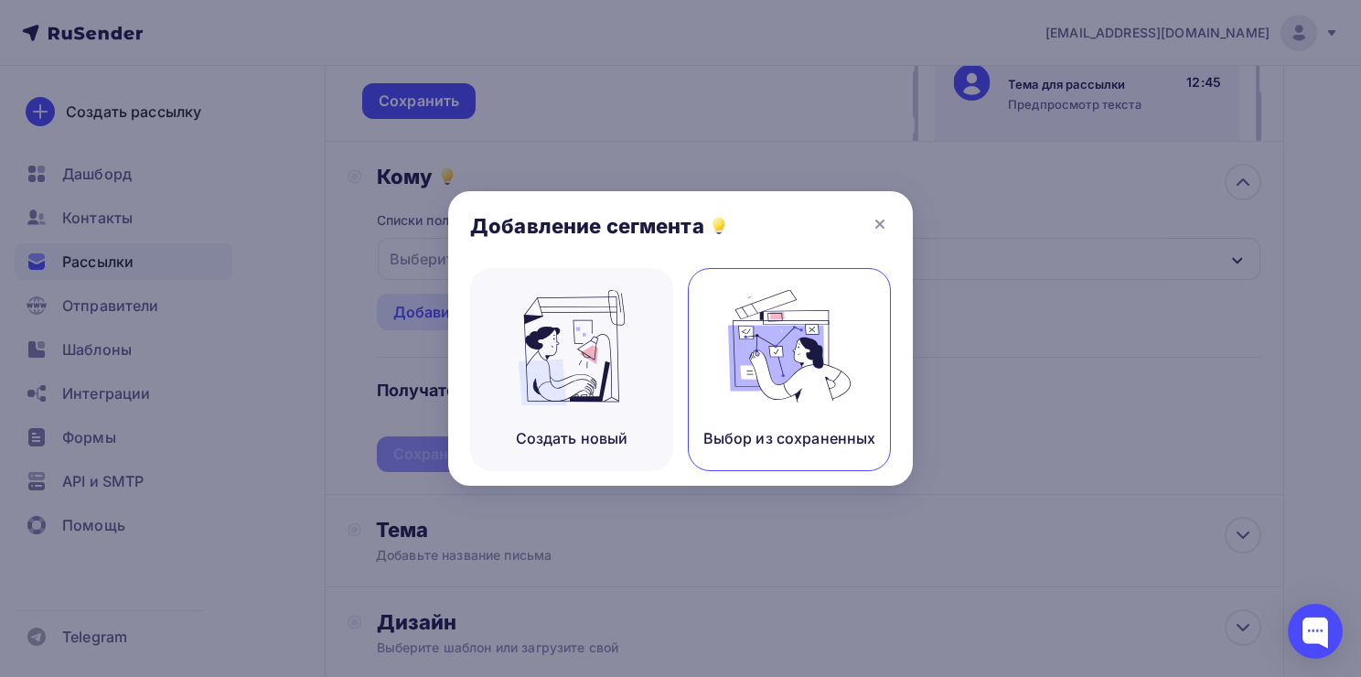
click at [778, 368] on img at bounding box center [789, 347] width 123 height 115
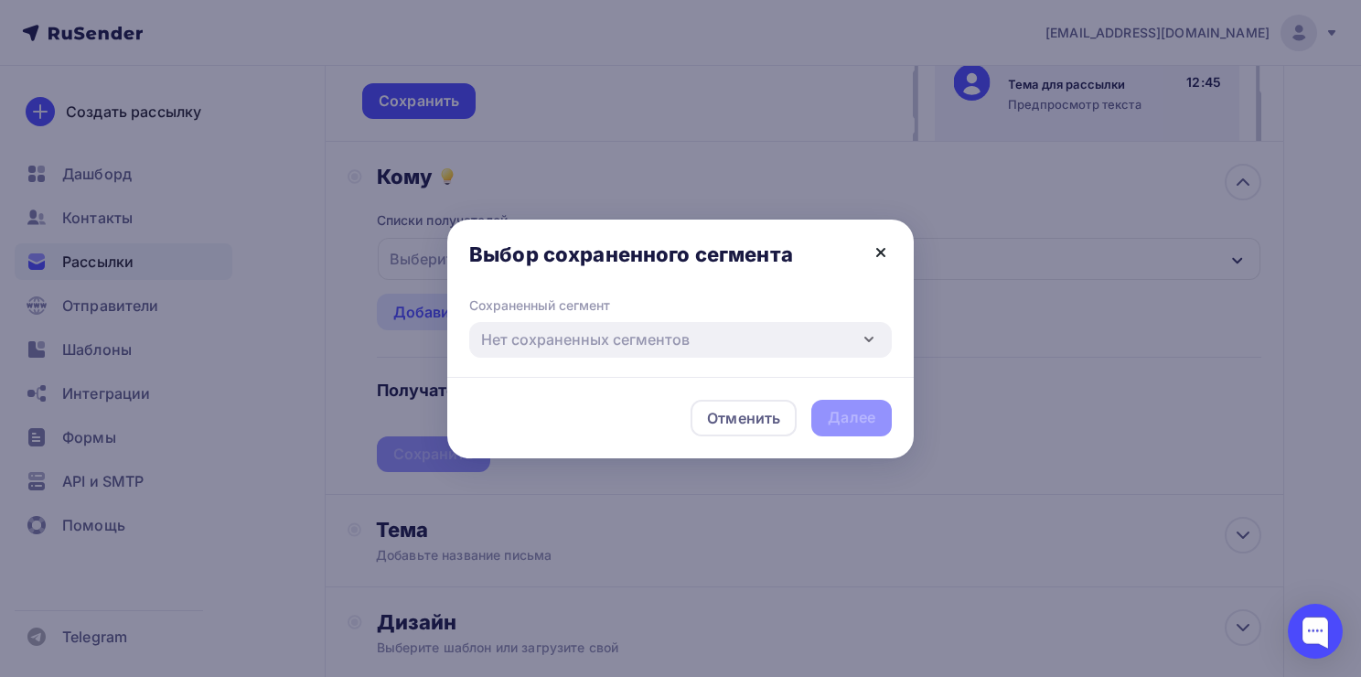
click at [882, 249] on icon at bounding box center [880, 252] width 7 height 7
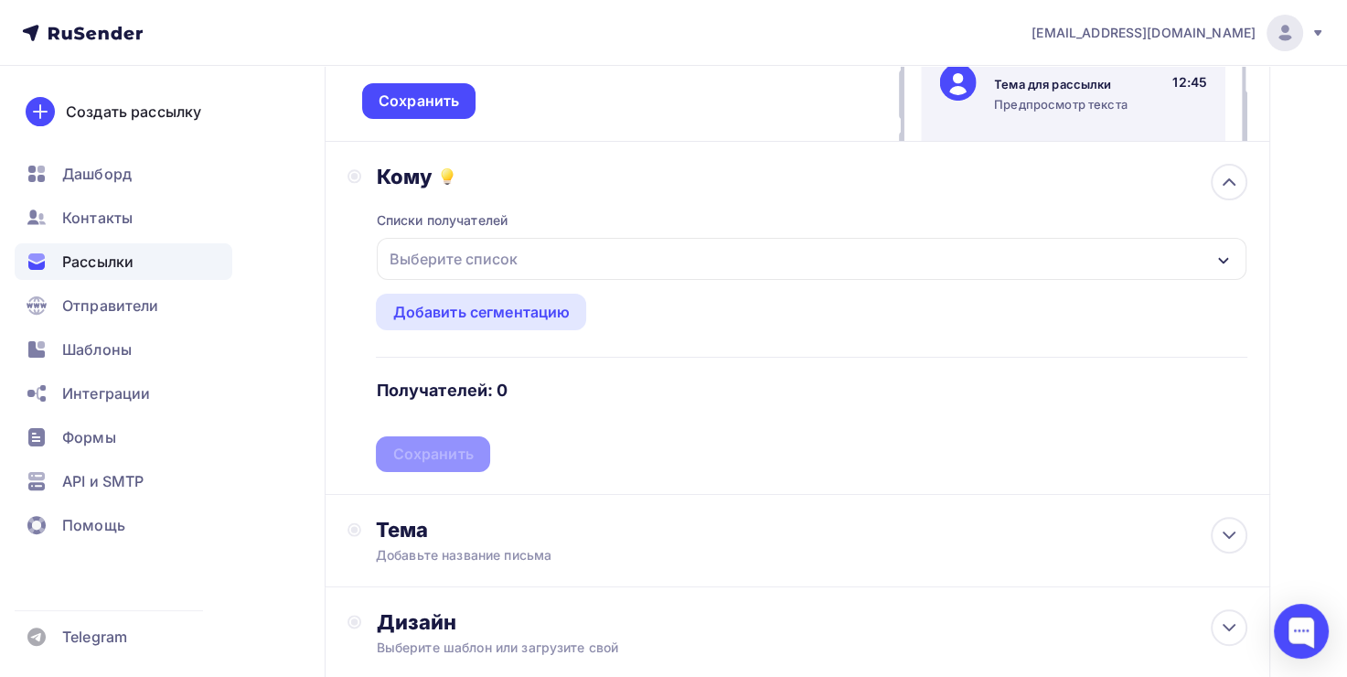
click at [484, 258] on div "Выберите список" at bounding box center [452, 258] width 143 height 33
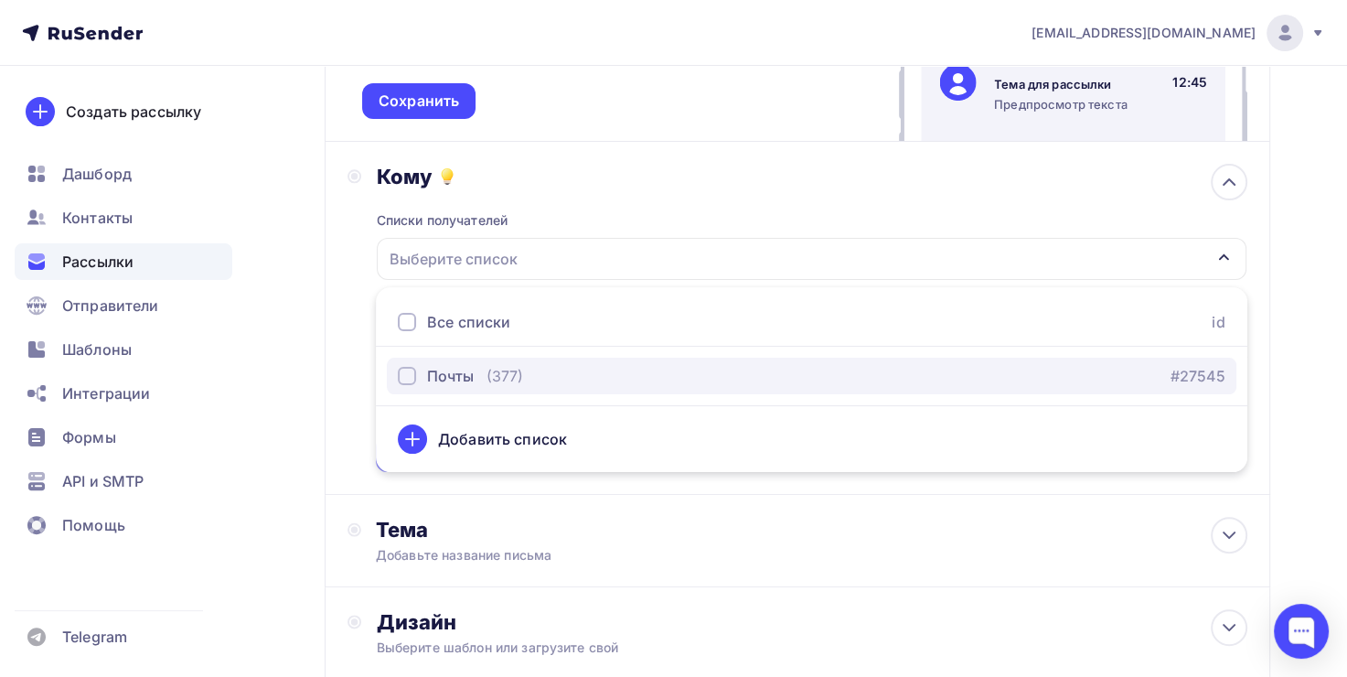
click at [499, 358] on button "Почты (377) #27545" at bounding box center [812, 376] width 850 height 37
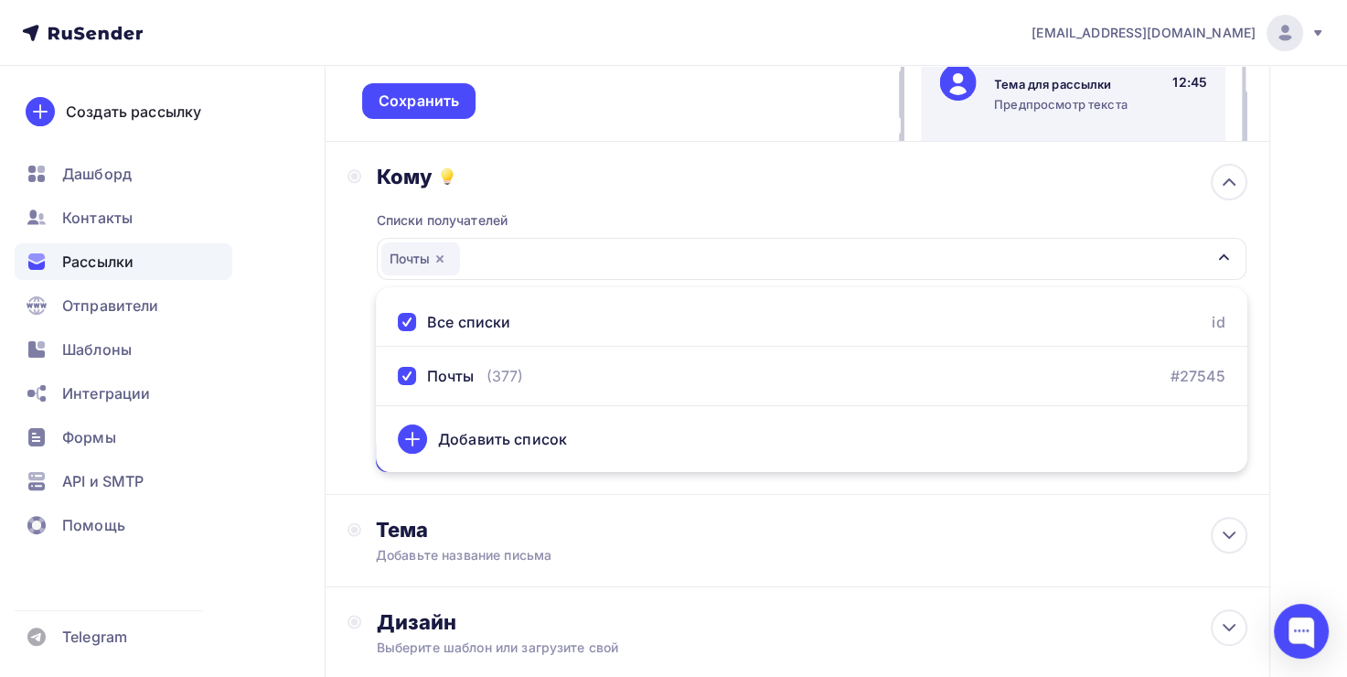
click at [1295, 332] on div "Назад Рассылка - информирование Рассылка - информирование Закончить позже Далее…" at bounding box center [673, 294] width 1347 height 1189
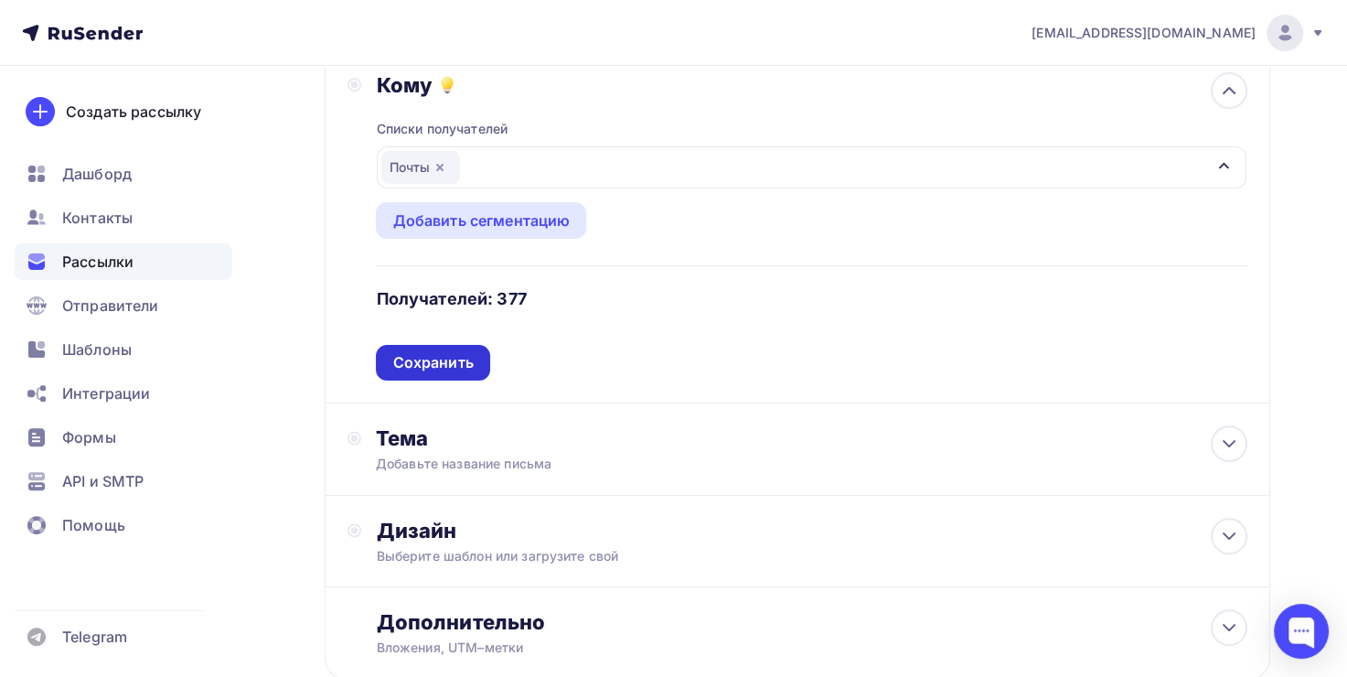
click at [438, 355] on div "Сохранить" at bounding box center [432, 362] width 80 height 21
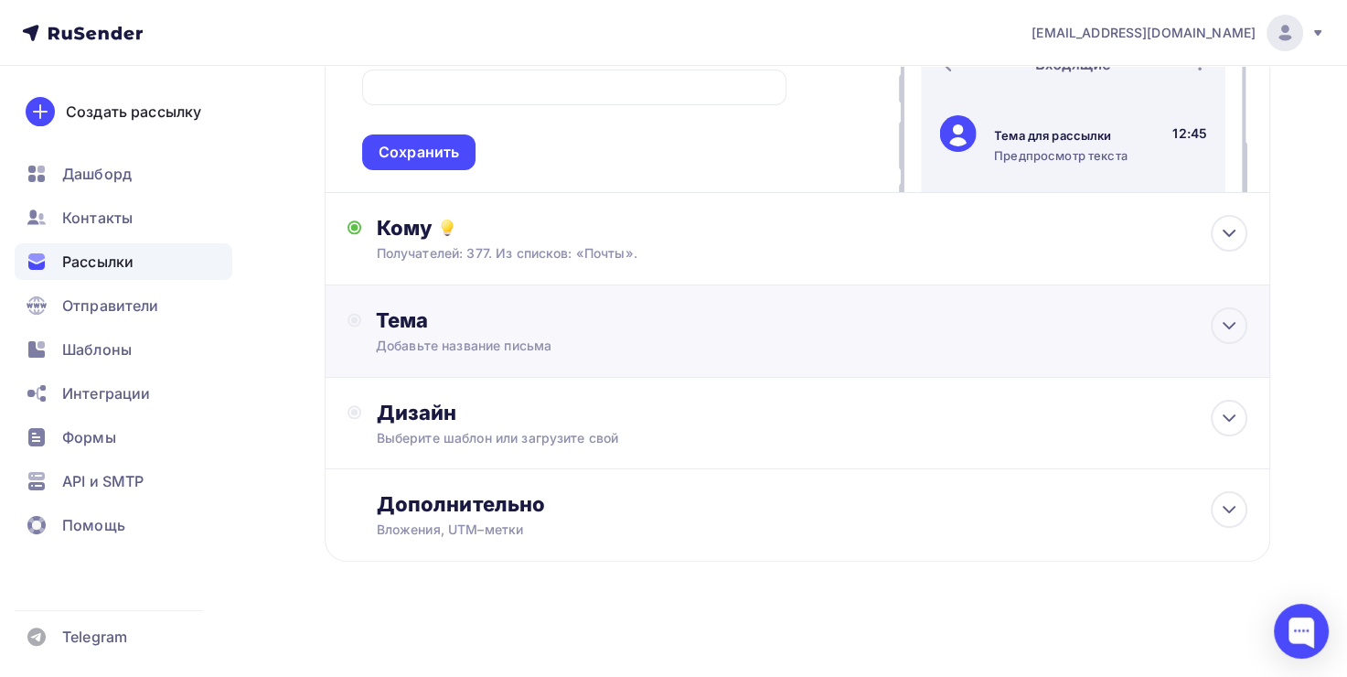
click at [488, 337] on div "Добавьте название письма" at bounding box center [539, 346] width 326 height 18
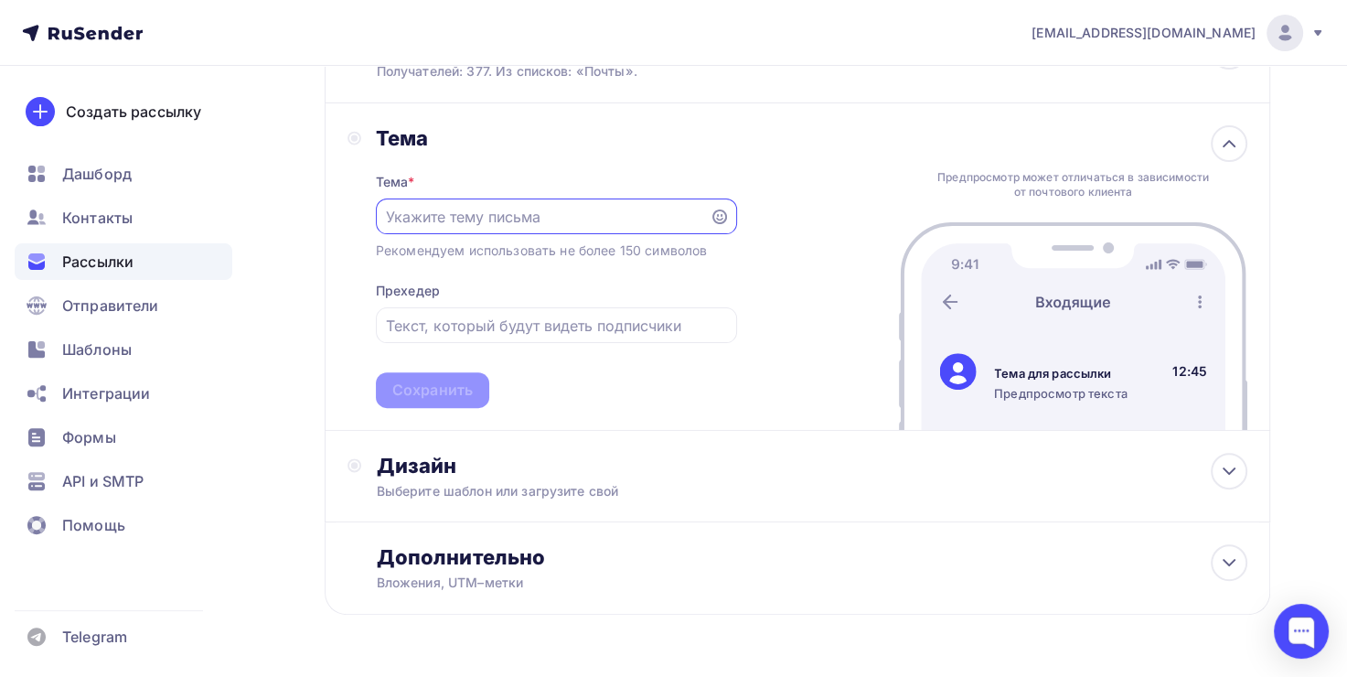
scroll to position [498, 0]
click at [481, 311] on div at bounding box center [556, 324] width 361 height 36
click at [469, 322] on input "text" at bounding box center [556, 325] width 340 height 22
click at [462, 475] on div "Дизайн Выберите шаблон или загрузите свой" at bounding box center [812, 476] width 872 height 48
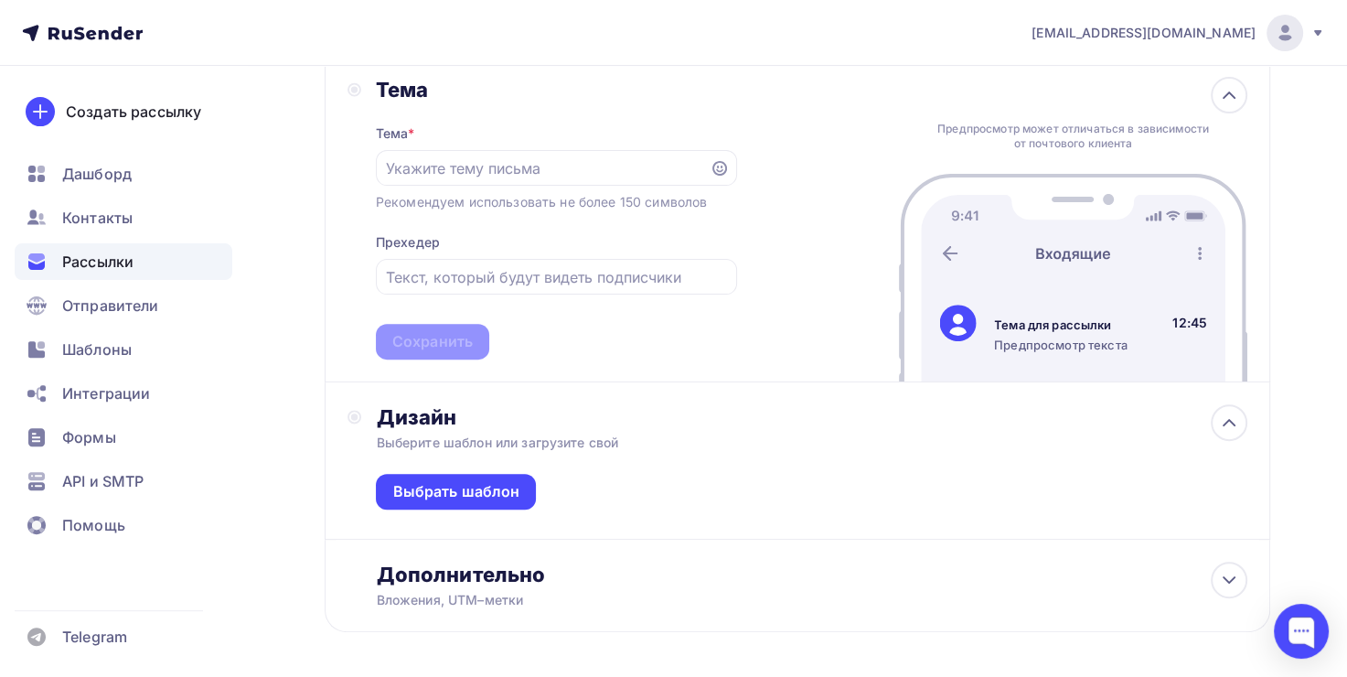
scroll to position [589, 0]
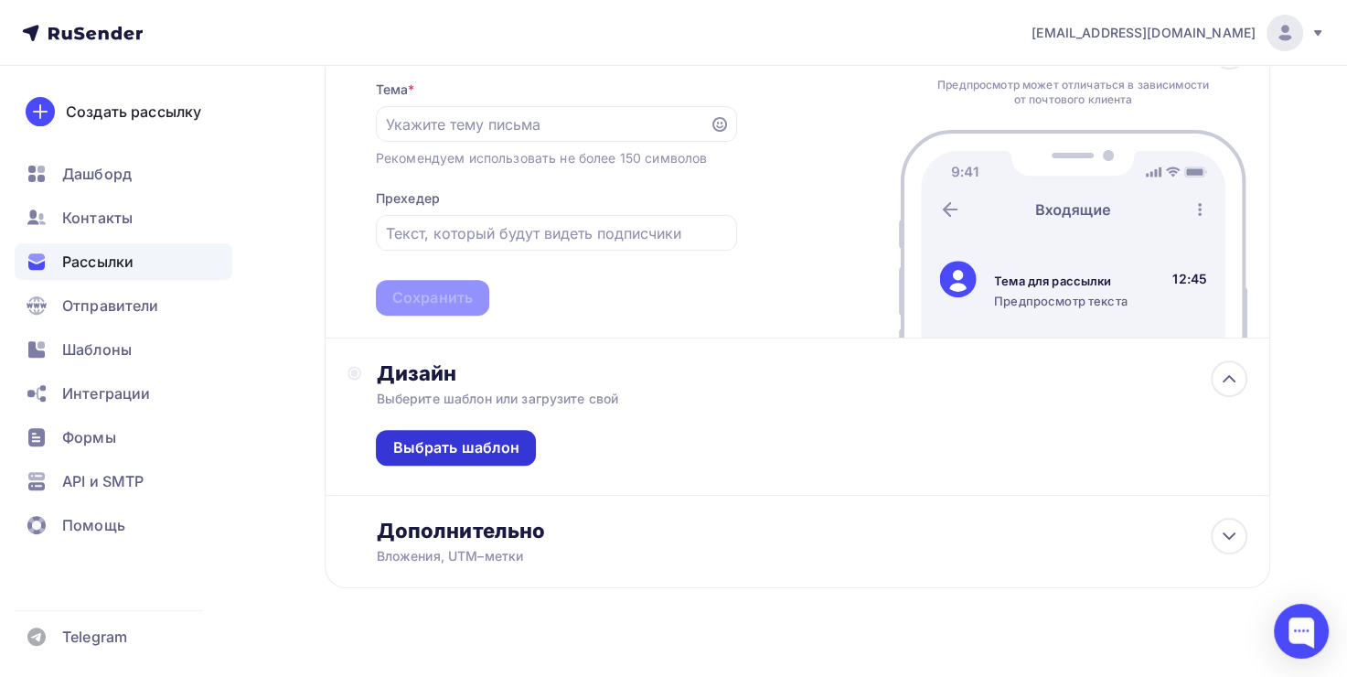
click at [471, 440] on div "Выбрать шаблон" at bounding box center [455, 447] width 127 height 21
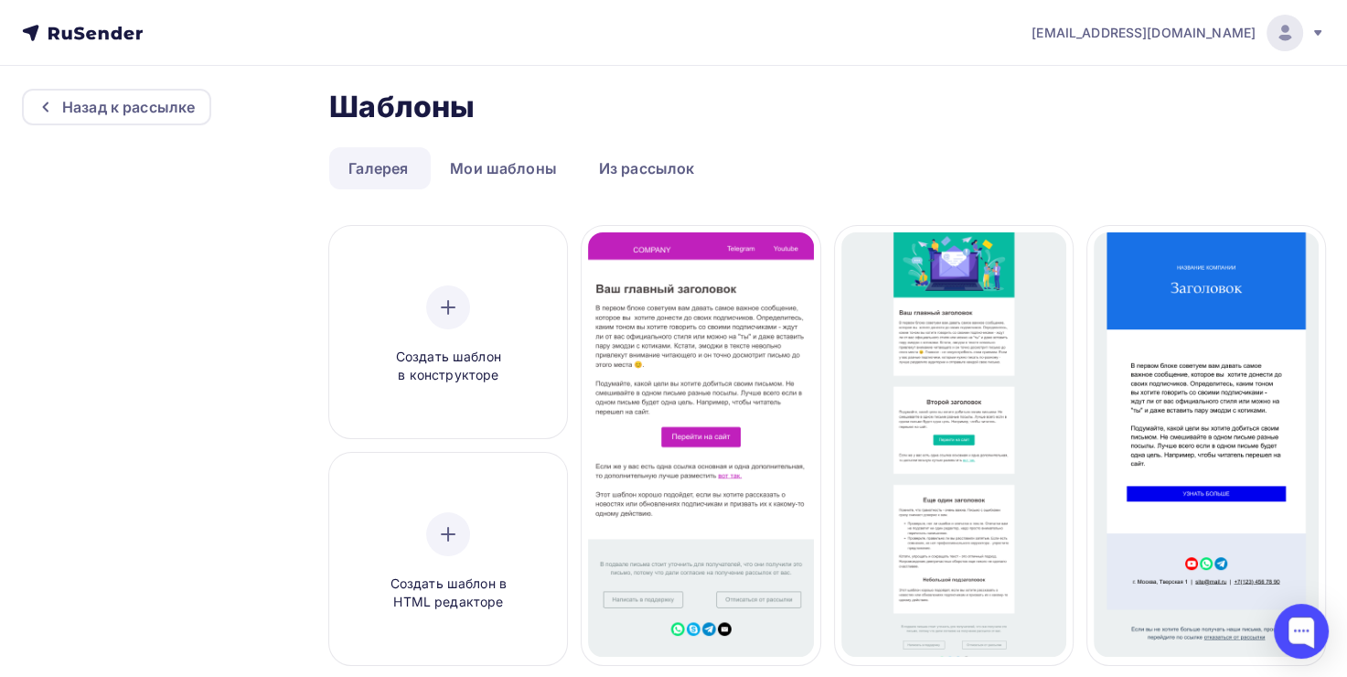
scroll to position [102, 0]
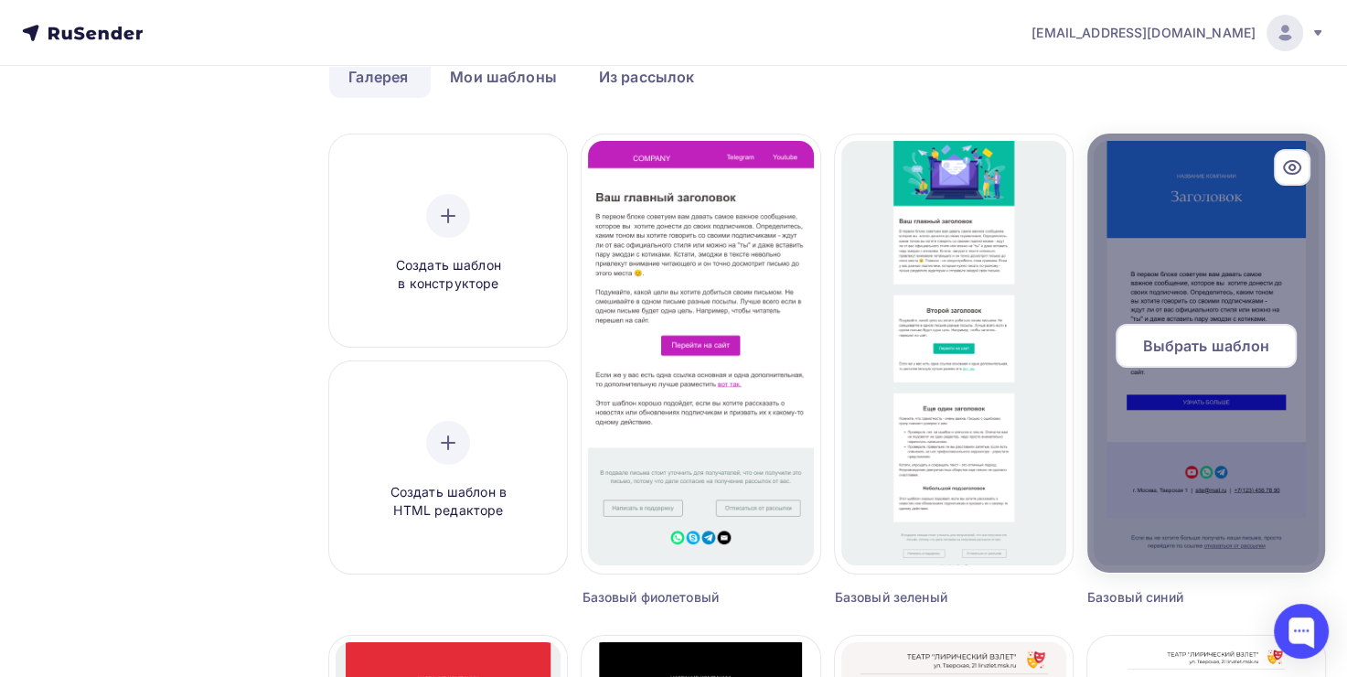
click at [1245, 346] on span "Выбрать шаблон" at bounding box center [1206, 346] width 127 height 22
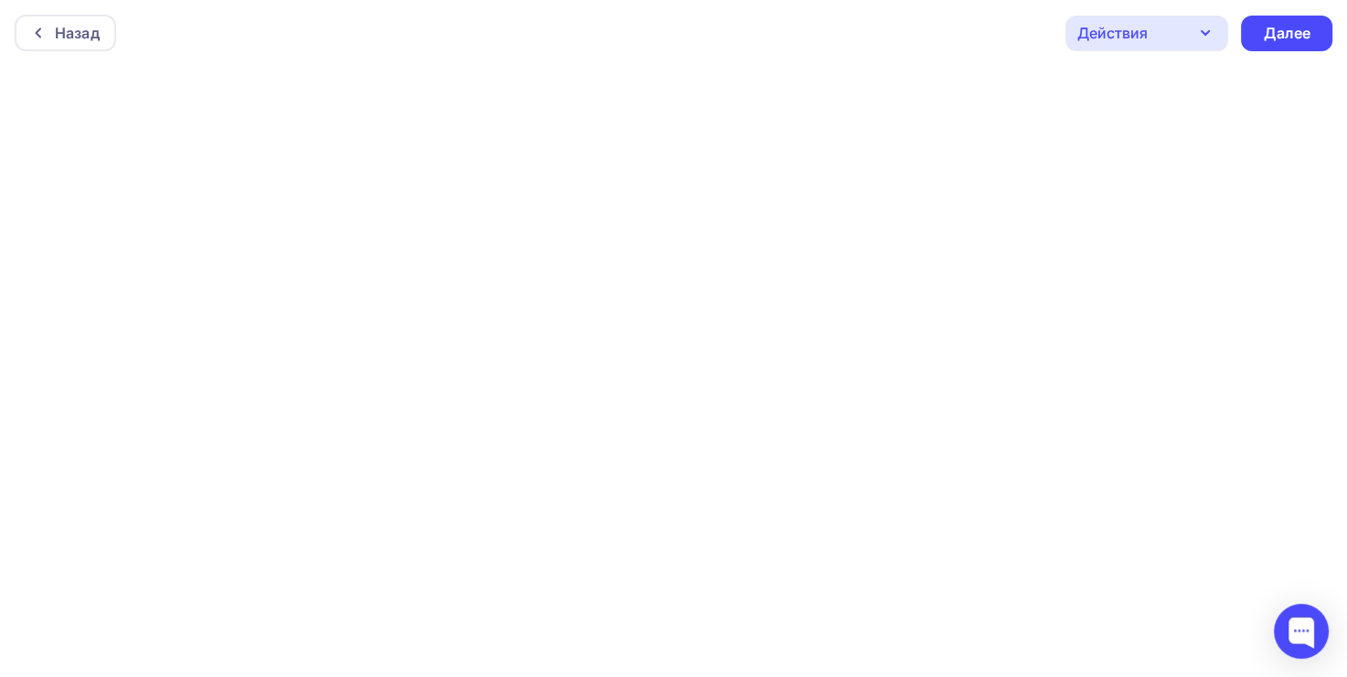
click at [937, 58] on div "Назад Действия Отправить тестовое письмо Предпросмотр Сохранить в Мои шаблоны В…" at bounding box center [673, 33] width 1347 height 66
click at [142, 40] on div "Назад Действия Отправить тестовое письмо Предпросмотр Сохранить в Мои шаблоны В…" at bounding box center [673, 33] width 1347 height 66
click at [1170, 29] on div "Действия" at bounding box center [1147, 34] width 163 height 36
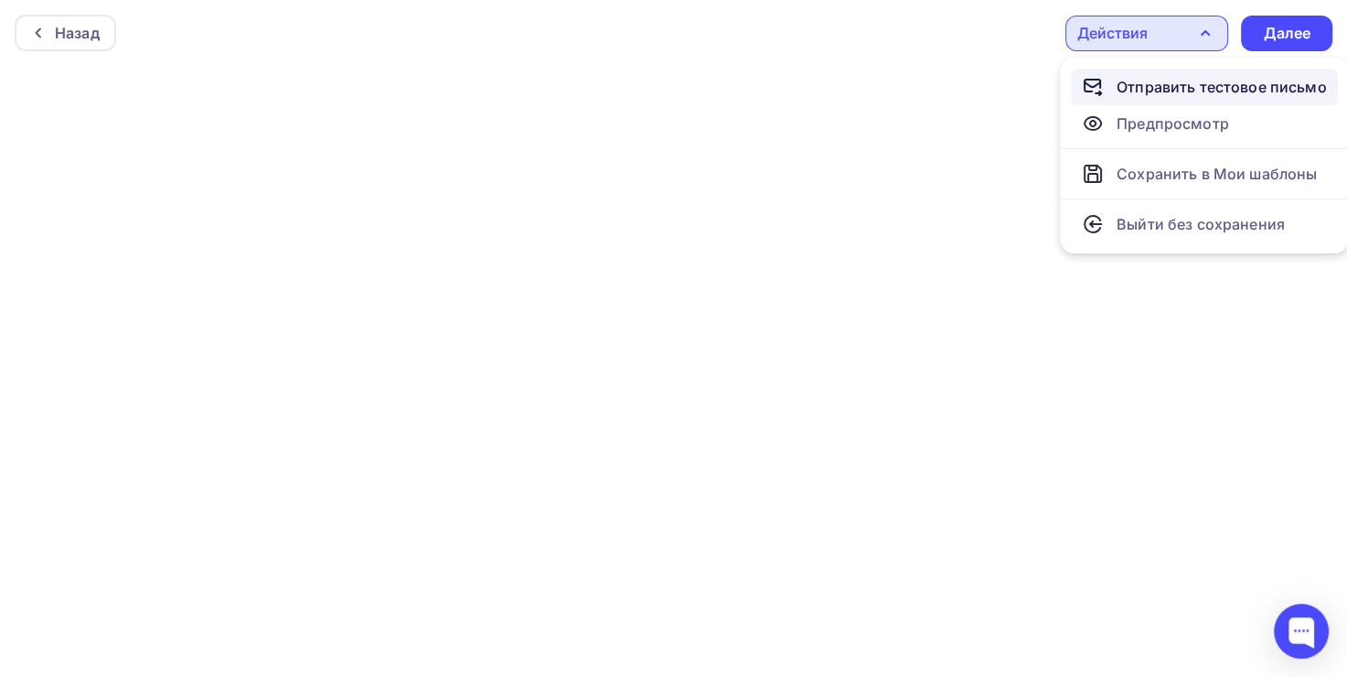
click at [1163, 82] on div "Отправить тестовое письмо" at bounding box center [1222, 87] width 210 height 22
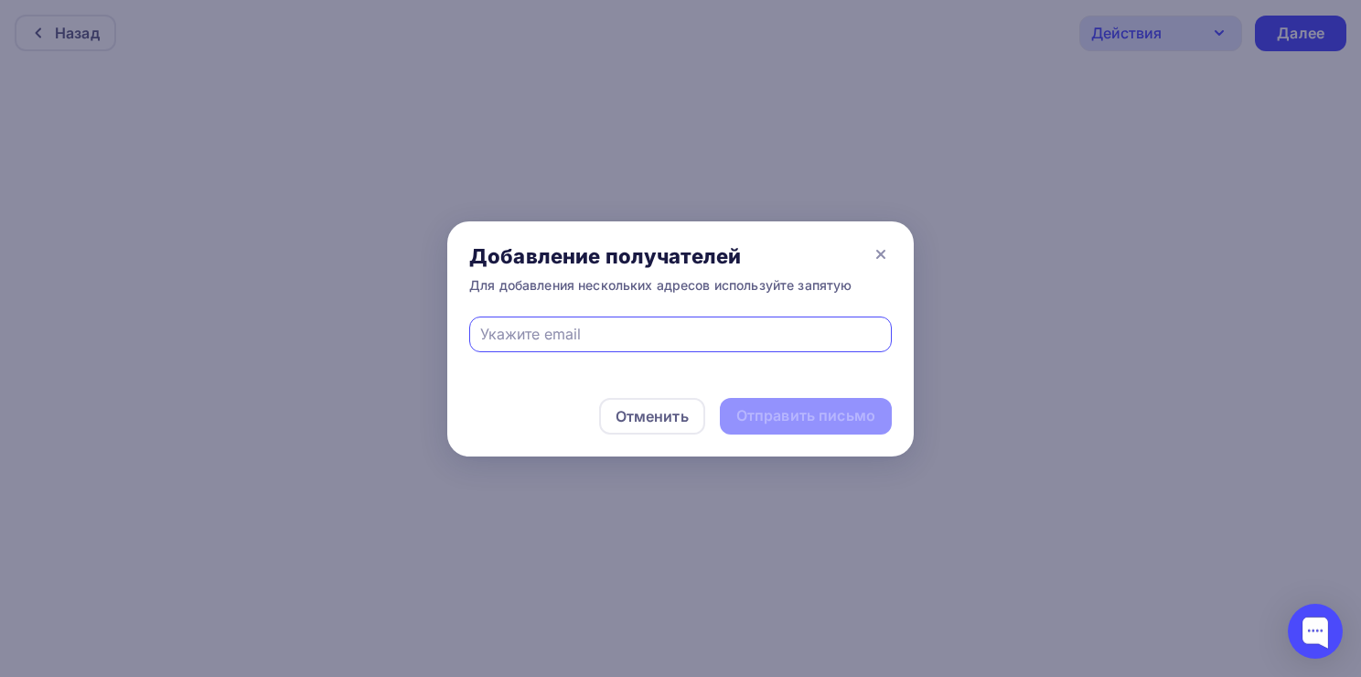
type input "a.ovsepyan@scenasnab.ru"
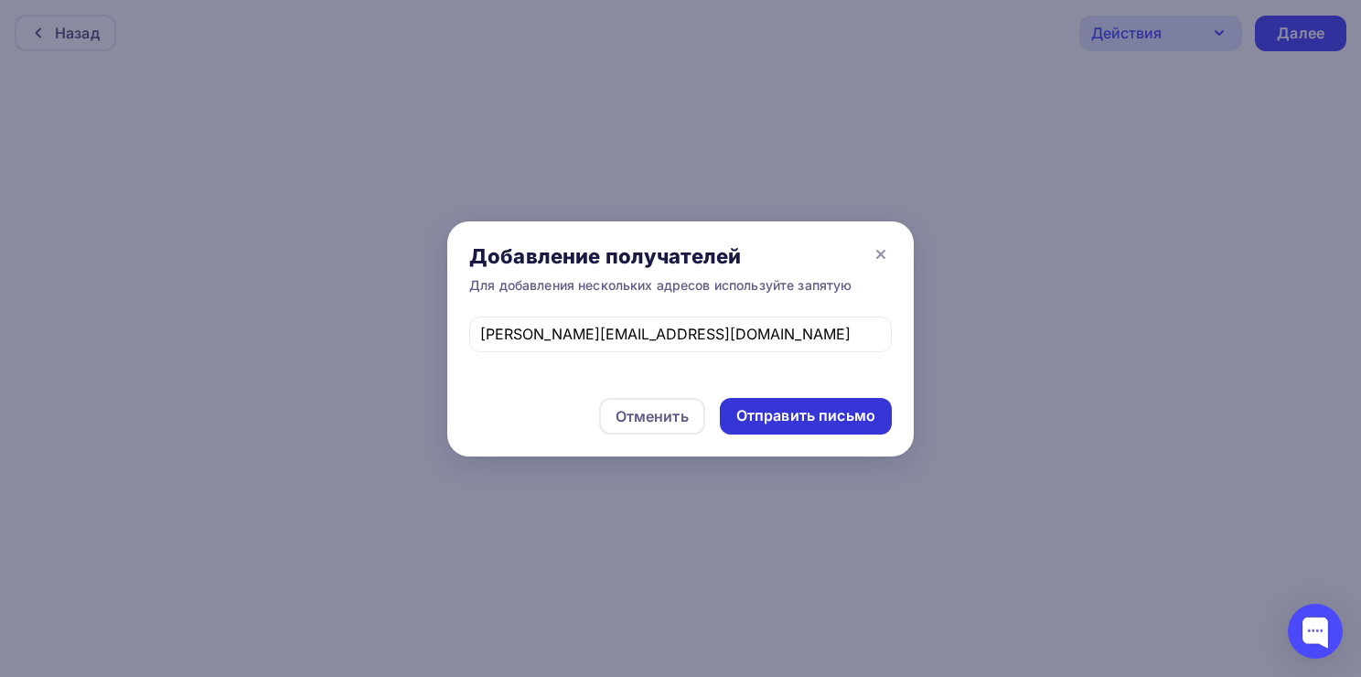
click at [770, 417] on div "Отправить письмо" at bounding box center [805, 415] width 139 height 21
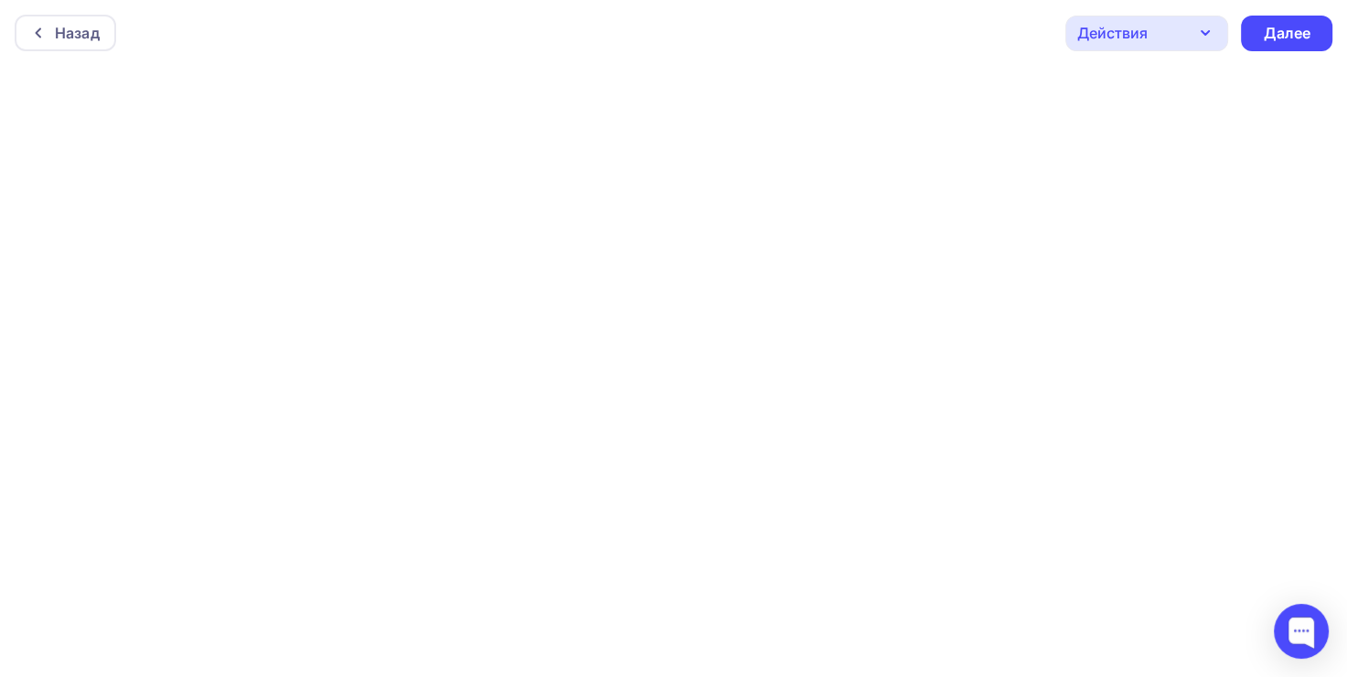
click at [928, 50] on div "Назад Действия Отправить тестовое письмо Предпросмотр Сохранить в Мои шаблоны В…" at bounding box center [673, 33] width 1347 height 66
click at [1111, 33] on div "Действия" at bounding box center [1113, 33] width 70 height 22
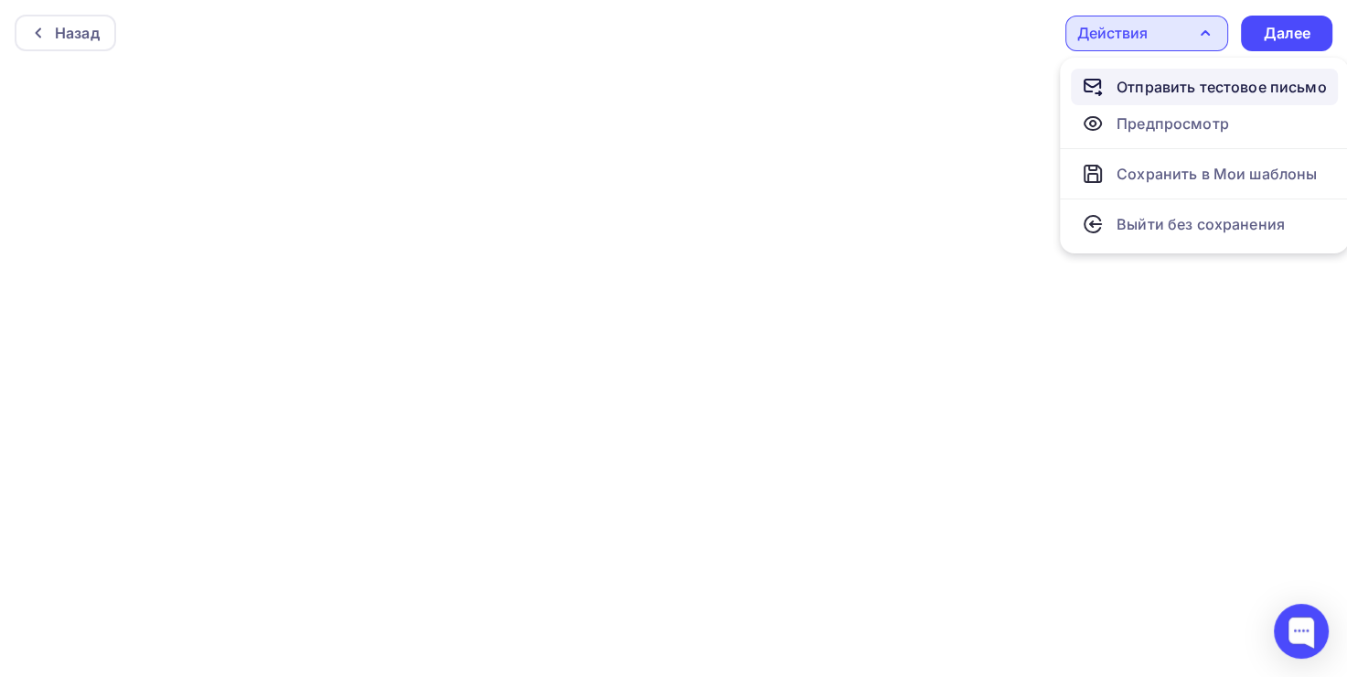
click at [1111, 91] on div "Отправить тестовое письмо" at bounding box center [1204, 87] width 245 height 22
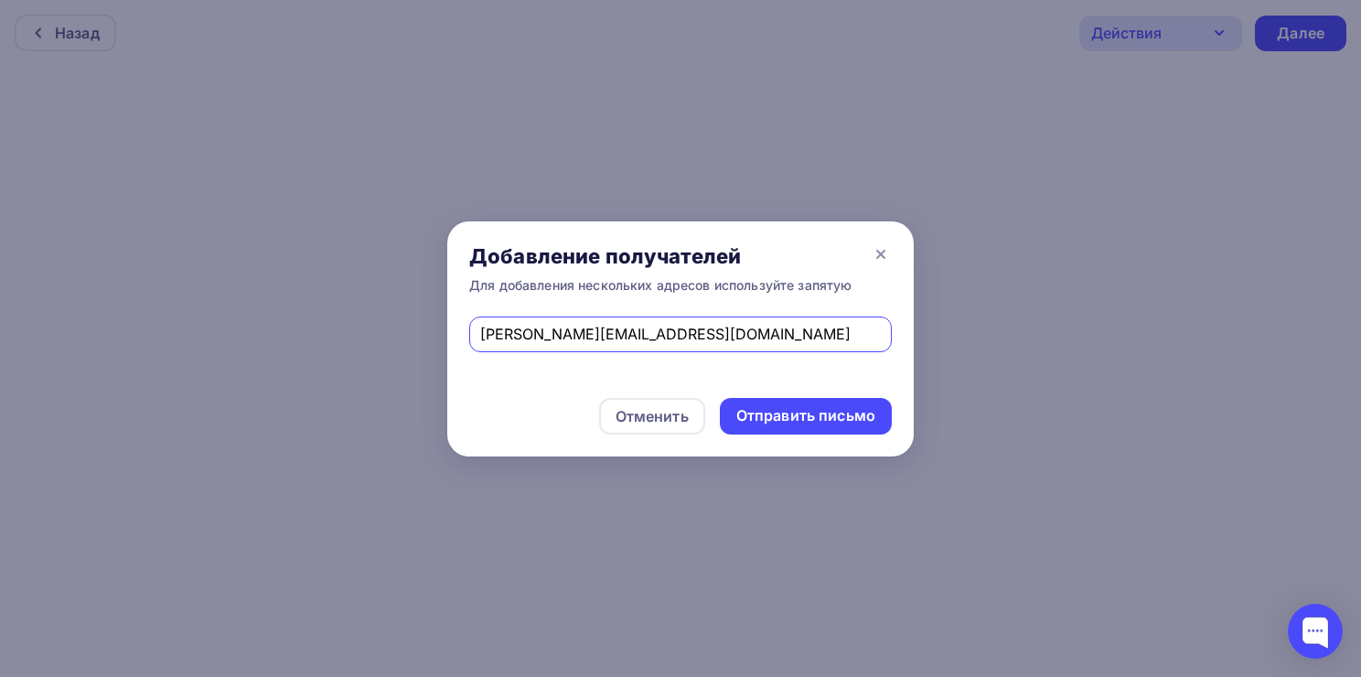
drag, startPoint x: 704, startPoint y: 329, endPoint x: 398, endPoint y: 337, distance: 306.5
click at [398, 337] on div "Добавление получателей Для добавления нескольких адресов используйте запятую a.…" at bounding box center [680, 338] width 1361 height 677
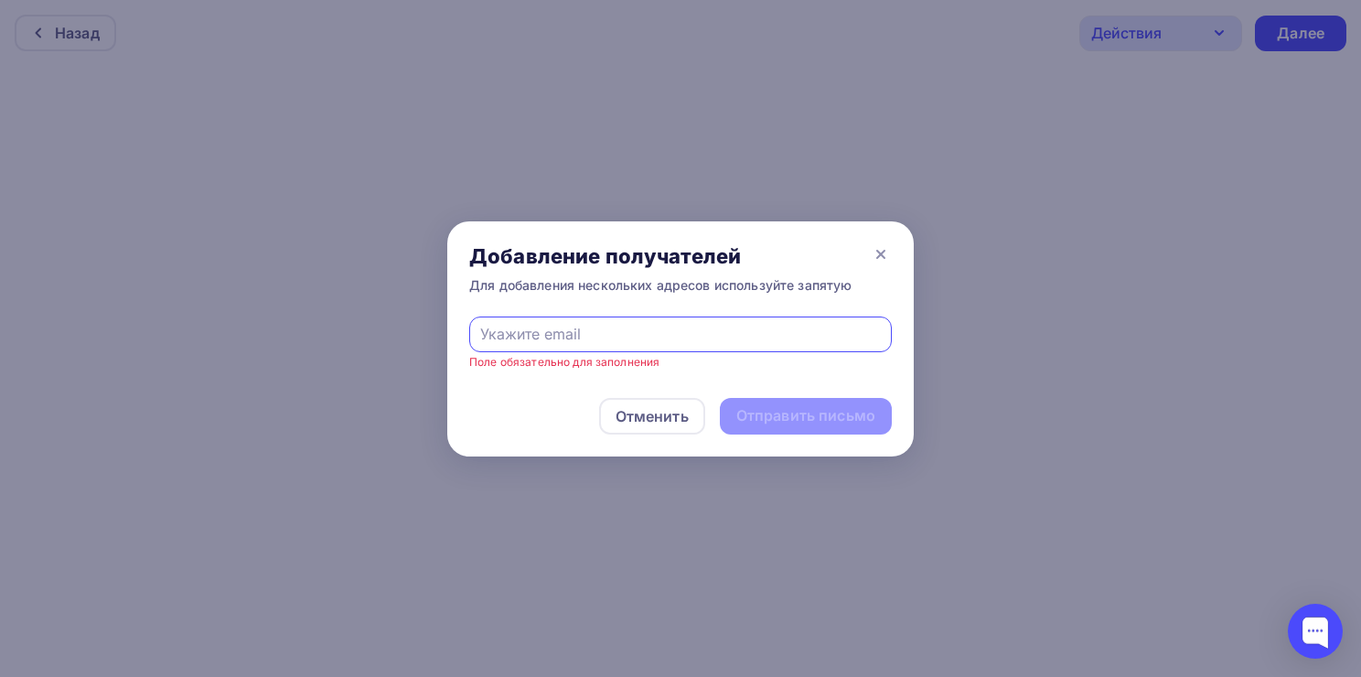
type input "м"
click at [577, 333] on input "text" at bounding box center [681, 334] width 402 height 22
paste input "v.frolenkova@scenasnab.ru"
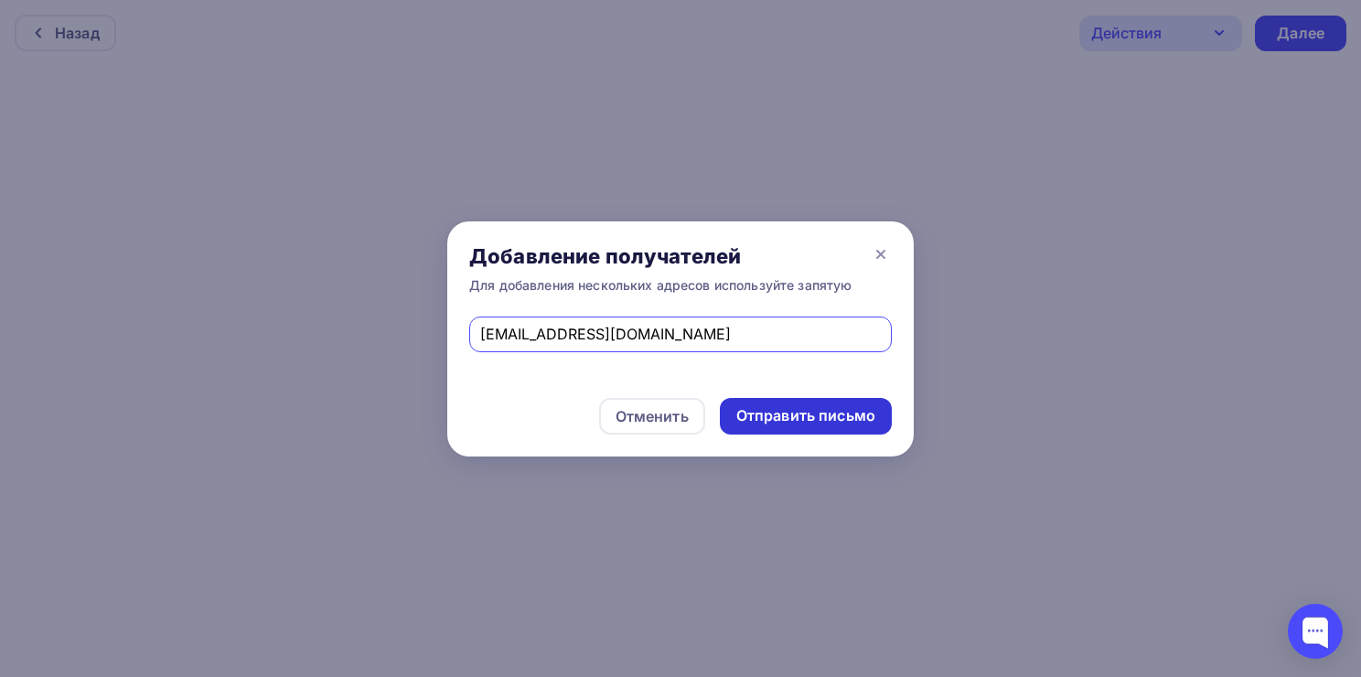
type input "v.frolenkova@scenasnab.ru"
click at [789, 413] on div "Отправить письмо" at bounding box center [805, 415] width 139 height 21
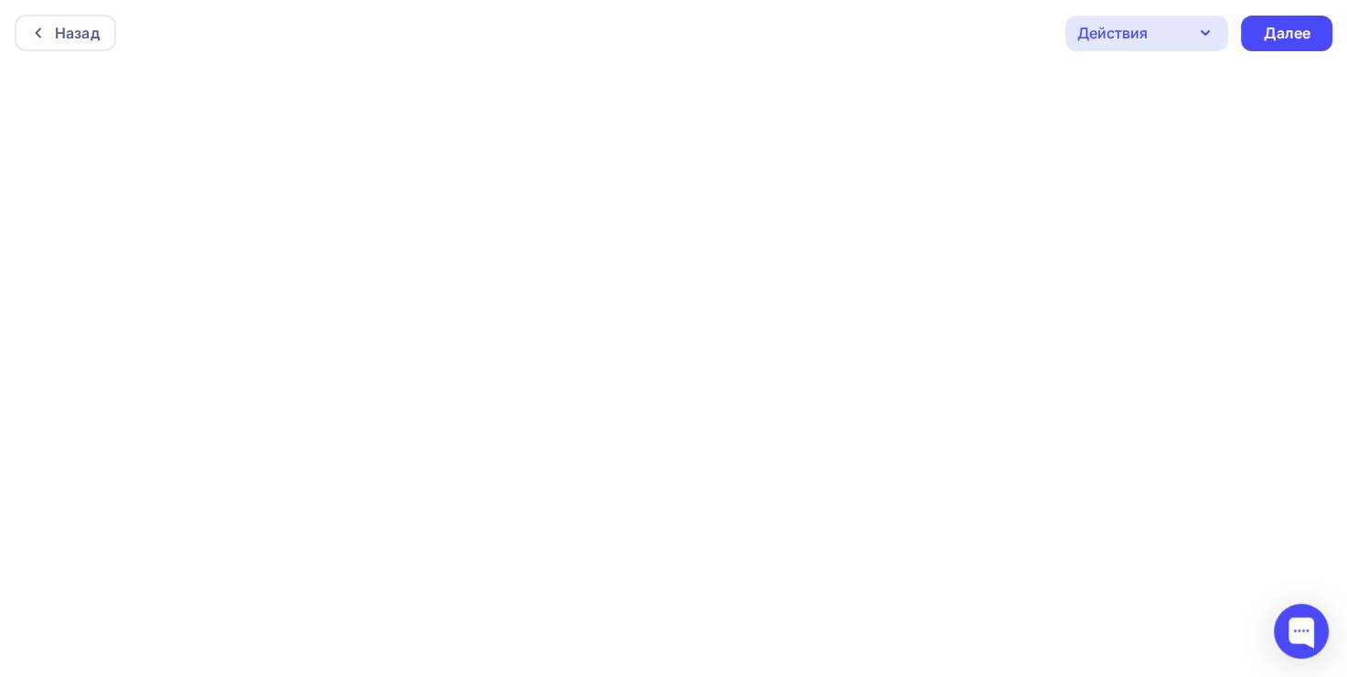
click at [1175, 26] on div "Действия" at bounding box center [1147, 34] width 163 height 36
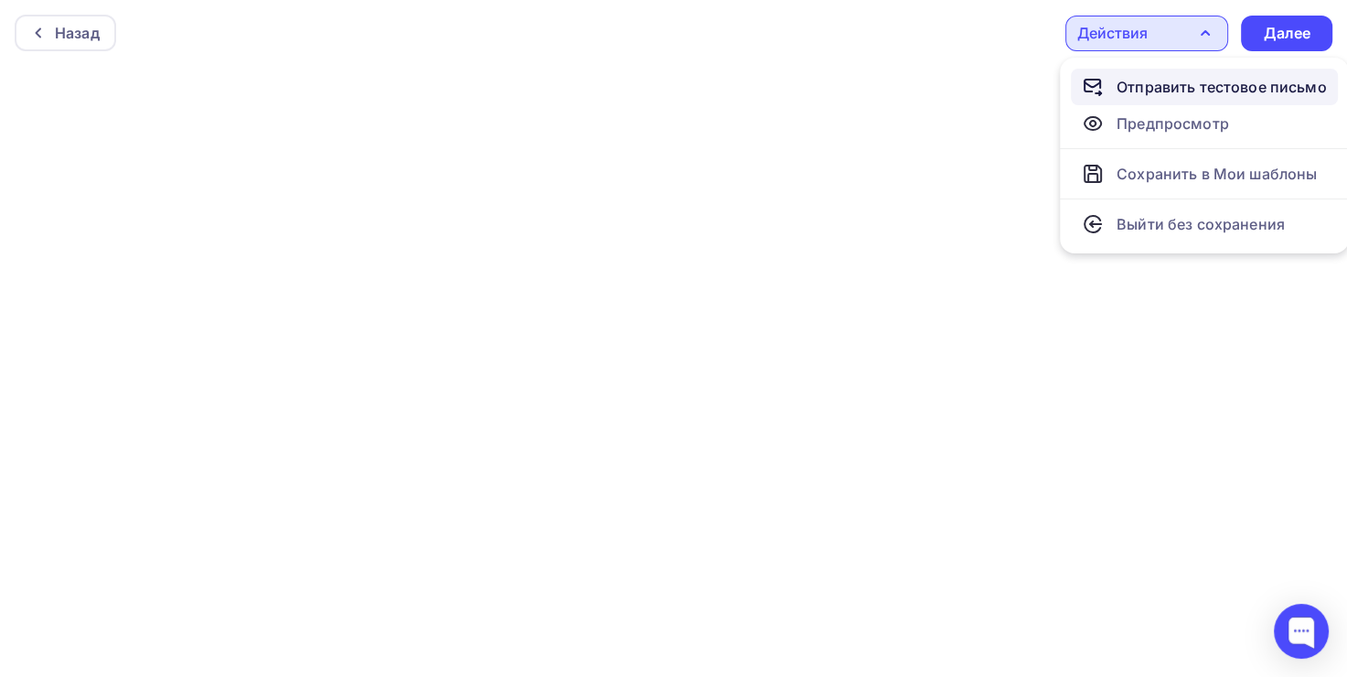
click at [1156, 83] on div "Отправить тестовое письмо" at bounding box center [1222, 87] width 210 height 22
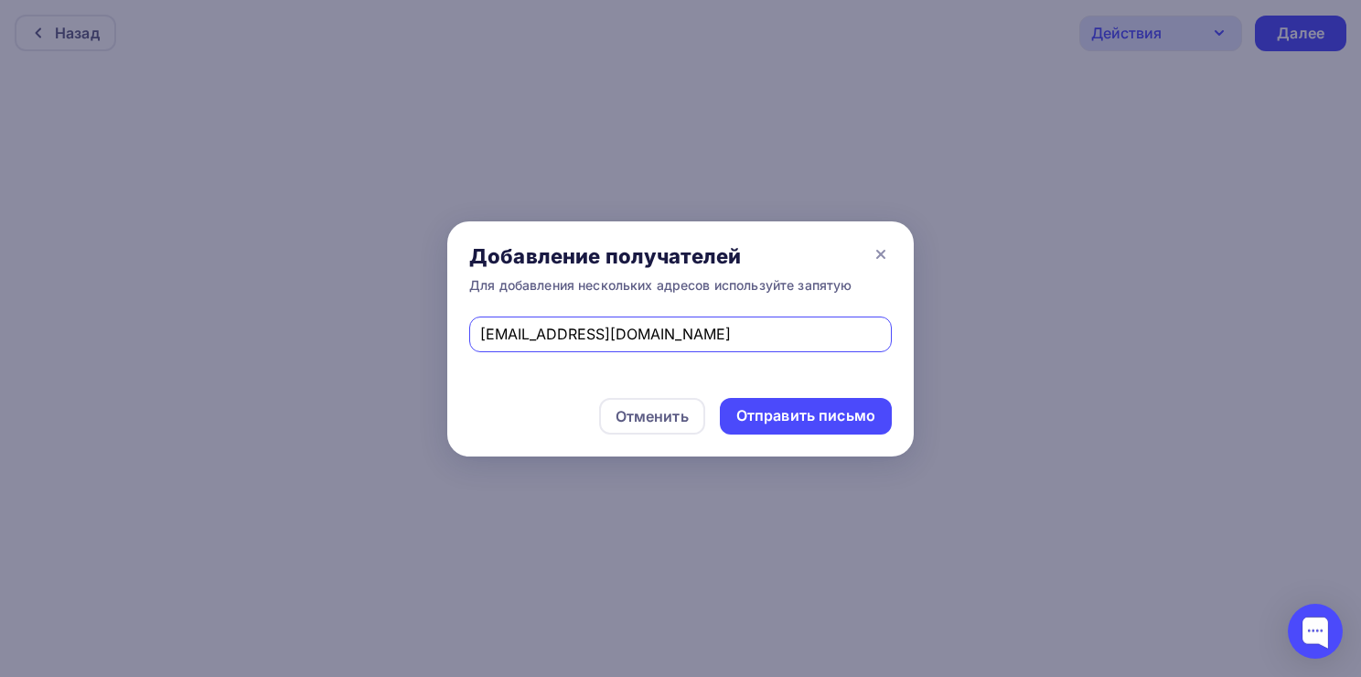
drag, startPoint x: 721, startPoint y: 341, endPoint x: 347, endPoint y: 342, distance: 374.1
click at [347, 342] on div "Добавление получателей Для добавления нескольких адресов используйте запятую v.…" at bounding box center [680, 338] width 1361 height 677
type input "d.suldina@scenasnab.ru"
click at [768, 412] on div "Отправить письмо" at bounding box center [805, 415] width 139 height 21
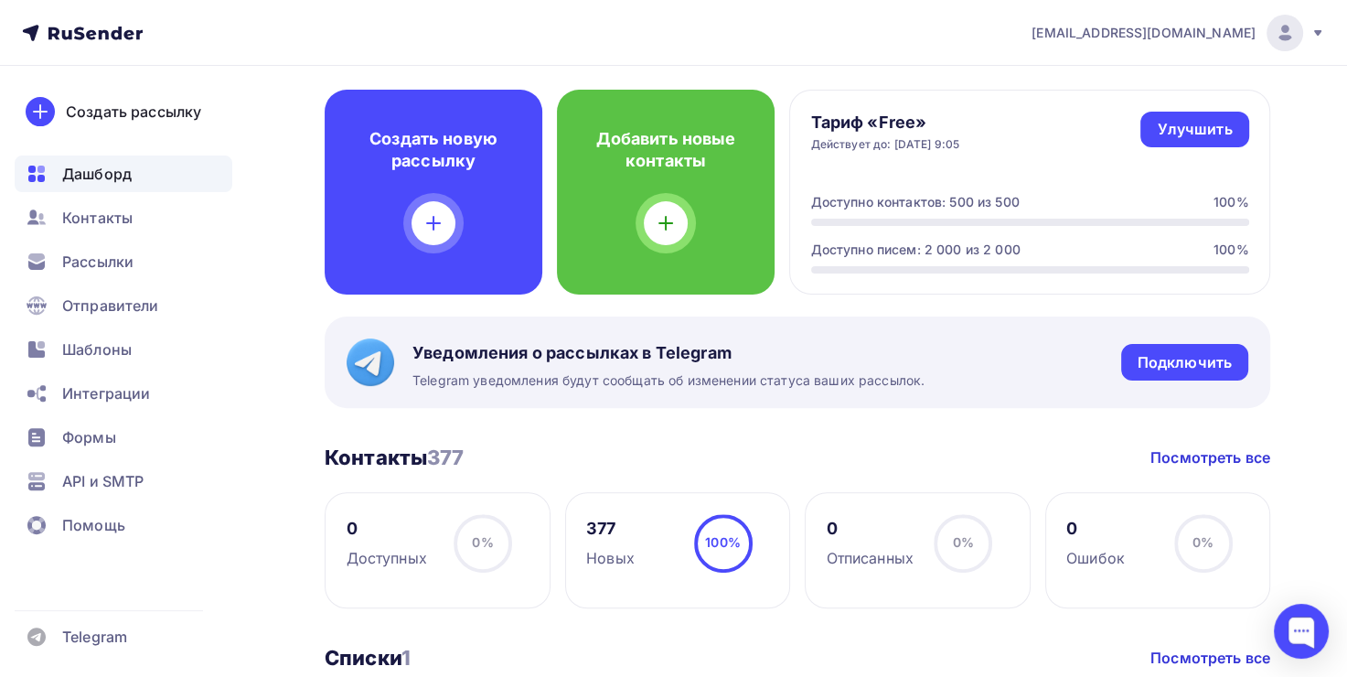
scroll to position [395, 0]
